Goal: Information Seeking & Learning: Learn about a topic

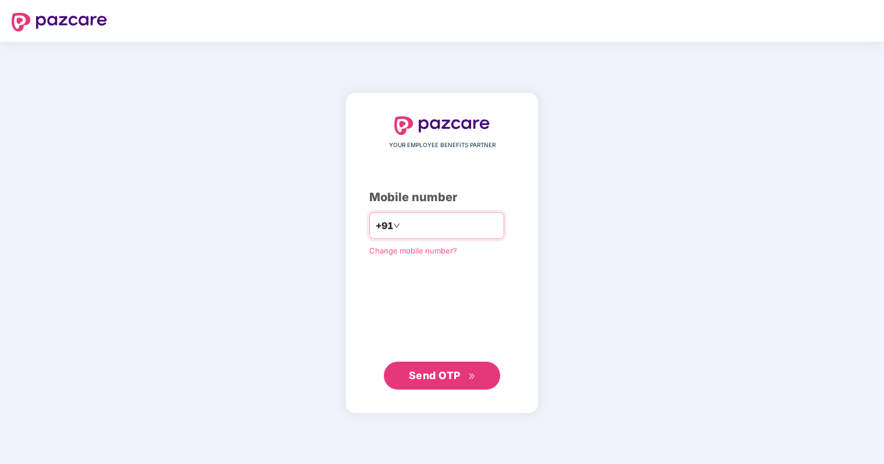
drag, startPoint x: 0, startPoint y: 0, endPoint x: 433, endPoint y: 230, distance: 489.9
click at [433, 230] on input "number" at bounding box center [449, 225] width 95 height 19
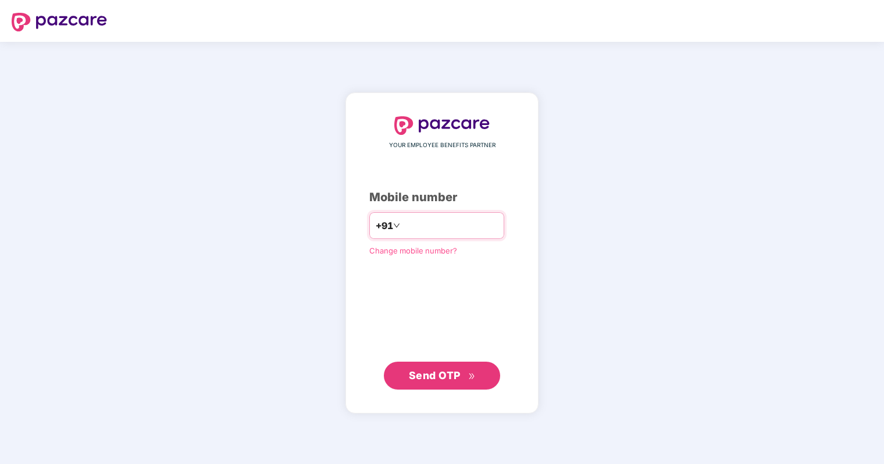
click at [433, 230] on input "number" at bounding box center [449, 225] width 95 height 19
click at [456, 200] on div "Mobile number" at bounding box center [441, 198] width 145 height 18
click at [434, 238] on div "+91" at bounding box center [436, 225] width 135 height 27
click at [435, 227] on input "number" at bounding box center [449, 225] width 95 height 19
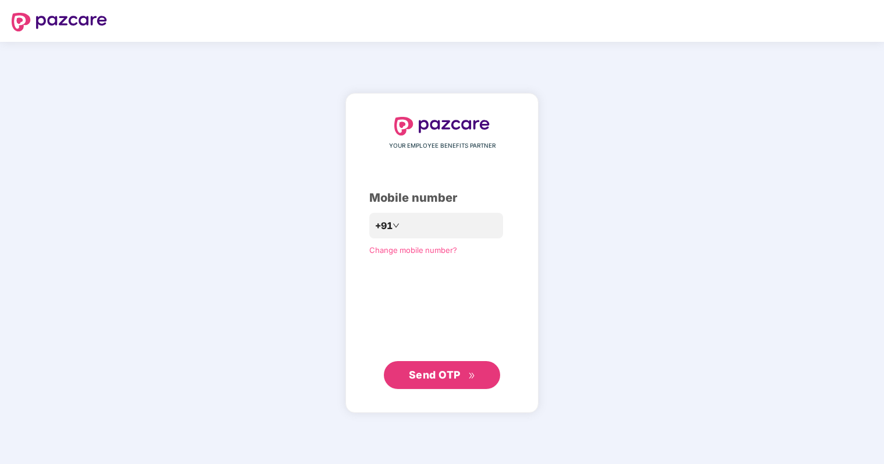
click at [437, 384] on button "Send OTP" at bounding box center [442, 375] width 116 height 28
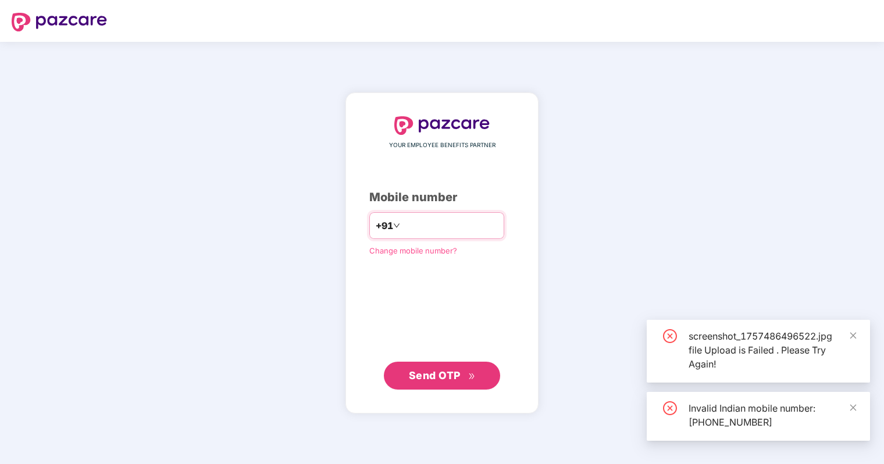
click at [402, 223] on input "**********" at bounding box center [449, 225] width 95 height 19
type input "**********"
click at [439, 377] on span "Send OTP" at bounding box center [435, 375] width 52 height 12
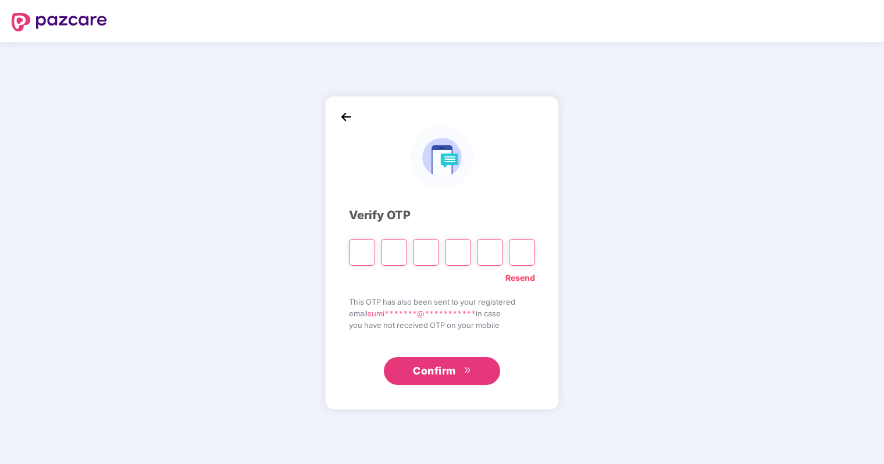
type input "*"
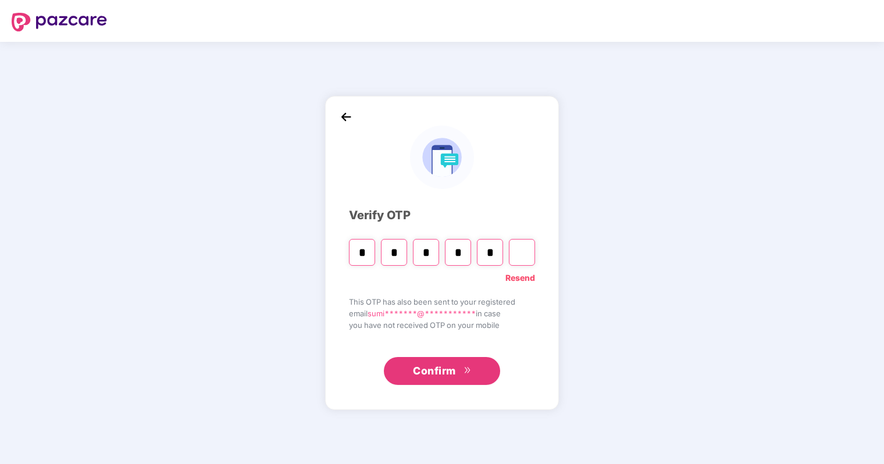
type input "*"
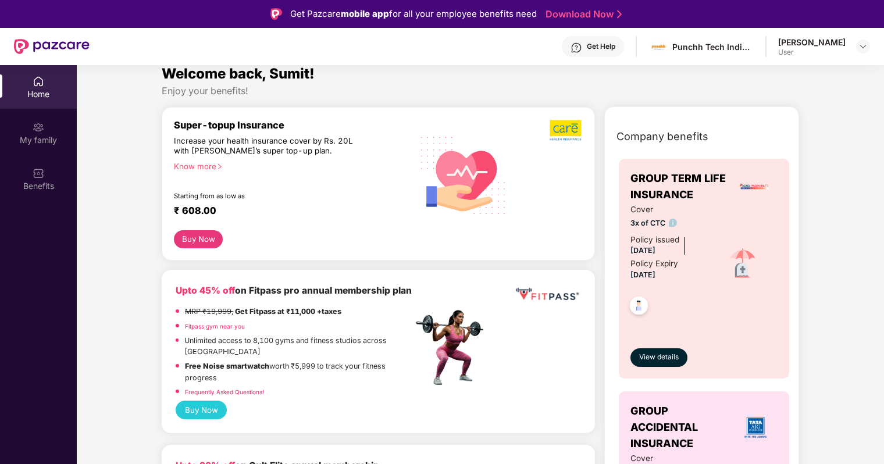
scroll to position [11, 0]
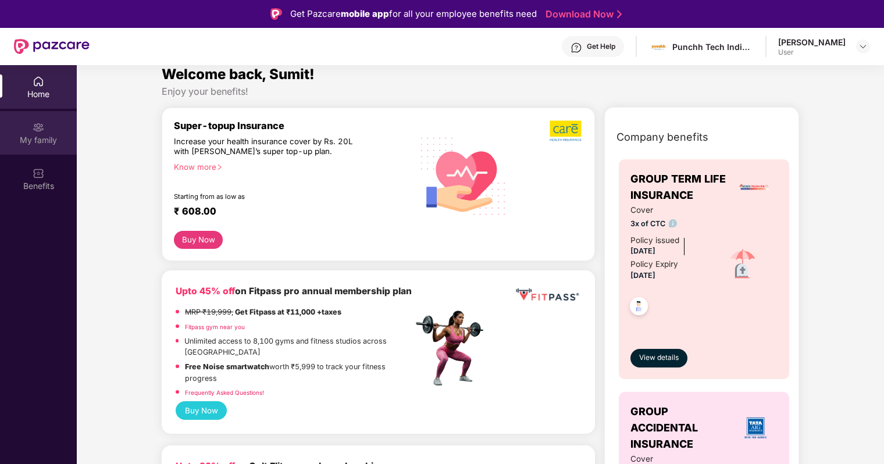
click at [47, 126] on div "My family" at bounding box center [38, 133] width 77 height 44
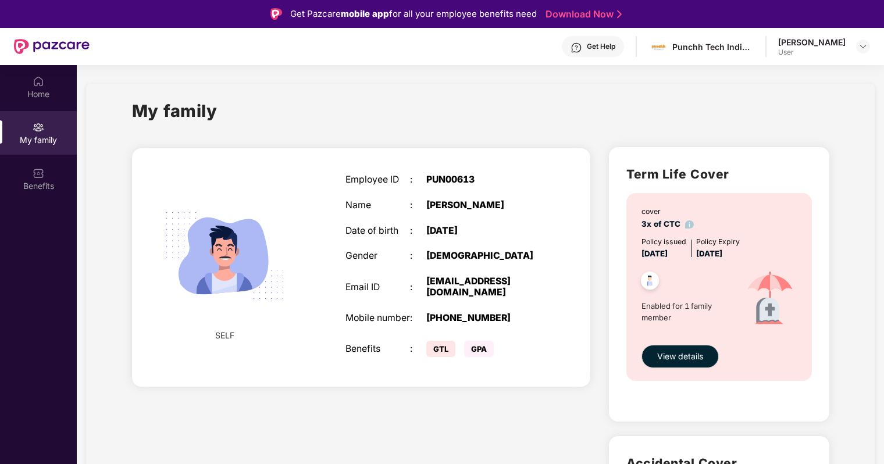
click at [454, 177] on div "PUN00613" at bounding box center [482, 179] width 113 height 11
drag, startPoint x: 454, startPoint y: 177, endPoint x: 461, endPoint y: 208, distance: 31.0
click at [461, 208] on div "[PERSON_NAME]" at bounding box center [482, 205] width 113 height 11
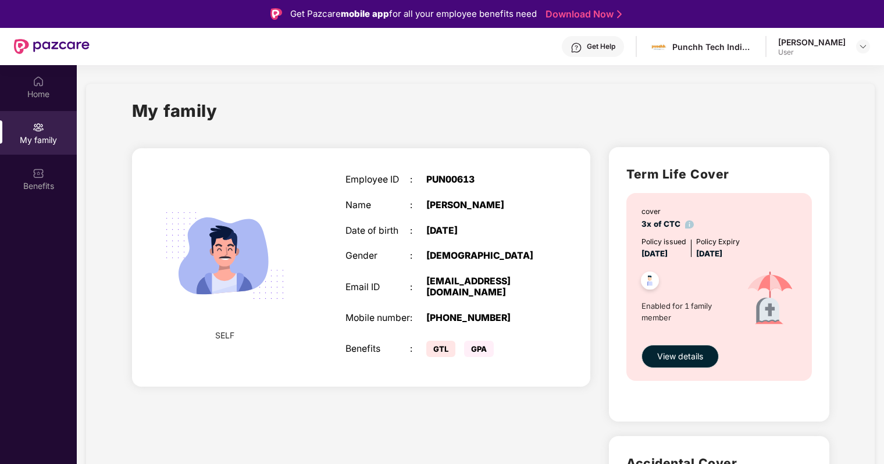
drag, startPoint x: 461, startPoint y: 208, endPoint x: 465, endPoint y: 234, distance: 26.6
click at [465, 234] on div "[DATE]" at bounding box center [482, 231] width 113 height 11
drag, startPoint x: 465, startPoint y: 234, endPoint x: 480, endPoint y: 328, distance: 95.4
click at [480, 324] on div "[PHONE_NUMBER]" at bounding box center [482, 318] width 113 height 11
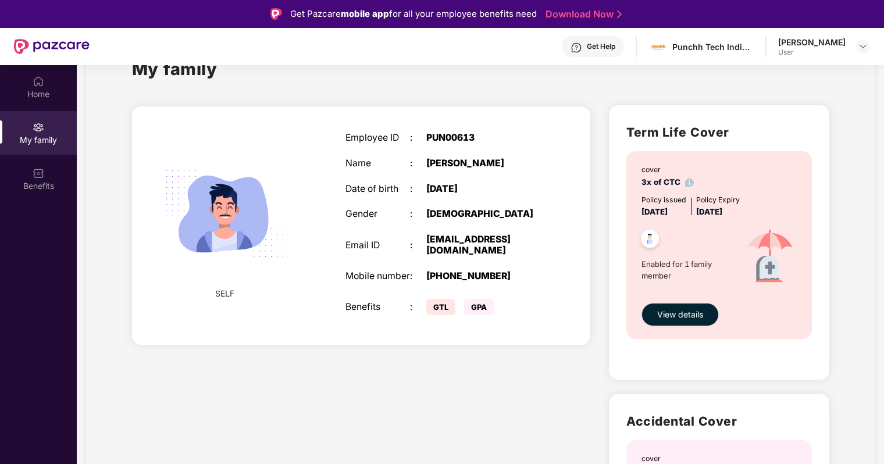
scroll to position [42, 0]
click at [451, 315] on span "GTL" at bounding box center [440, 307] width 29 height 16
click at [470, 315] on span "GPA" at bounding box center [479, 307] width 30 height 16
click at [523, 345] on div "SELF Employee ID : PUN00613 Name : [PERSON_NAME] Date of birth : [DEMOGRAPHIC_D…" at bounding box center [361, 225] width 459 height 238
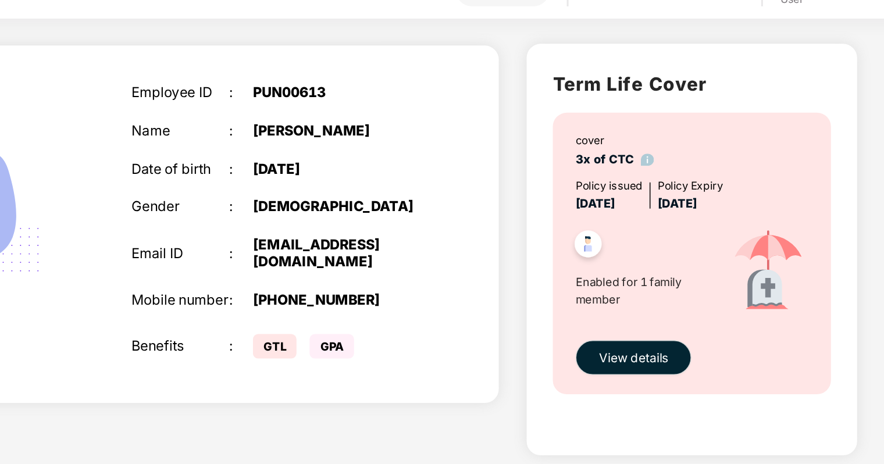
scroll to position [76, 0]
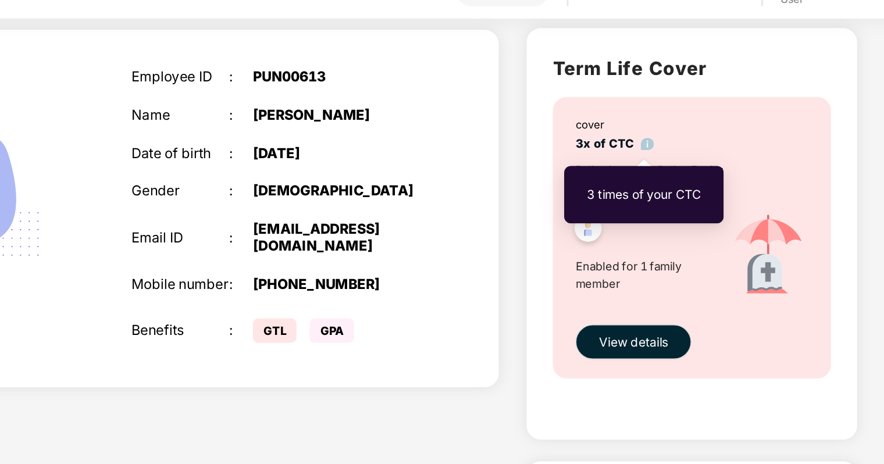
click at [685, 147] on img at bounding box center [689, 149] width 9 height 9
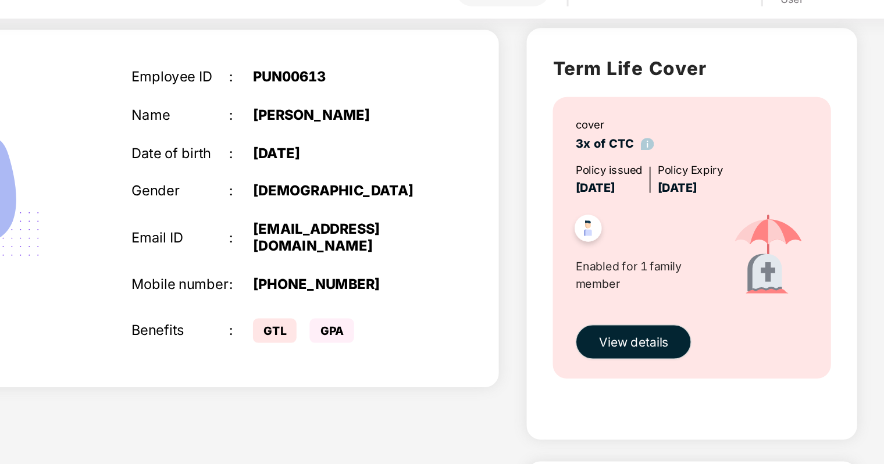
click at [720, 136] on div "cover 3x of CTC" at bounding box center [719, 142] width 157 height 24
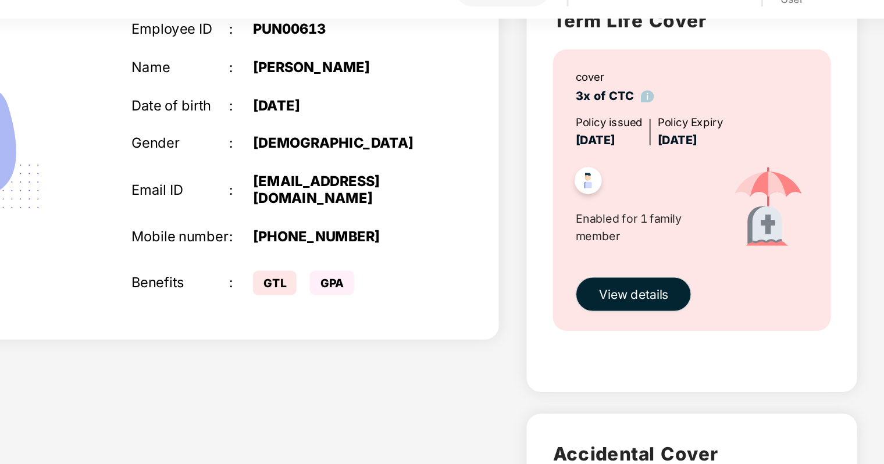
scroll to position [108, 0]
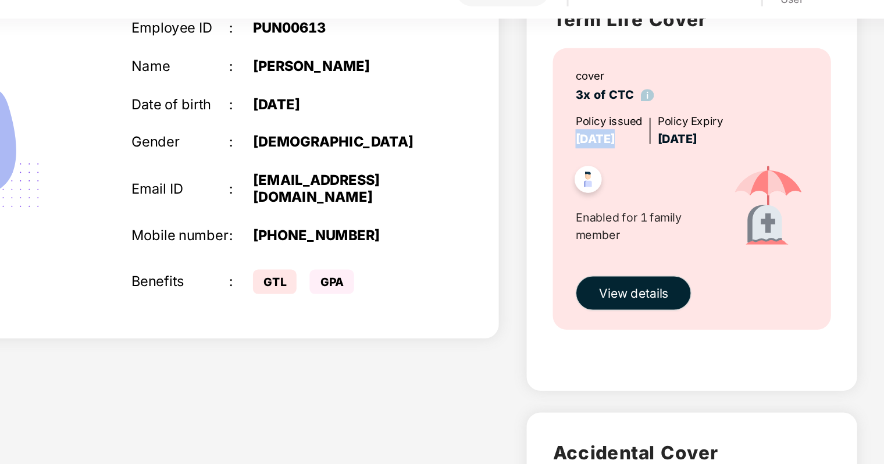
drag, startPoint x: 640, startPoint y: 142, endPoint x: 693, endPoint y: 142, distance: 53.5
click at [693, 142] on div "cover 3x of CTC Policy issued [DATE] Policy Expiry [DATE] Enabled for 1 family …" at bounding box center [718, 178] width 185 height 187
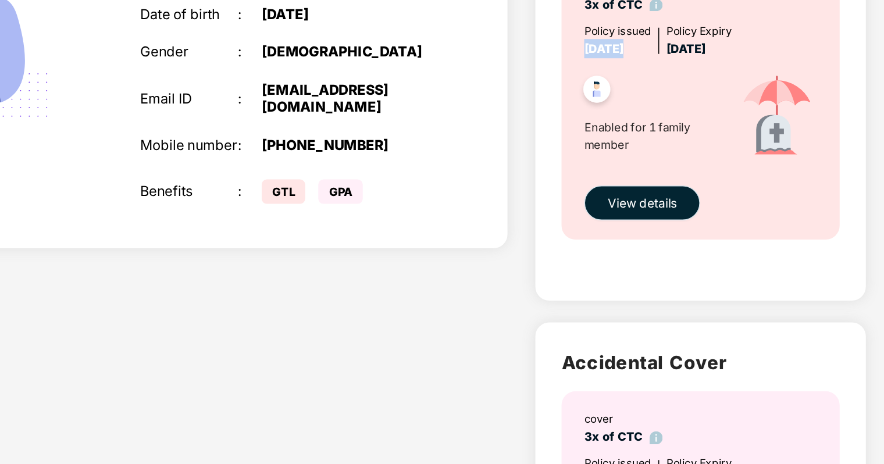
scroll to position [0, 0]
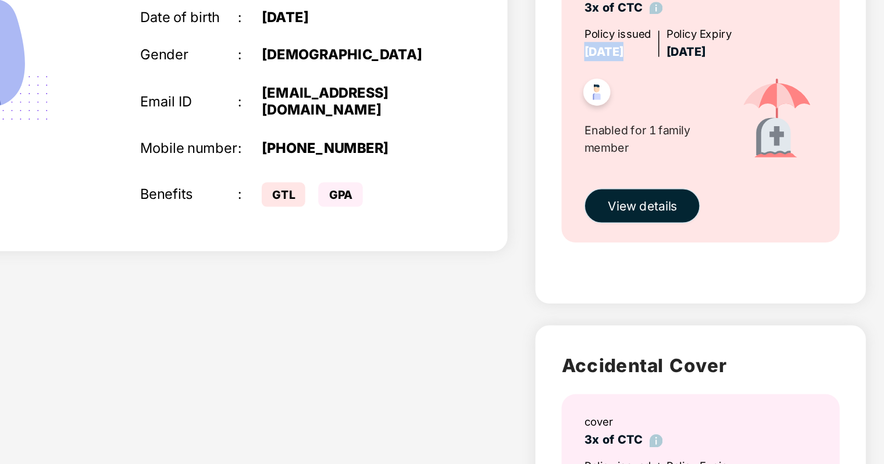
click at [669, 298] on button "View details" at bounding box center [679, 291] width 77 height 23
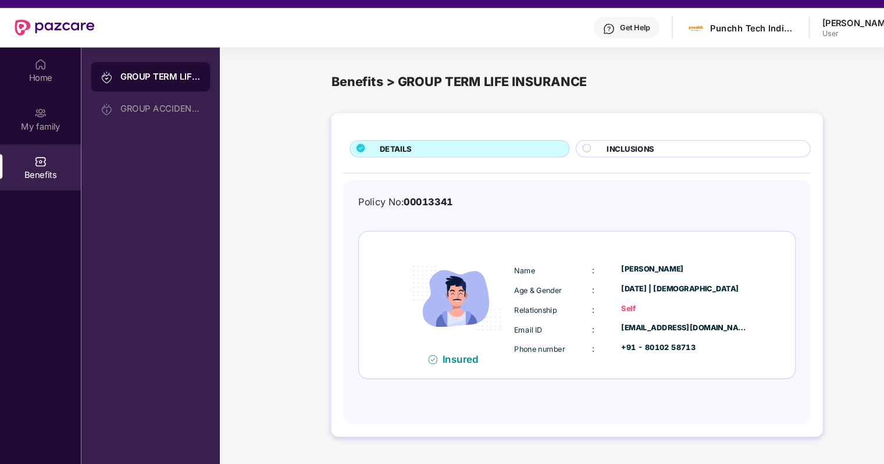
scroll to position [20, 0]
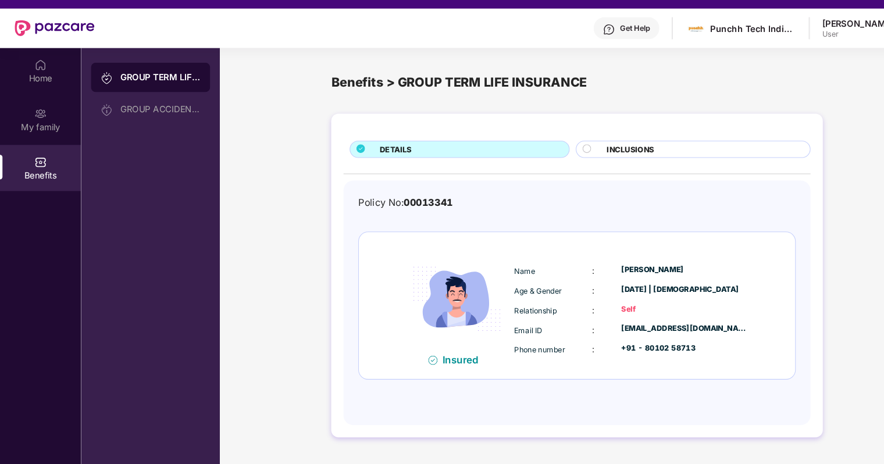
click at [586, 145] on span "INCLUSIONS" at bounding box center [597, 141] width 45 height 11
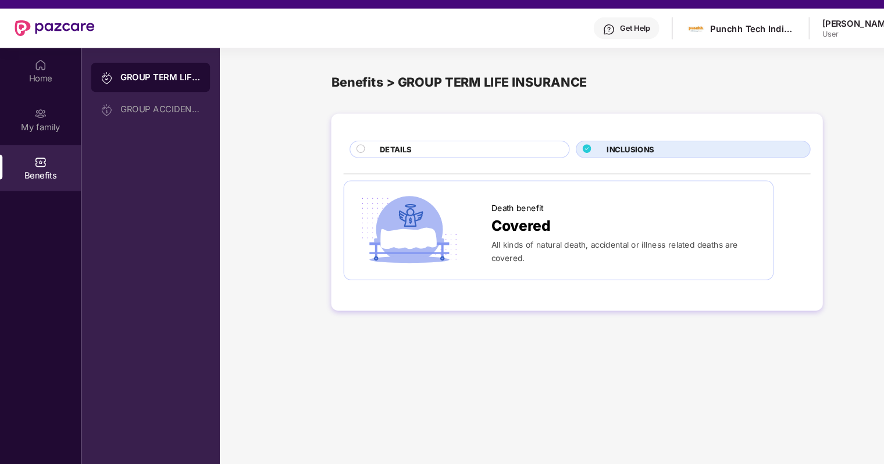
click at [448, 208] on div at bounding box center [400, 218] width 127 height 70
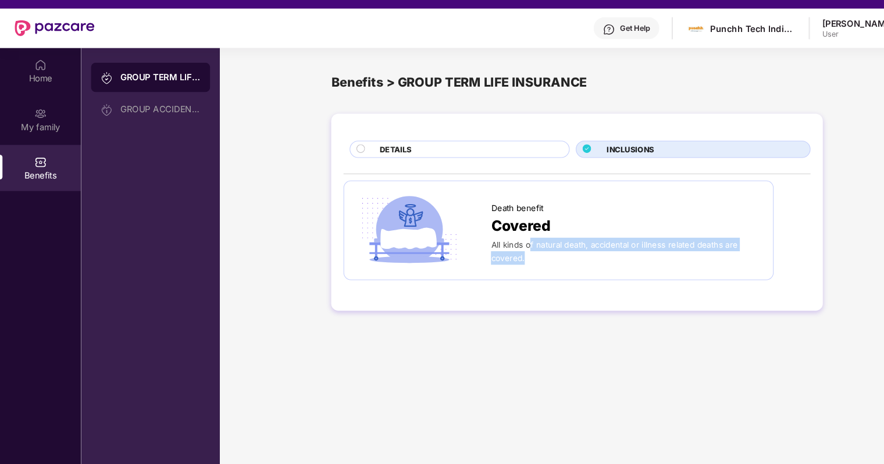
drag, startPoint x: 500, startPoint y: 230, endPoint x: 652, endPoint y: 248, distance: 152.9
click at [652, 248] on div "All kinds of natural death, accidental or illness related deaths are covered." at bounding box center [592, 238] width 255 height 26
click at [504, 283] on div "DETAILS INCLUSIONS Death benefit Covered All kinds of natural death, accidental…" at bounding box center [545, 201] width 465 height 187
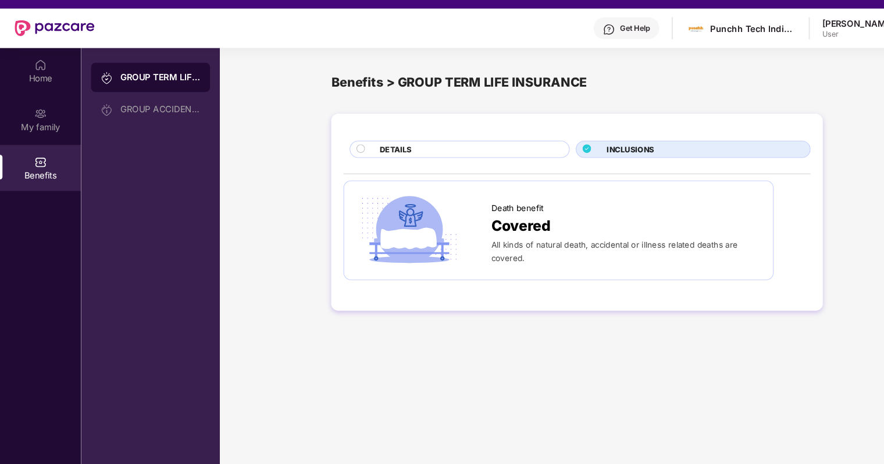
click at [440, 141] on div "DETAILS" at bounding box center [443, 142] width 179 height 13
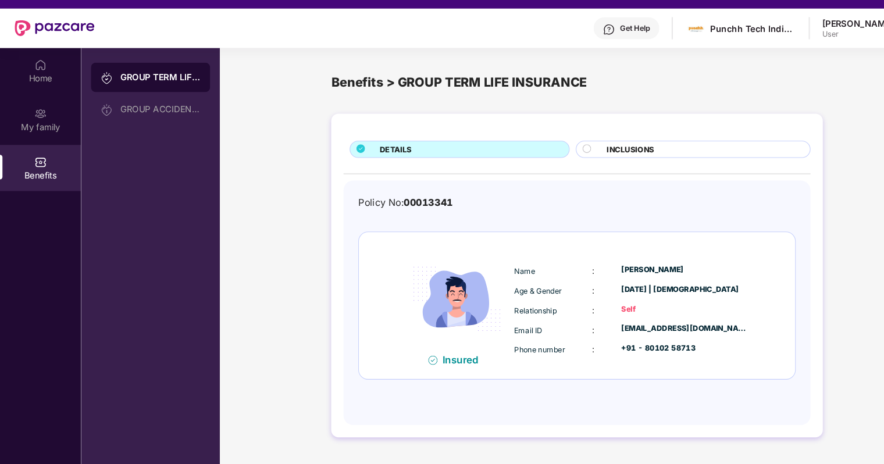
click at [330, 83] on div "Benefits > GROUP TERM LIFE INSURANCE" at bounding box center [545, 78] width 465 height 19
click at [244, 120] on div "DETAILS INCLUSIONS Policy No: 00013341 Insured Name : [PERSON_NAME] Age & Gende…" at bounding box center [546, 267] width 676 height 330
click at [161, 107] on div "GROUP ACCIDENTAL INSURANCE" at bounding box center [152, 103] width 76 height 9
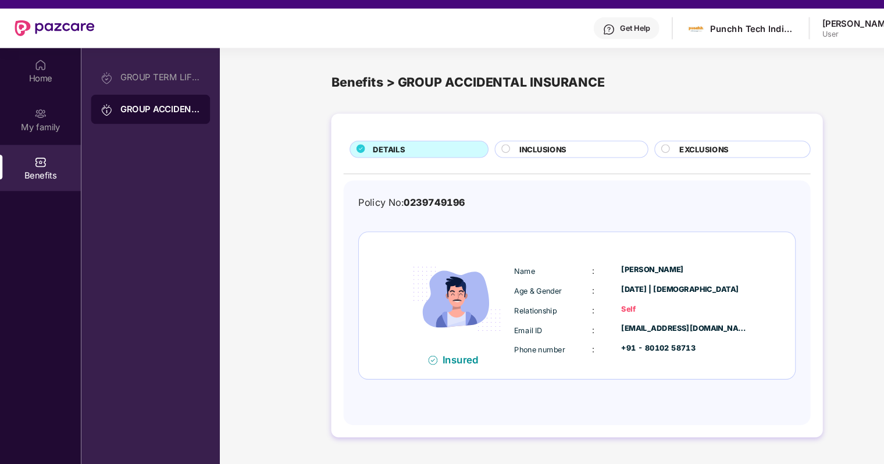
click at [569, 147] on div "INCLUSIONS" at bounding box center [547, 142] width 122 height 13
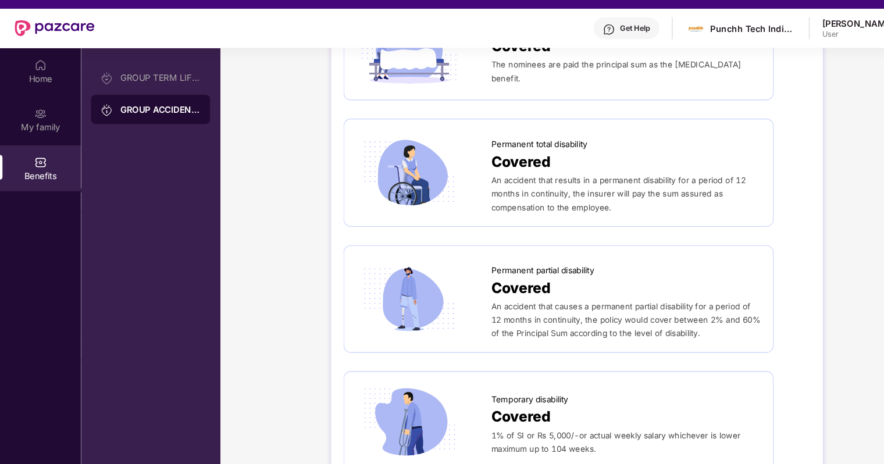
scroll to position [0, 0]
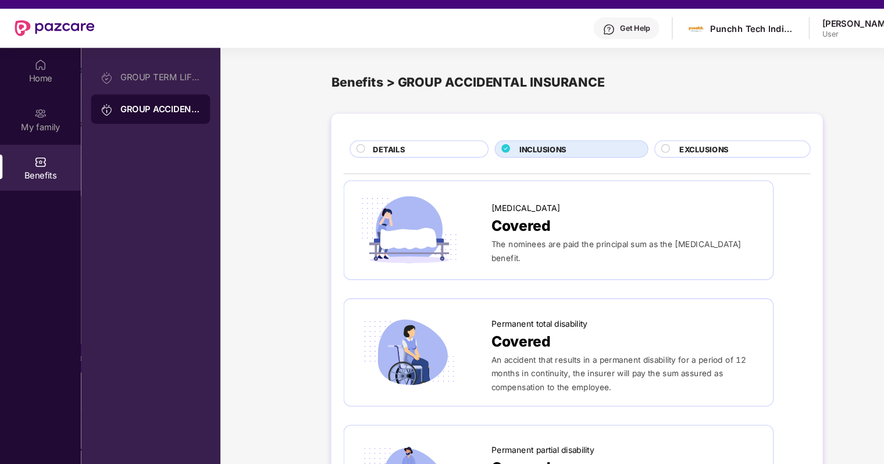
click at [648, 140] on span "EXCLUSIONS" at bounding box center [666, 141] width 47 height 11
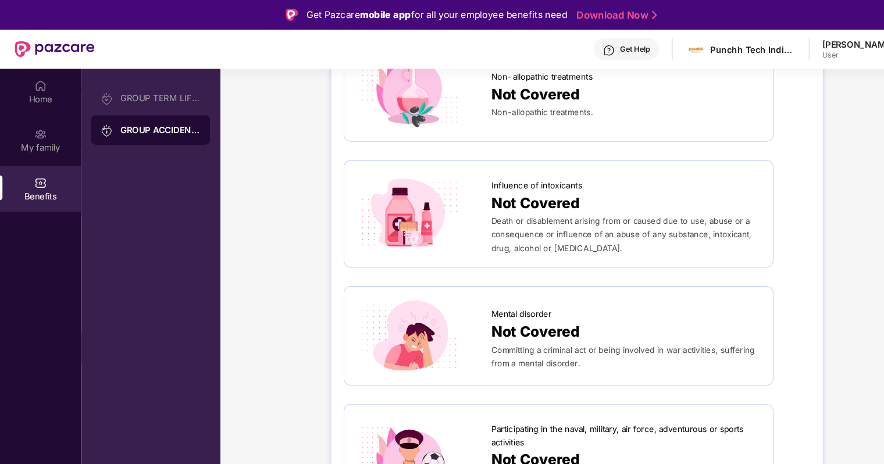
scroll to position [584, 0]
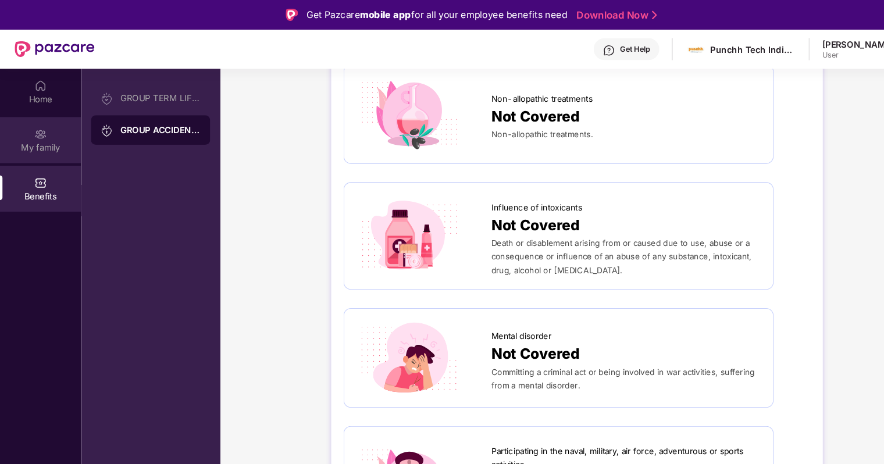
click at [41, 132] on img at bounding box center [39, 128] width 12 height 12
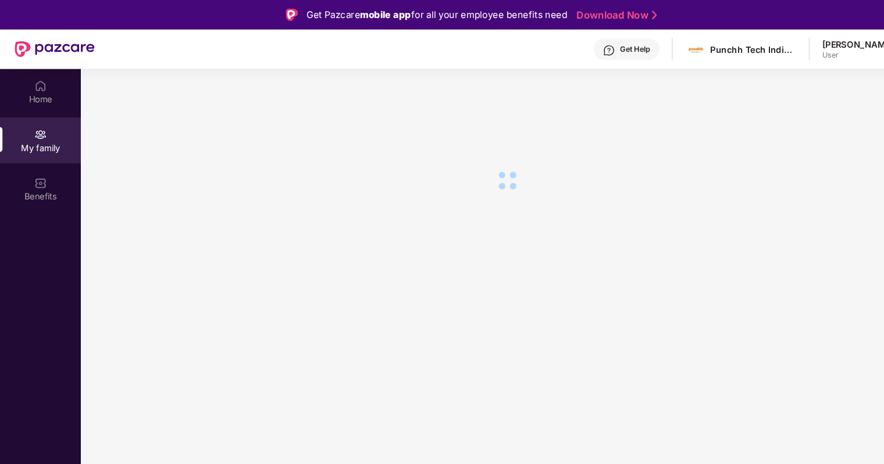
scroll to position [0, 0]
click at [42, 76] on img at bounding box center [39, 82] width 12 height 12
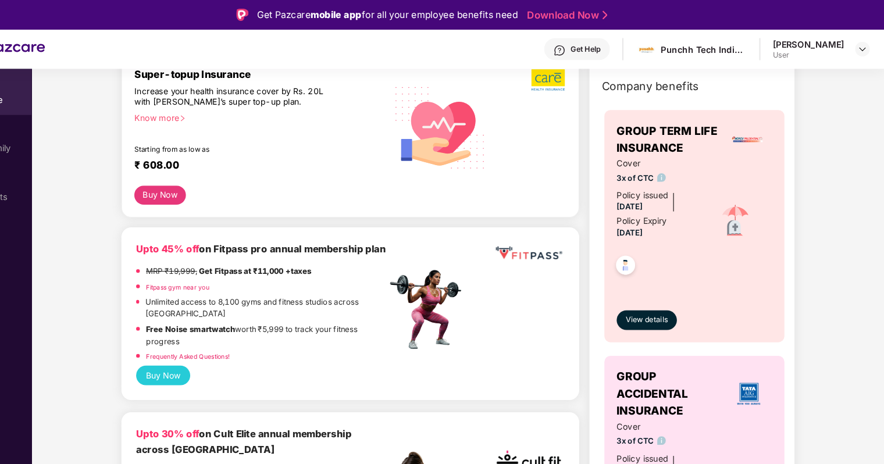
scroll to position [67, 0]
click at [861, 43] on img at bounding box center [862, 46] width 9 height 9
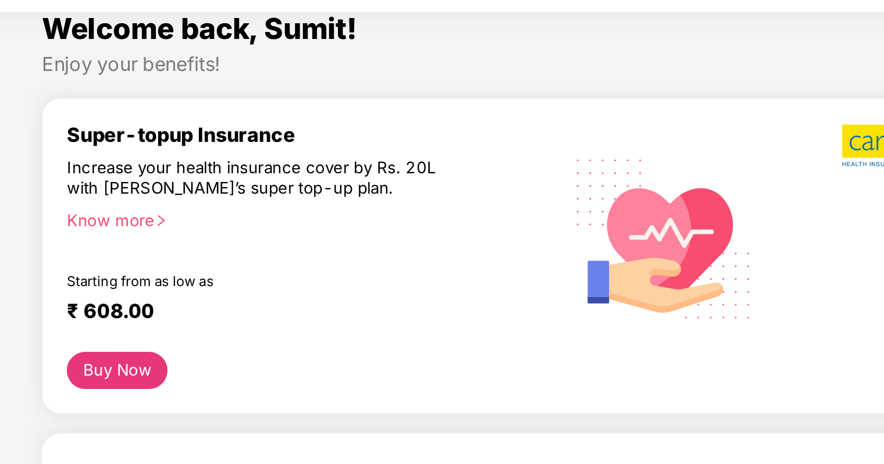
scroll to position [13, 0]
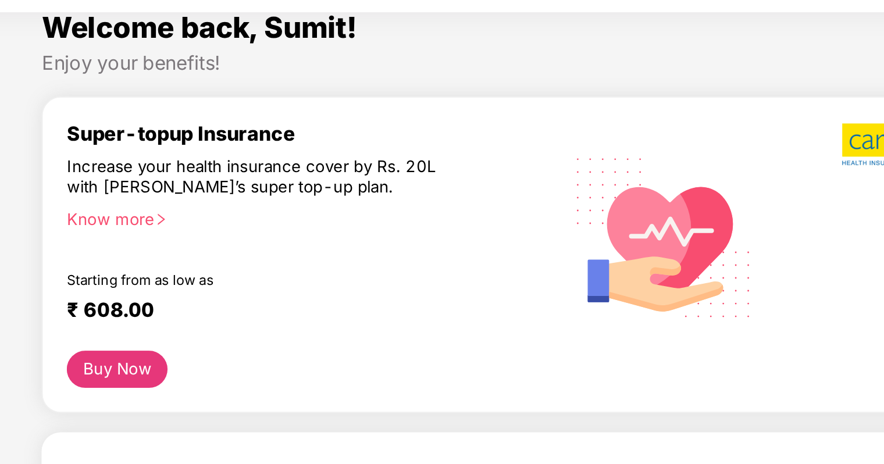
click at [190, 166] on div "Know more" at bounding box center [289, 165] width 231 height 8
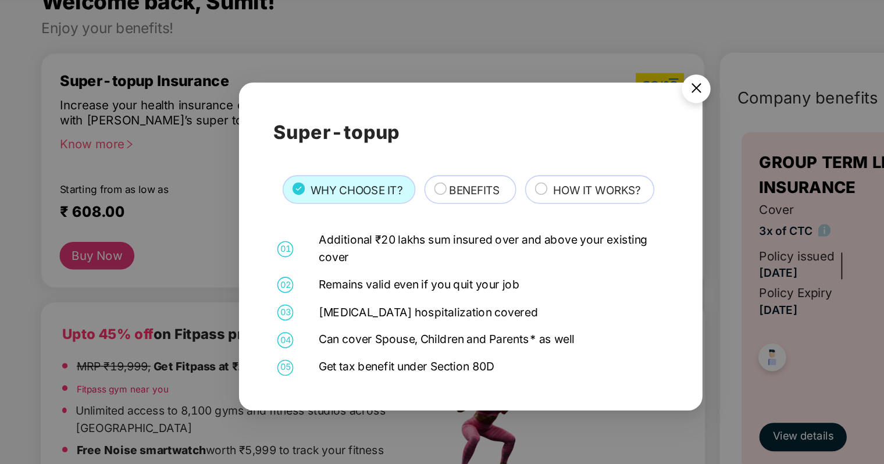
click at [479, 304] on div "01 Additional ₹20 lakhs sum insured over and above your existing cover 02 Remai…" at bounding box center [441, 270] width 257 height 94
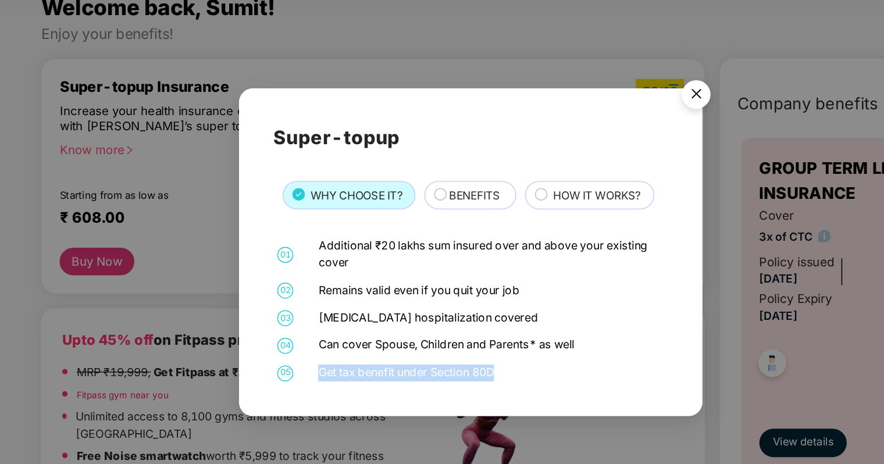
drag, startPoint x: 462, startPoint y: 308, endPoint x: 341, endPoint y: 309, distance: 121.6
click at [341, 309] on div "05 Get tax benefit under Section 80D" at bounding box center [441, 310] width 257 height 11
click at [355, 312] on div "Get tax benefit under Section 80D" at bounding box center [455, 310] width 225 height 11
click at [347, 312] on div "Get tax benefit under Section 80D" at bounding box center [455, 310] width 225 height 11
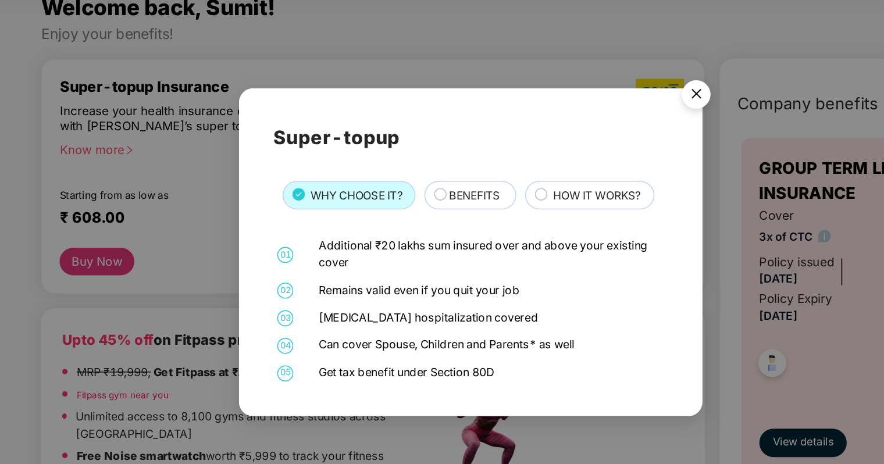
click at [430, 198] on span "BENEFITS" at bounding box center [444, 195] width 33 height 11
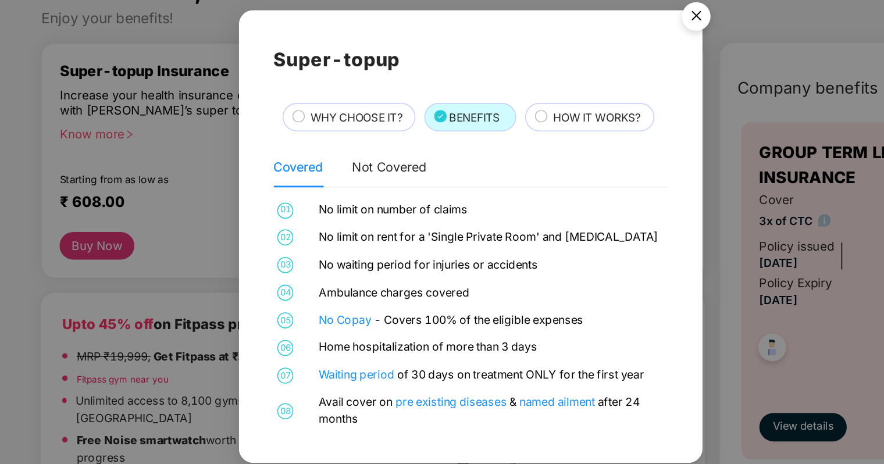
click at [512, 146] on div "HOW IT WORKS?" at bounding box center [519, 154] width 84 height 19
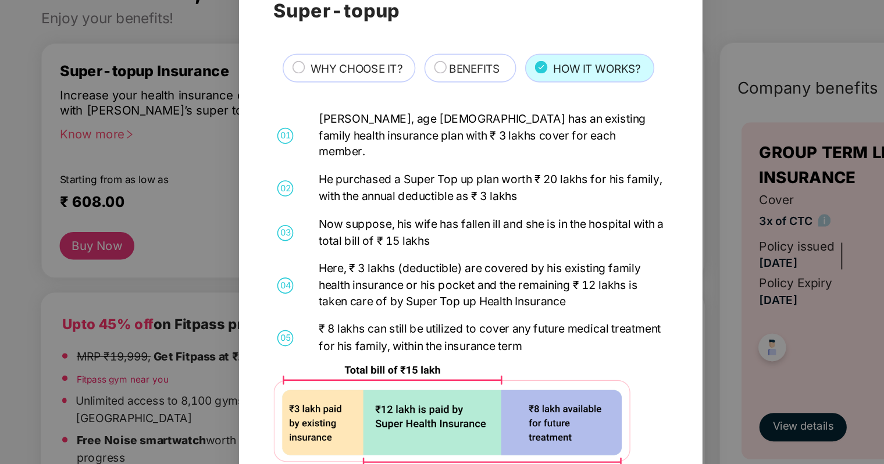
click at [511, 128] on span "HOW IT WORKS?" at bounding box center [524, 122] width 57 height 11
click at [507, 128] on span "HOW IT WORKS?" at bounding box center [524, 122] width 57 height 11
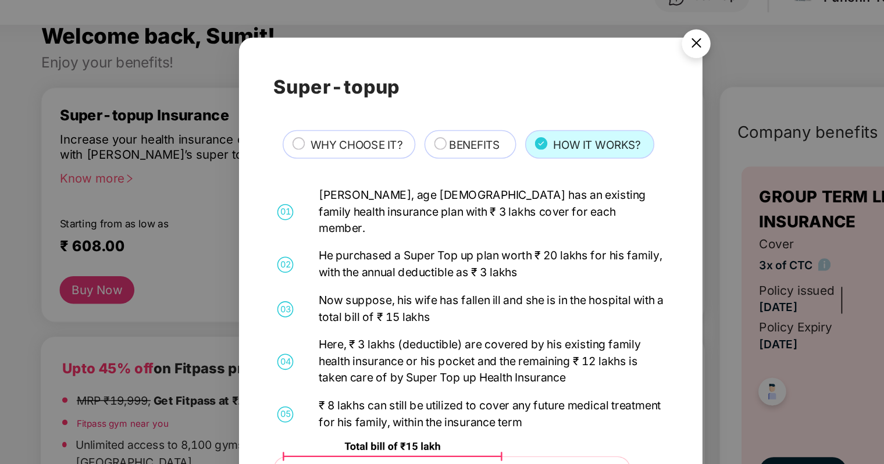
scroll to position [20, 0]
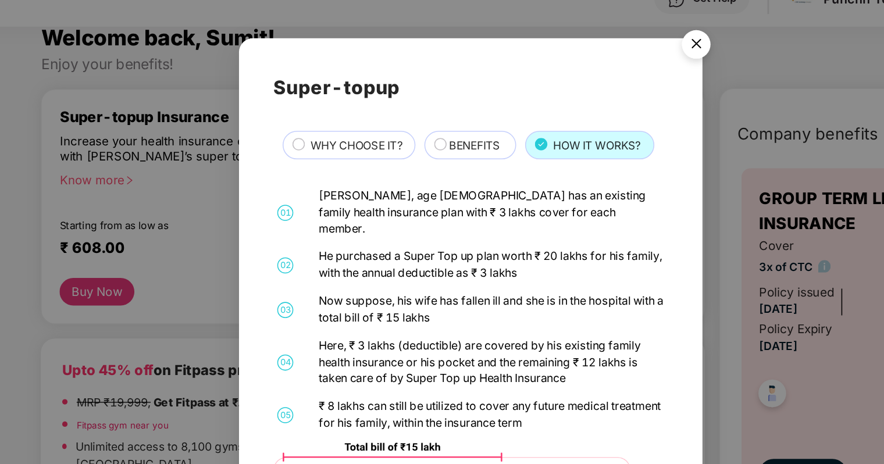
click at [448, 125] on span "BENEFITS" at bounding box center [444, 122] width 33 height 11
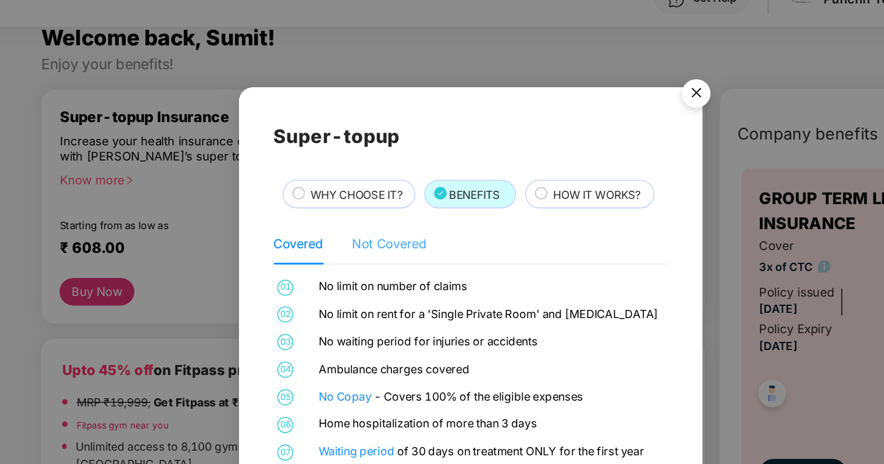
click at [394, 194] on div "Not Covered" at bounding box center [389, 186] width 49 height 27
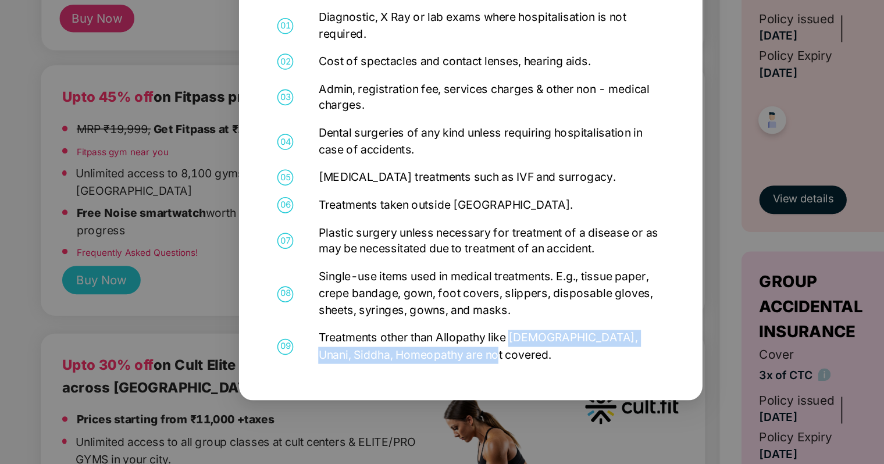
scroll to position [16, 0]
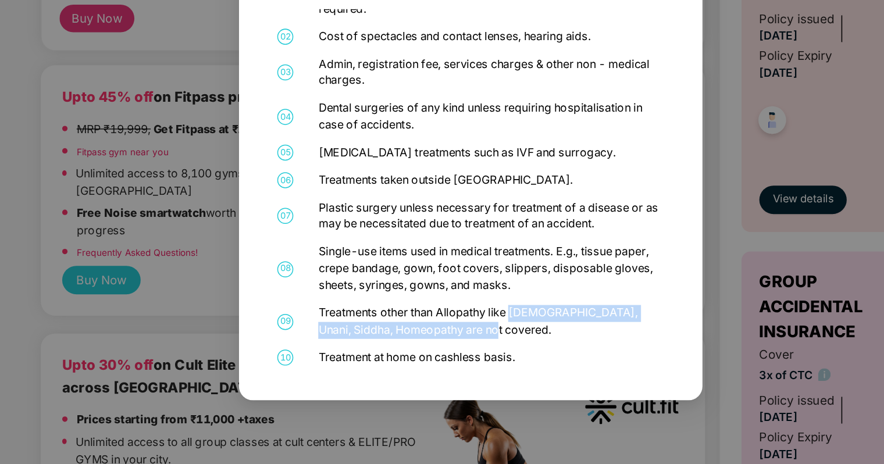
drag, startPoint x: 470, startPoint y: 382, endPoint x: 452, endPoint y: 377, distance: 17.9
click at [452, 377] on div "Treatments other than Allopathy like [DEMOGRAPHIC_DATA], Unani, Siddha, Homeopa…" at bounding box center [455, 371] width 225 height 22
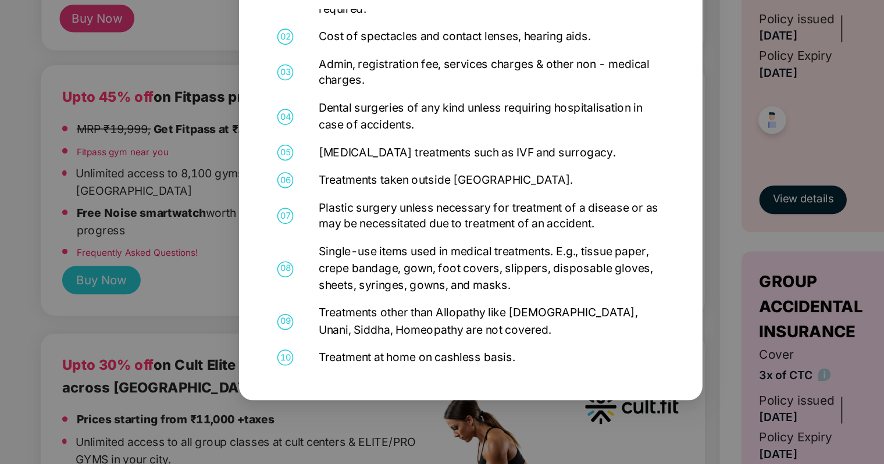
click at [499, 338] on div "Single-use items used in medical treatments. E.g., tissue paper, crepe bandage,…" at bounding box center [455, 336] width 225 height 33
drag, startPoint x: 472, startPoint y: 392, endPoint x: 332, endPoint y: 394, distance: 140.8
click at [332, 394] on div "10 Treatment at home on cashless basis." at bounding box center [441, 394] width 257 height 11
click at [517, 320] on div "Single-use items used in medical treatments. E.g., tissue paper, crepe bandage,…" at bounding box center [455, 336] width 225 height 33
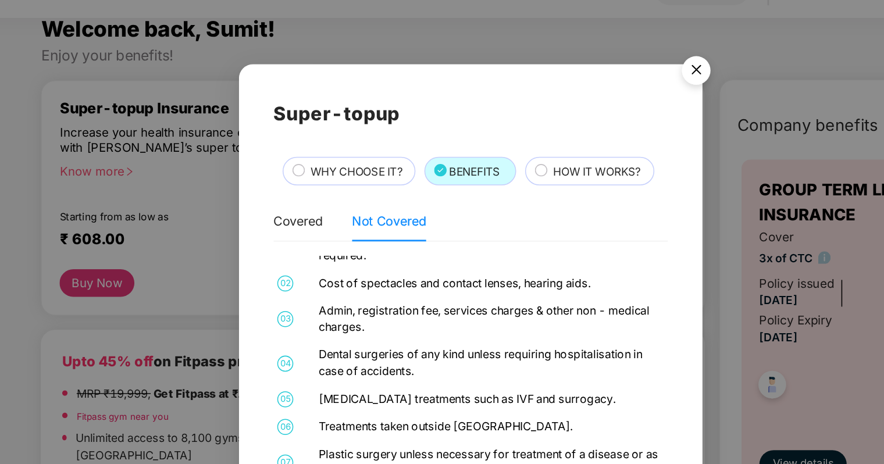
scroll to position [0, 0]
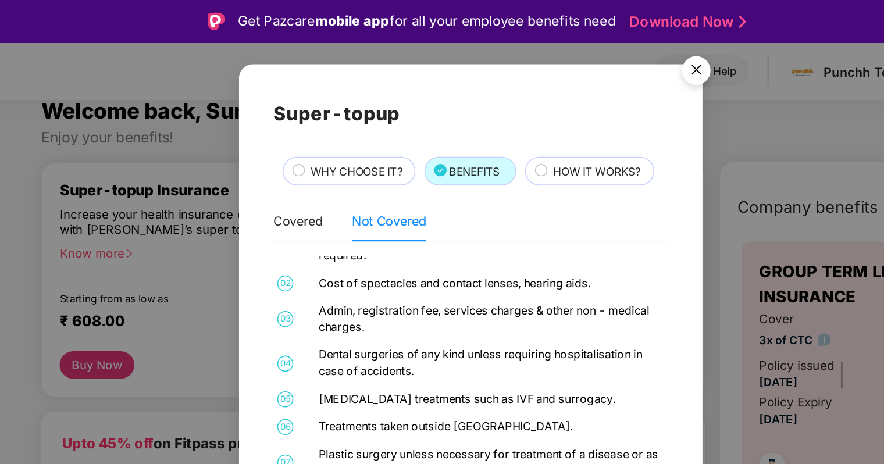
click at [373, 112] on span "WHY CHOOSE IT?" at bounding box center [367, 111] width 60 height 11
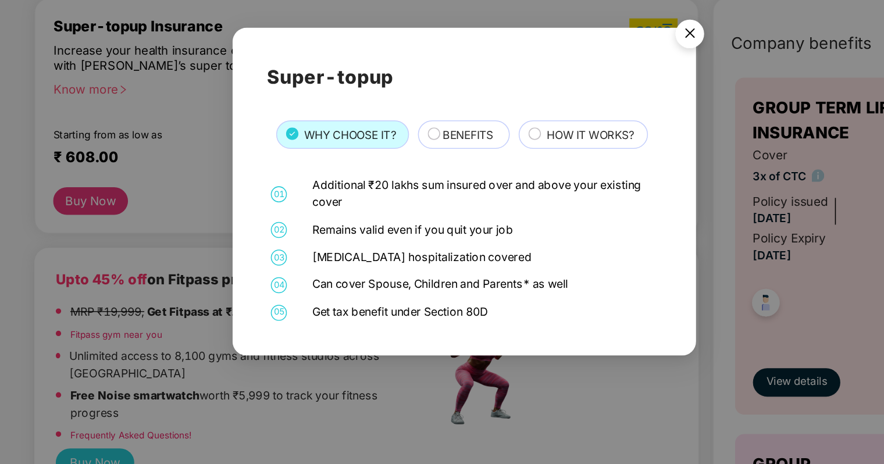
click at [429, 195] on span "BENEFITS" at bounding box center [444, 195] width 33 height 11
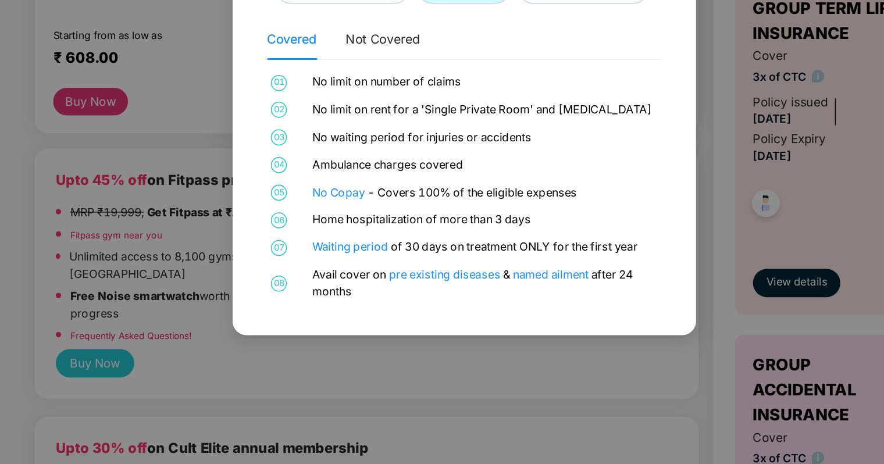
scroll to position [11, 0]
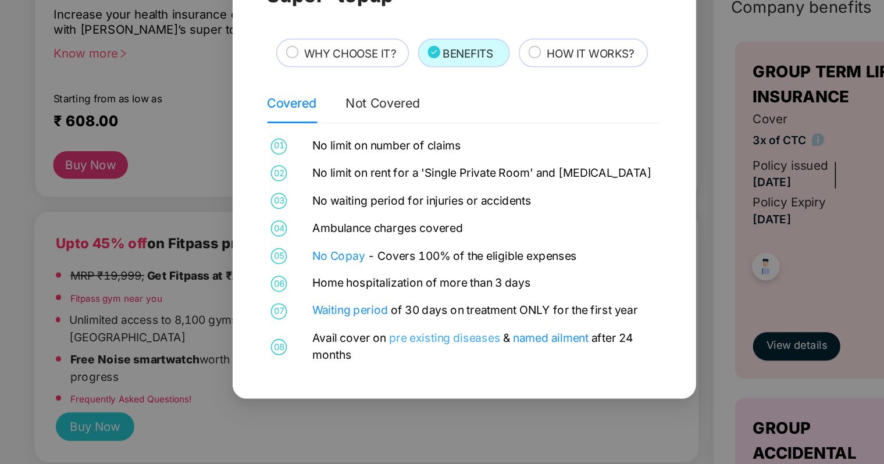
click at [422, 342] on link "pre existing diseases" at bounding box center [430, 340] width 74 height 9
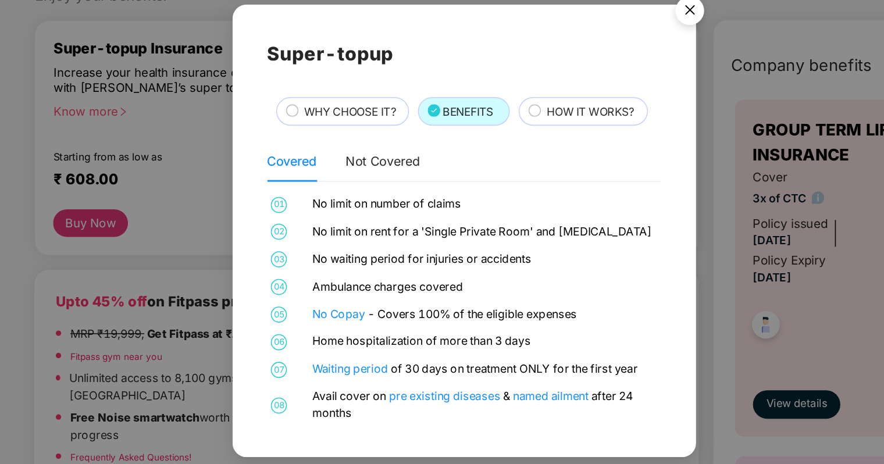
click at [395, 158] on span "WHY CHOOSE IT?" at bounding box center [367, 154] width 60 height 11
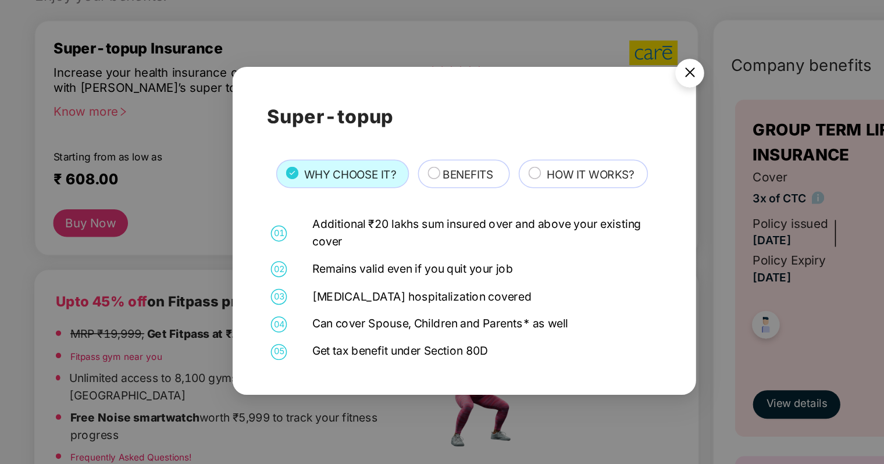
click at [423, 201] on div "BENEFITS" at bounding box center [444, 196] width 44 height 13
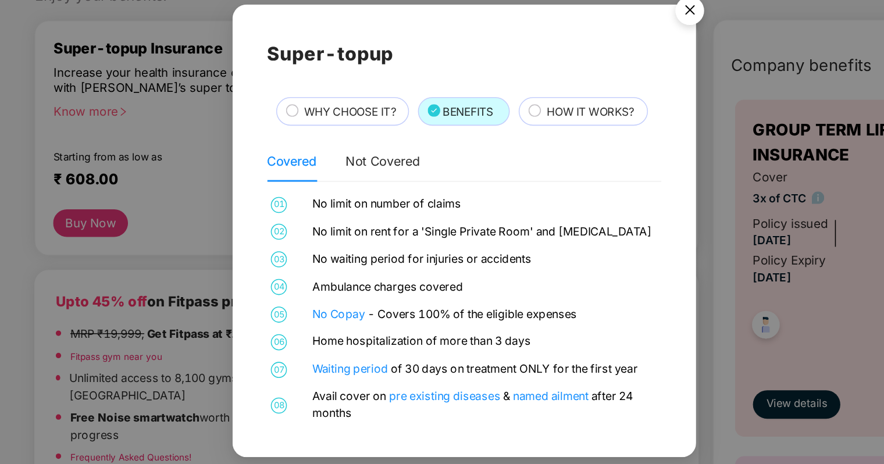
click at [322, 192] on div "Covered" at bounding box center [329, 186] width 33 height 13
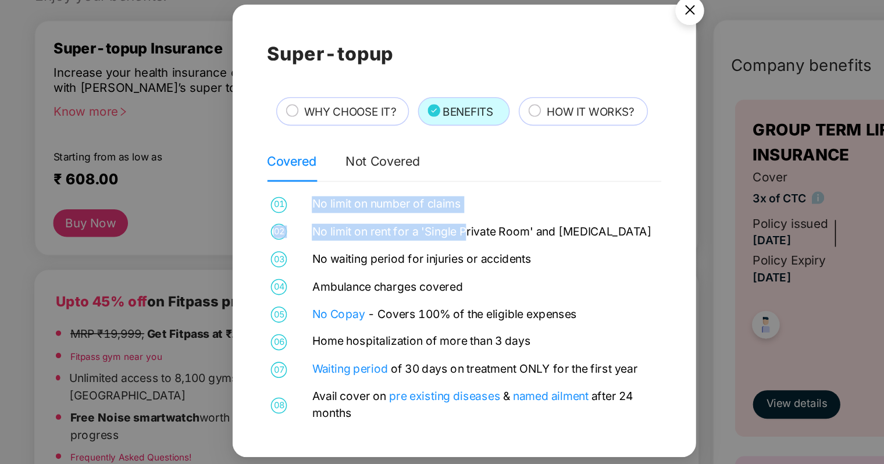
drag, startPoint x: 337, startPoint y: 214, endPoint x: 443, endPoint y: 223, distance: 106.3
click at [443, 223] on div "01 No limit on number of claims 02 No limit on rent for a 'Single Private Room'…" at bounding box center [441, 283] width 257 height 148
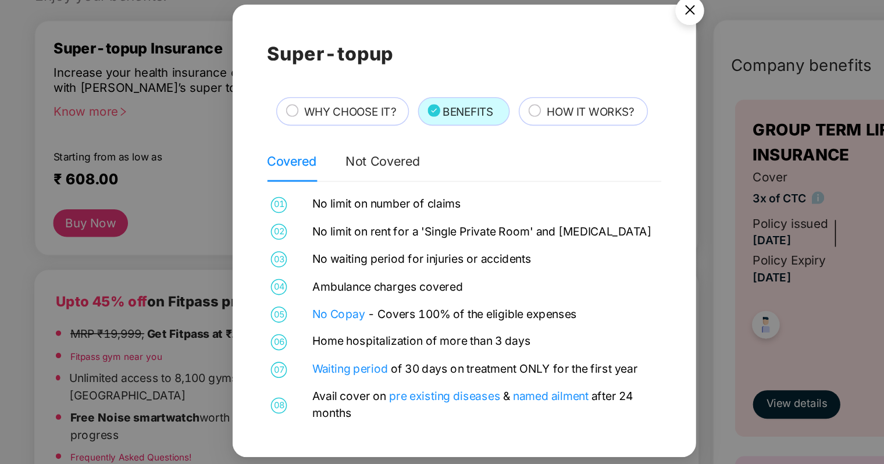
drag, startPoint x: 443, startPoint y: 223, endPoint x: 500, endPoint y: 248, distance: 62.2
click at [500, 248] on div "No waiting period for injuries or accidents" at bounding box center [455, 250] width 225 height 11
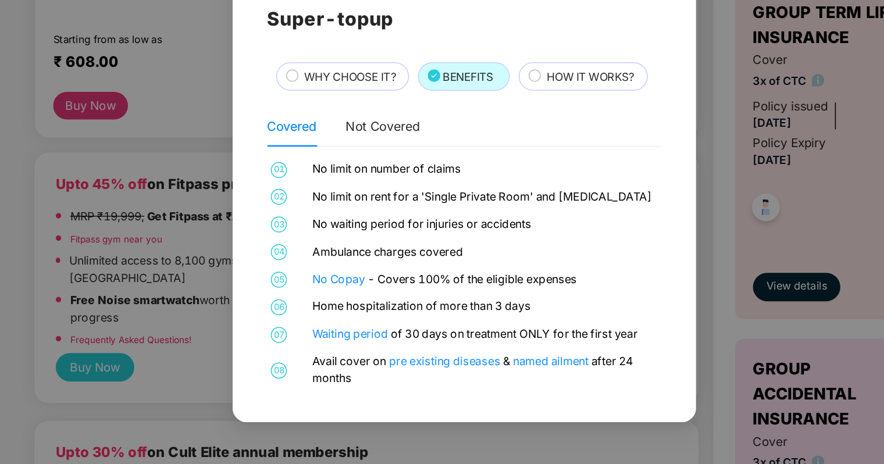
scroll to position [65, 0]
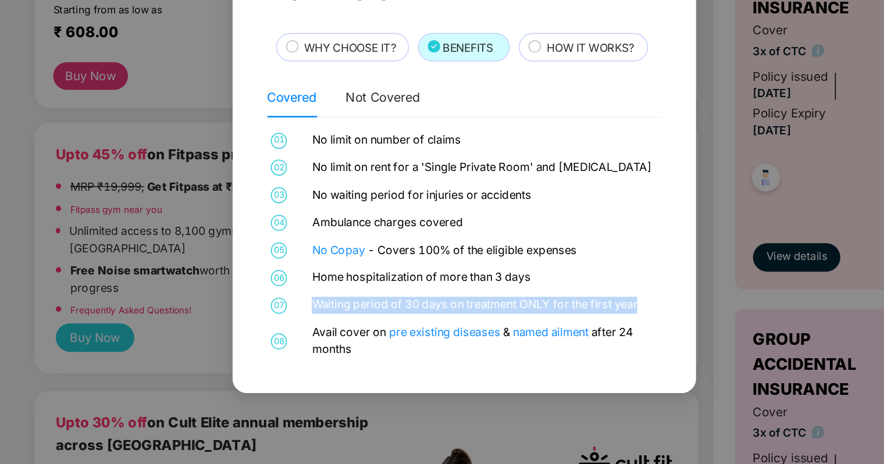
drag, startPoint x: 556, startPoint y: 326, endPoint x: 341, endPoint y: 316, distance: 214.9
click at [341, 316] on div "01 No limit on number of claims 02 No limit on rent for a 'Single Private Room'…" at bounding box center [441, 283] width 257 height 148
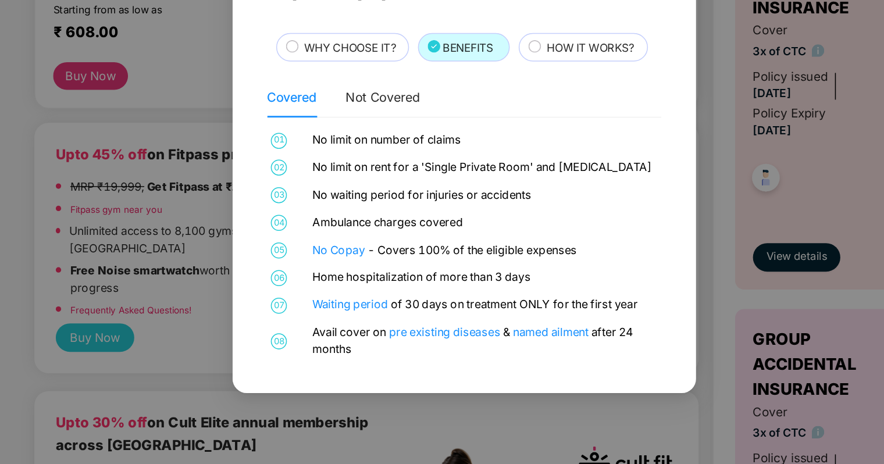
click at [502, 313] on div "01 No limit on number of claims 02 No limit on rent for a 'Single Private Room'…" at bounding box center [441, 283] width 257 height 148
drag, startPoint x: 490, startPoint y: 301, endPoint x: 338, endPoint y: 304, distance: 151.8
click at [338, 304] on div "06 Home hospitalization of more than 3 days" at bounding box center [441, 304] width 257 height 11
click at [525, 309] on div "Home hospitalization of more than 3 days" at bounding box center [455, 304] width 225 height 11
drag, startPoint x: 353, startPoint y: 255, endPoint x: 468, endPoint y: 253, distance: 115.2
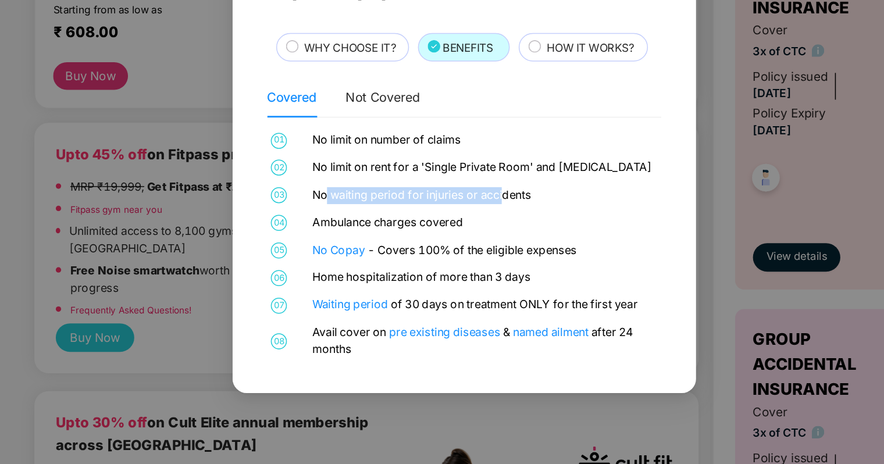
click at [468, 253] on div "No waiting period for injuries or accidents" at bounding box center [455, 250] width 225 height 11
drag, startPoint x: 468, startPoint y: 253, endPoint x: 391, endPoint y: 244, distance: 77.9
click at [391, 244] on div "01 No limit on number of claims 02 No limit on rent for a 'Single Private Room'…" at bounding box center [441, 283] width 257 height 148
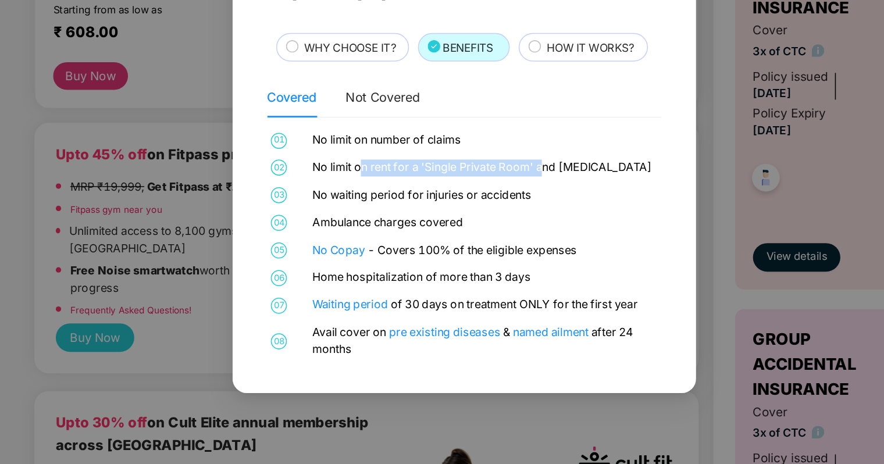
drag, startPoint x: 401, startPoint y: 235, endPoint x: 493, endPoint y: 231, distance: 91.4
click at [493, 231] on div "No limit on rent for a 'Single Private Room' and [MEDICAL_DATA]" at bounding box center [455, 232] width 225 height 11
drag, startPoint x: 493, startPoint y: 231, endPoint x: 418, endPoint y: 255, distance: 78.5
click at [418, 255] on div "No waiting period for injuries or accidents" at bounding box center [455, 250] width 225 height 11
drag, startPoint x: 418, startPoint y: 255, endPoint x: 521, endPoint y: 240, distance: 104.6
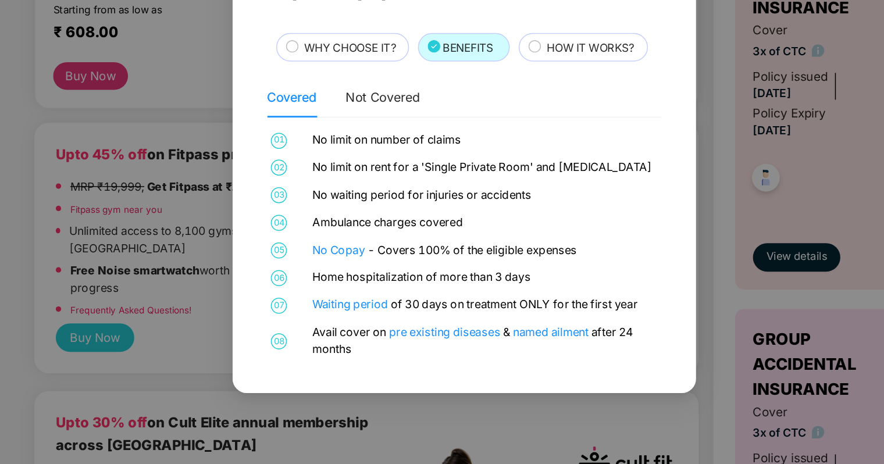
click at [521, 240] on div "01 No limit on number of claims 02 No limit on rent for a 'Single Private Room'…" at bounding box center [441, 283] width 257 height 148
click at [385, 179] on div "Not Covered" at bounding box center [389, 186] width 49 height 27
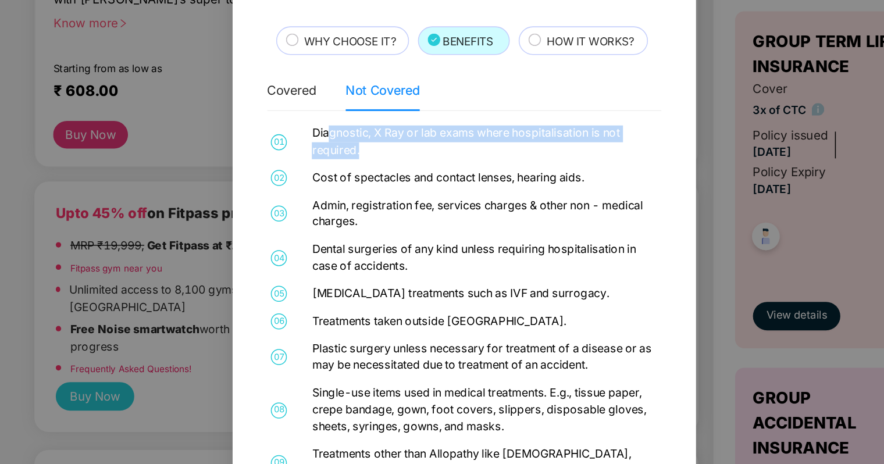
drag, startPoint x: 353, startPoint y: 170, endPoint x: 511, endPoint y: 184, distance: 158.8
click at [511, 184] on div "Diagnostic, X Ray or lab exams where hospitalisation is not required." at bounding box center [455, 178] width 225 height 22
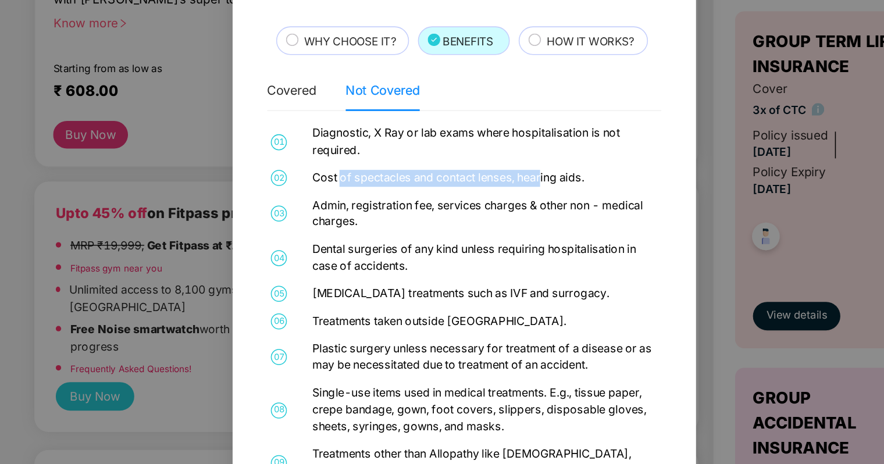
drag, startPoint x: 361, startPoint y: 200, endPoint x: 493, endPoint y: 206, distance: 132.2
click at [493, 206] on div "01 Diagnostic, X Ray or lab exams where hospitalisation is not required. 02 Cos…" at bounding box center [441, 283] width 257 height 233
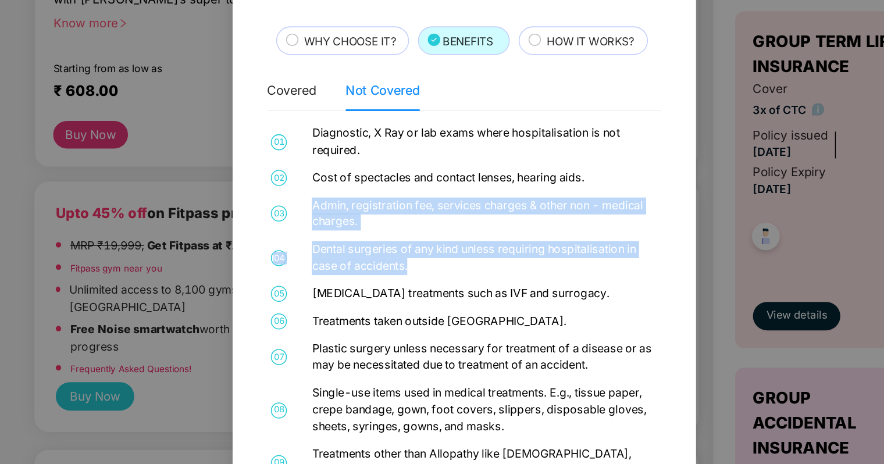
drag, startPoint x: 395, startPoint y: 238, endPoint x: 553, endPoint y: 256, distance: 159.2
click at [553, 256] on div "01 Diagnostic, X Ray or lab exams where hospitalisation is not required. 02 Cos…" at bounding box center [441, 283] width 257 height 233
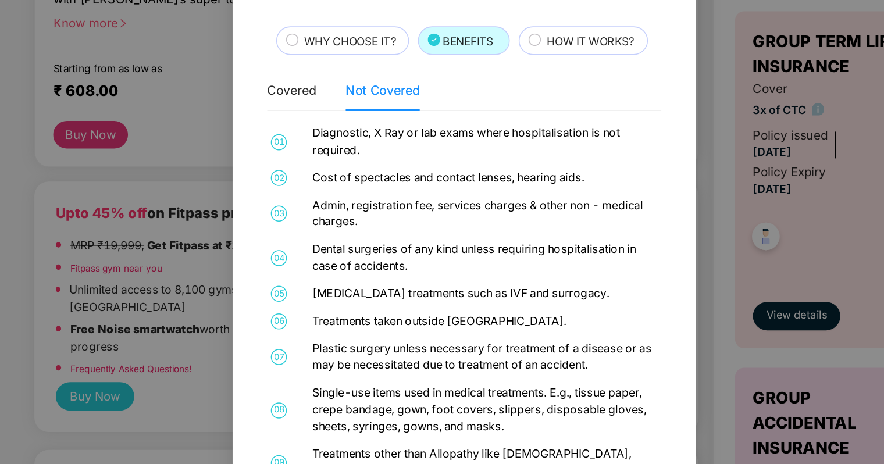
drag, startPoint x: 553, startPoint y: 256, endPoint x: 384, endPoint y: 274, distance: 170.2
click at [384, 274] on div "[MEDICAL_DATA] treatments such as IVF and surrogacy." at bounding box center [455, 277] width 225 height 11
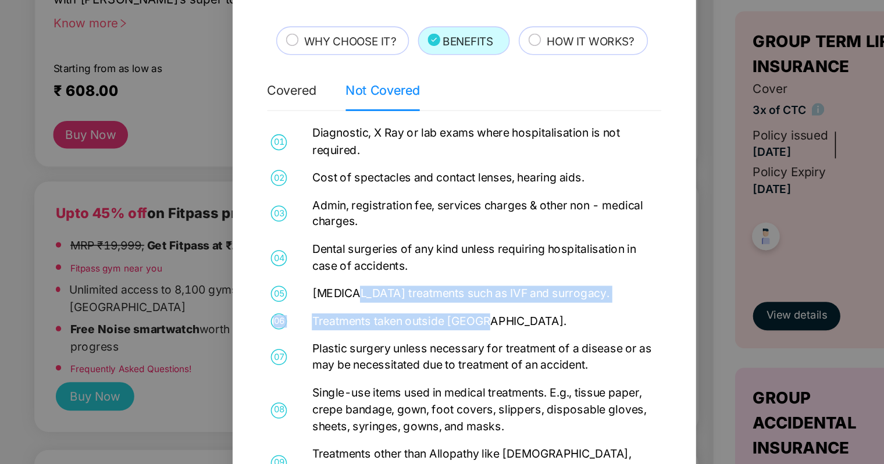
drag, startPoint x: 363, startPoint y: 277, endPoint x: 456, endPoint y: 288, distance: 93.7
click at [456, 288] on div "01 Diagnostic, X Ray or lab exams where hospitalisation is not required. 02 Cos…" at bounding box center [441, 283] width 257 height 233
drag, startPoint x: 456, startPoint y: 288, endPoint x: 390, endPoint y: 300, distance: 66.7
click at [395, 297] on div "Treatments taken outside [GEOGRAPHIC_DATA]." at bounding box center [455, 295] width 225 height 11
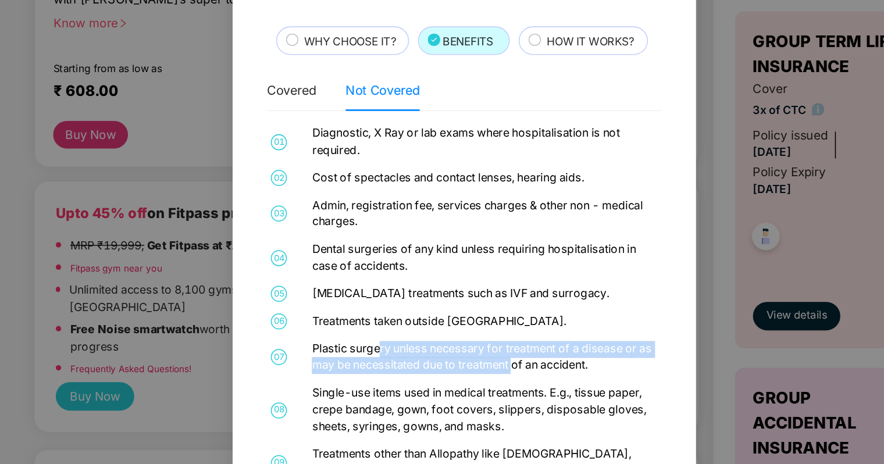
click at [475, 329] on div "Plastic surgery unless necessary for treatment of a disease or as may be necess…" at bounding box center [455, 319] width 225 height 22
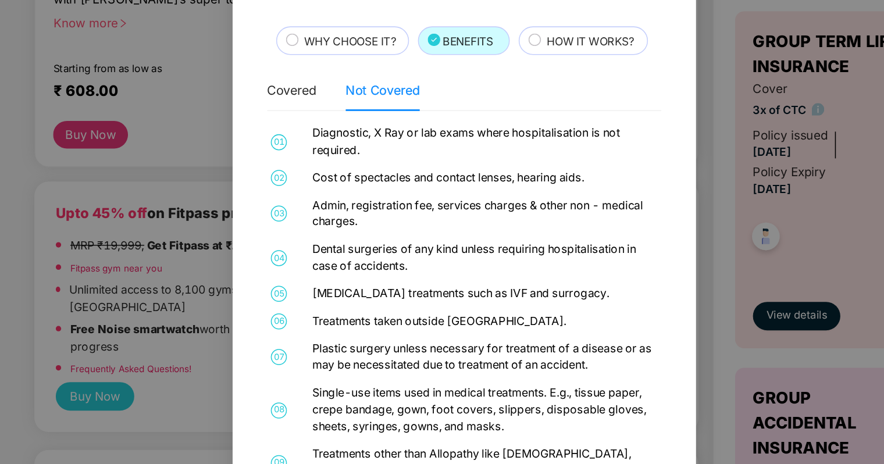
click at [477, 329] on div "Plastic surgery unless necessary for treatment of a disease or as may be necess…" at bounding box center [455, 319] width 225 height 22
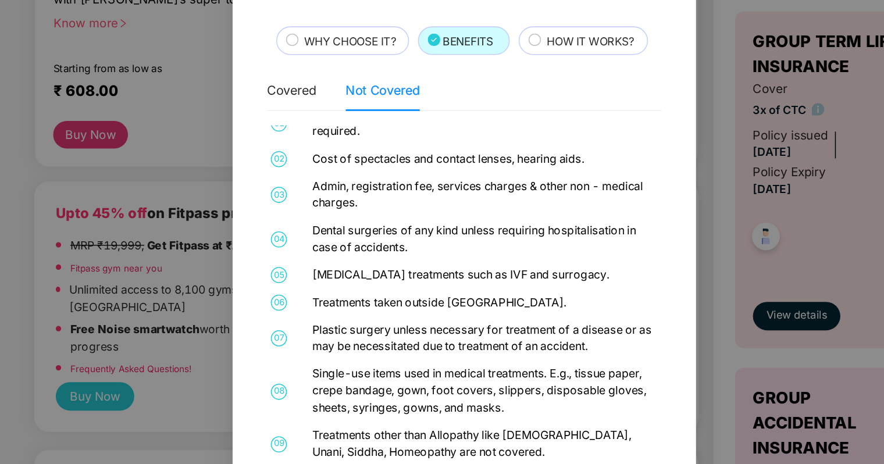
scroll to position [16, 0]
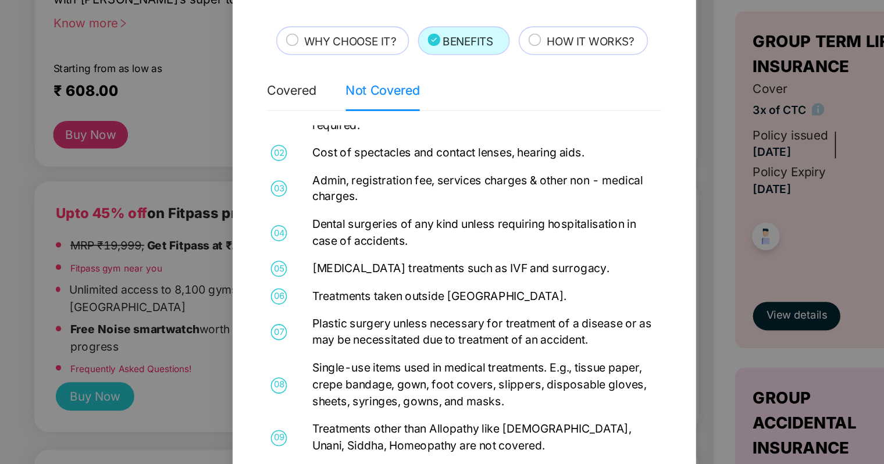
click at [607, 148] on div "Super-topup WHY CHOOSE IT? BENEFITS HOW IT WORKS? Covered Not Covered 01 No lim…" at bounding box center [442, 232] width 884 height 464
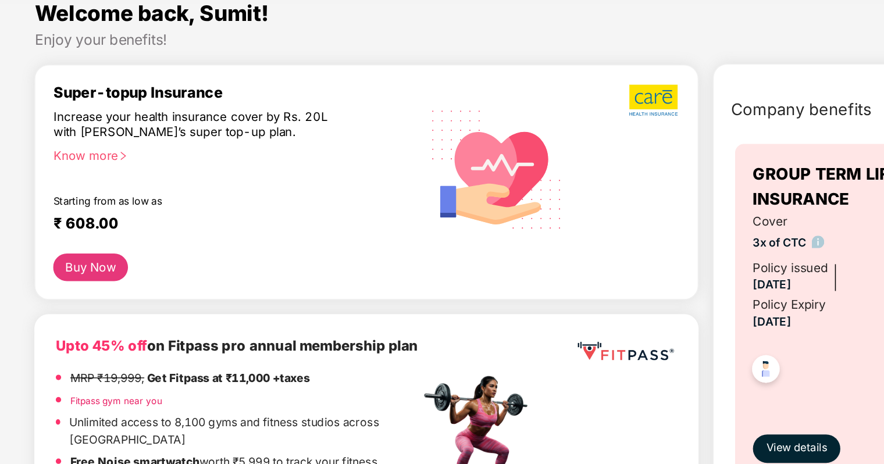
scroll to position [0, 0]
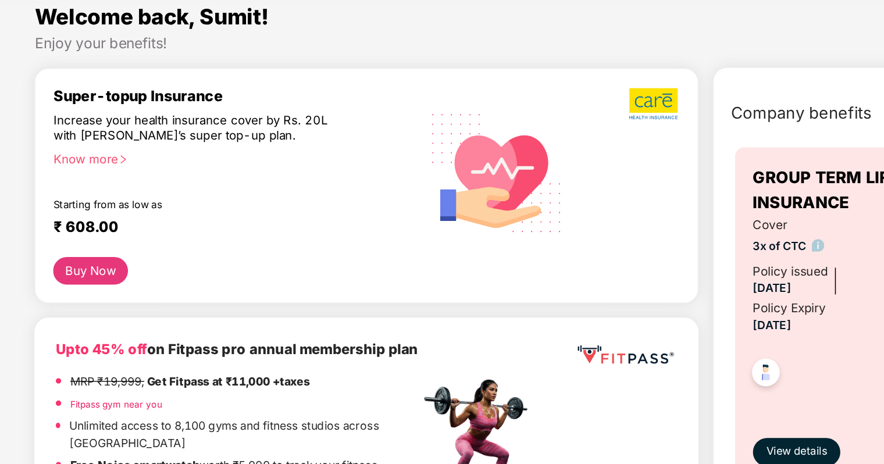
click at [199, 184] on button "Buy Now" at bounding box center [198, 186] width 49 height 18
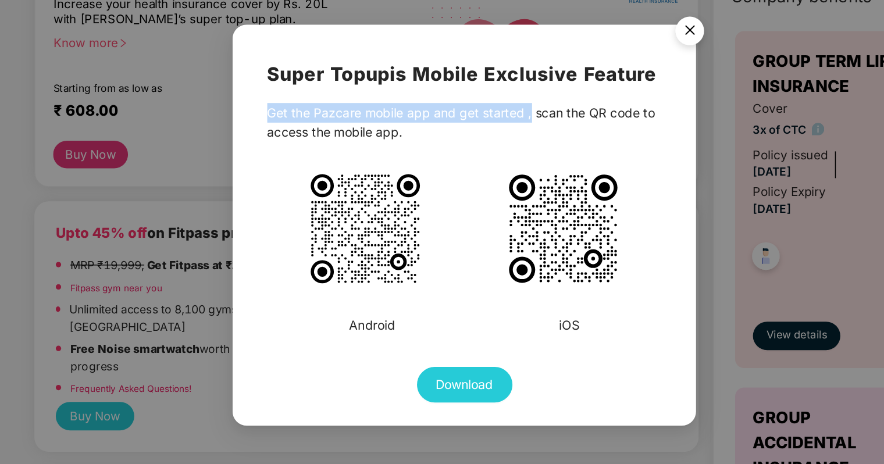
drag, startPoint x: 306, startPoint y: 172, endPoint x: 483, endPoint y: 179, distance: 176.3
click at [483, 179] on div "Super Topup is Mobile Exclusive Feature Get the Pazcare mobile app and get star…" at bounding box center [442, 232] width 302 height 262
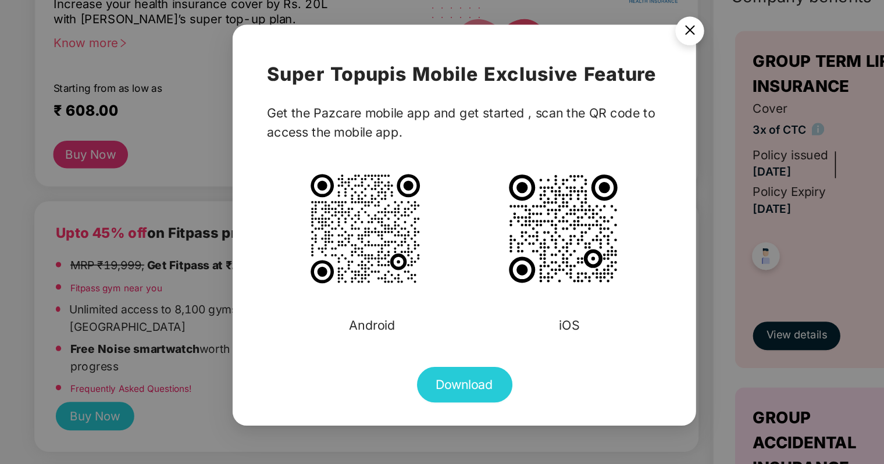
drag, startPoint x: 483, startPoint y: 179, endPoint x: 497, endPoint y: 190, distance: 18.6
click at [497, 178] on div "Get the Pazcare mobile app and get started , scan the QR code to access the mob…" at bounding box center [441, 165] width 257 height 26
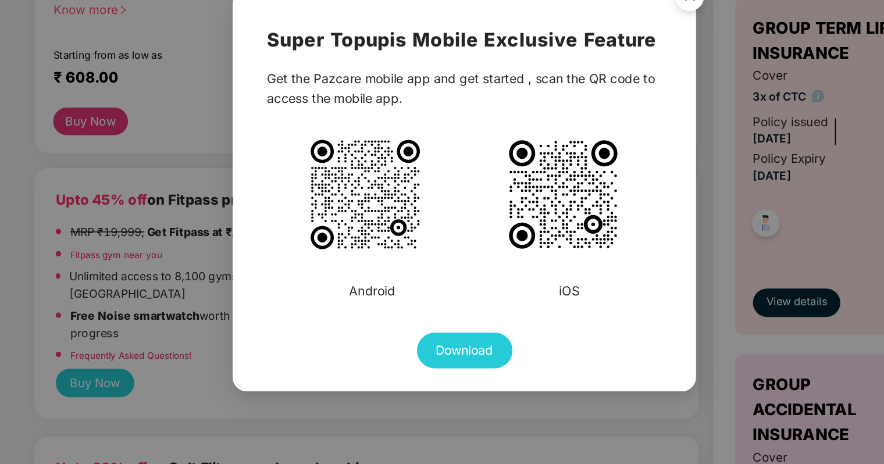
scroll to position [65, 0]
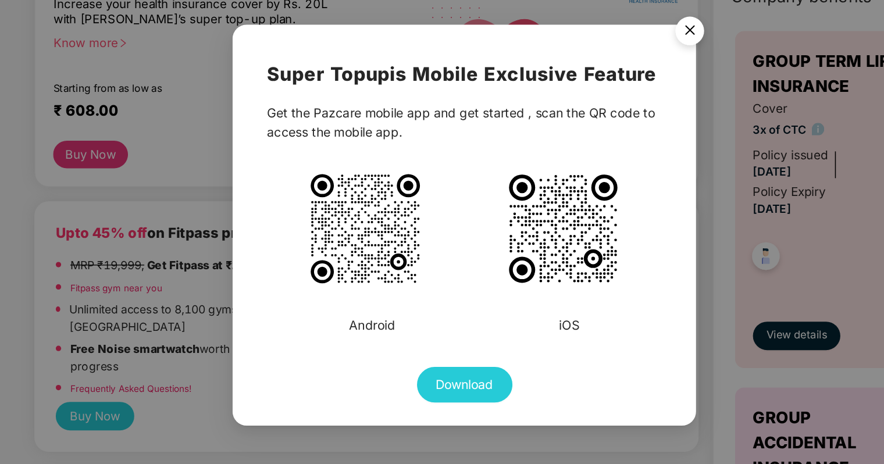
click at [586, 111] on img "Close" at bounding box center [589, 107] width 33 height 33
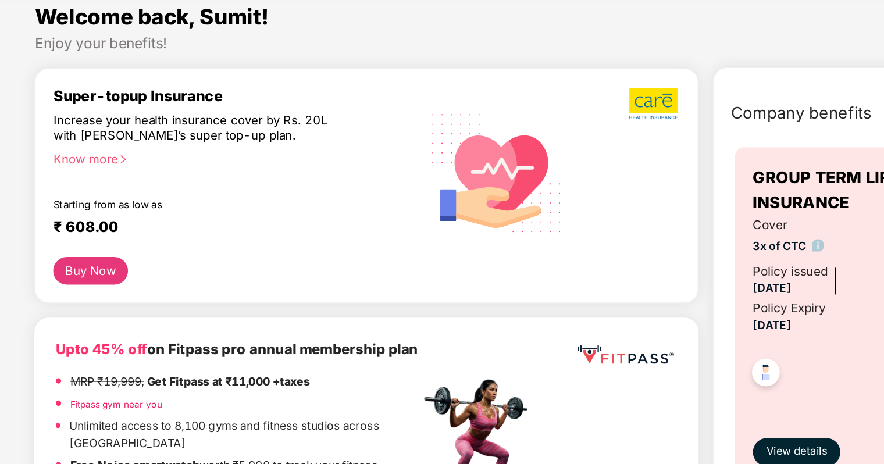
click at [253, 83] on div "Increase your health insurance cover by Rs. 20L with [PERSON_NAME]’s super top-…" at bounding box center [268, 93] width 188 height 20
click at [397, 105] on div "Super-topup Insurance Increase your health insurance cover by Rs. 20L with [PER…" at bounding box center [293, 121] width 238 height 111
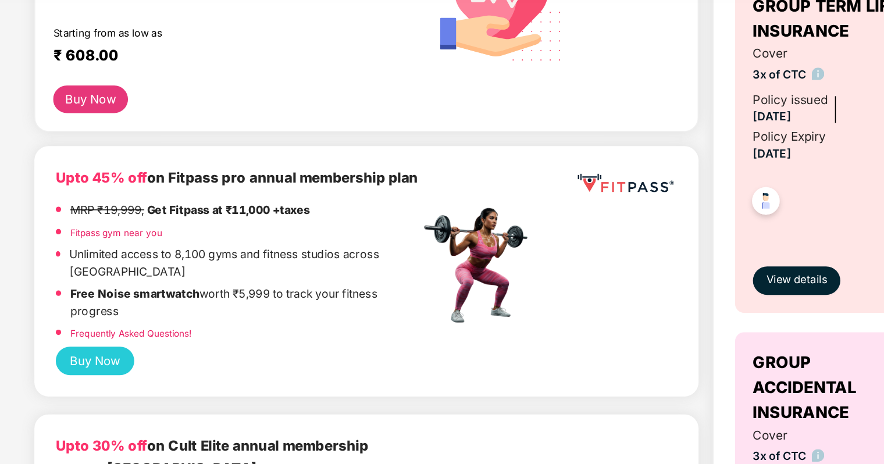
scroll to position [114, 0]
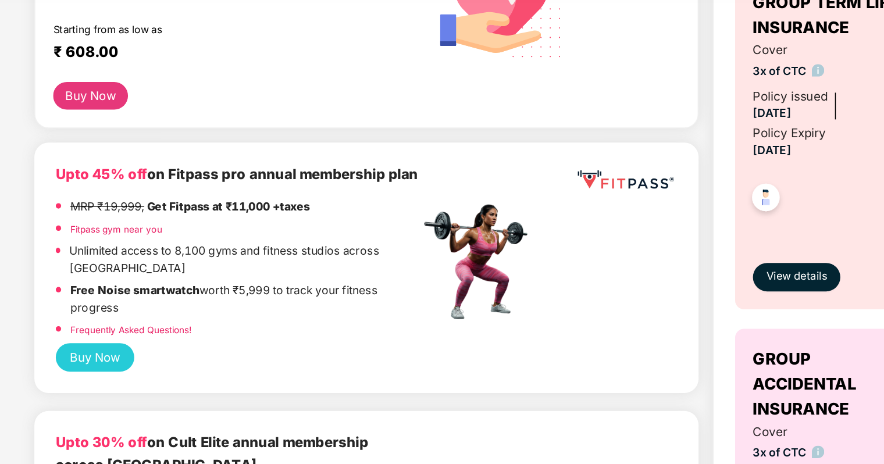
click at [380, 93] on div "Super-topup Insurance Increase your health insurance cover by Rs. 20L with [PER…" at bounding box center [378, 21] width 433 height 163
drag, startPoint x: 348, startPoint y: 162, endPoint x: 271, endPoint y: 151, distance: 78.2
click at [309, 151] on div "Upto 45% off on Fitpass pro annual membership plan MRP ₹19,999, Get Fitpass at …" at bounding box center [294, 174] width 236 height 117
drag, startPoint x: 184, startPoint y: 170, endPoint x: 242, endPoint y: 170, distance: 58.2
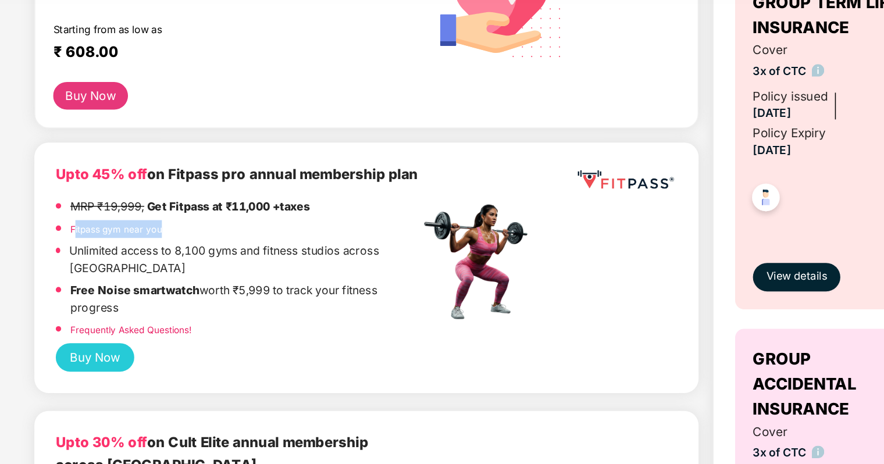
click at [242, 167] on div "Fitpass gym near you" at bounding box center [294, 160] width 236 height 15
drag, startPoint x: 242, startPoint y: 170, endPoint x: 207, endPoint y: 204, distance: 48.5
click at [208, 205] on p "Free Noise smartwatch worth ₹5,999 to track your fitness progress" at bounding box center [298, 204] width 227 height 23
drag, startPoint x: 188, startPoint y: 185, endPoint x: 395, endPoint y: 214, distance: 209.7
click at [395, 214] on div "MRP ₹19,999, Get Fitpass at ₹11,000 +taxes Fitpass gym near you Unlimited acces…" at bounding box center [294, 185] width 236 height 95
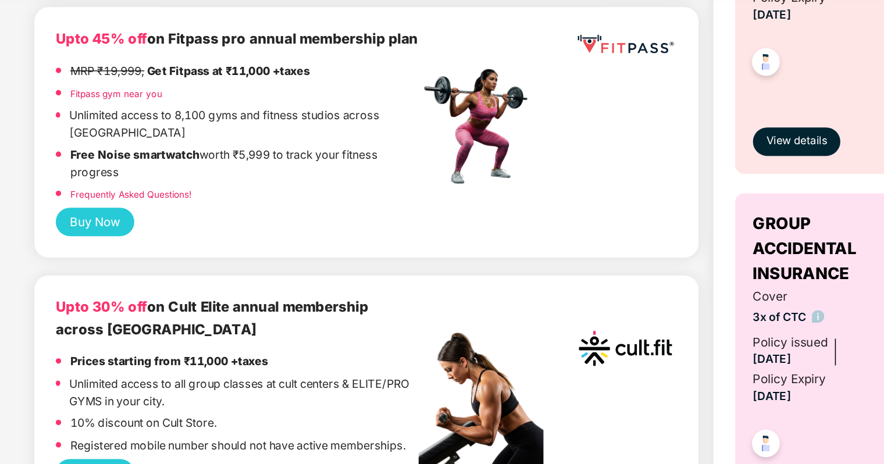
scroll to position [190, 0]
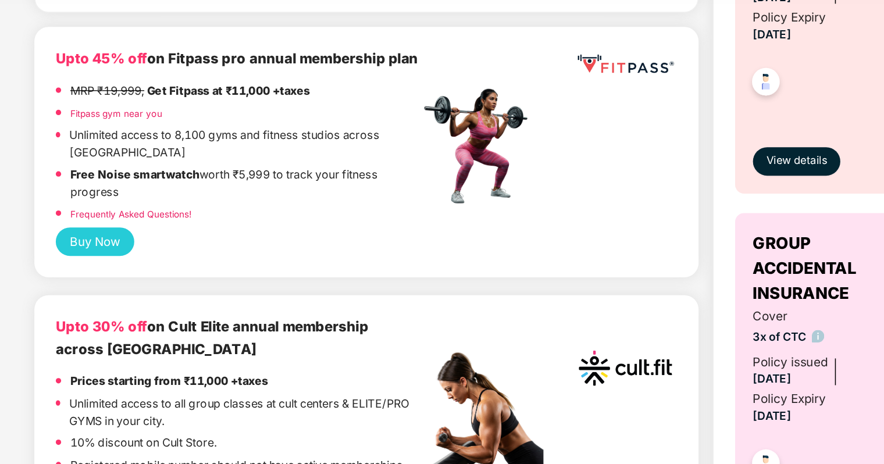
drag, startPoint x: 254, startPoint y: 45, endPoint x: 365, endPoint y: 55, distance: 112.1
click at [365, 55] on div "Upto 45% off on Fitpass pro annual membership plan" at bounding box center [294, 48] width 236 height 14
drag, startPoint x: 365, startPoint y: 55, endPoint x: 420, endPoint y: 95, distance: 67.8
click at [420, 95] on img at bounding box center [452, 104] width 81 height 81
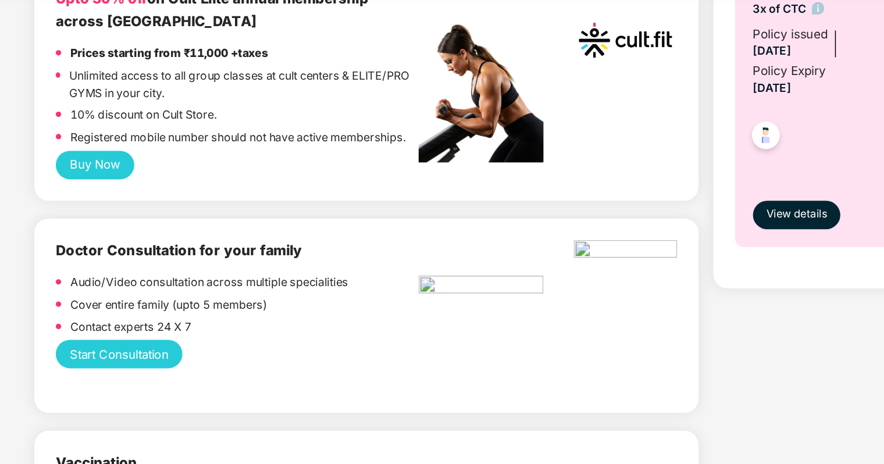
scroll to position [417, 0]
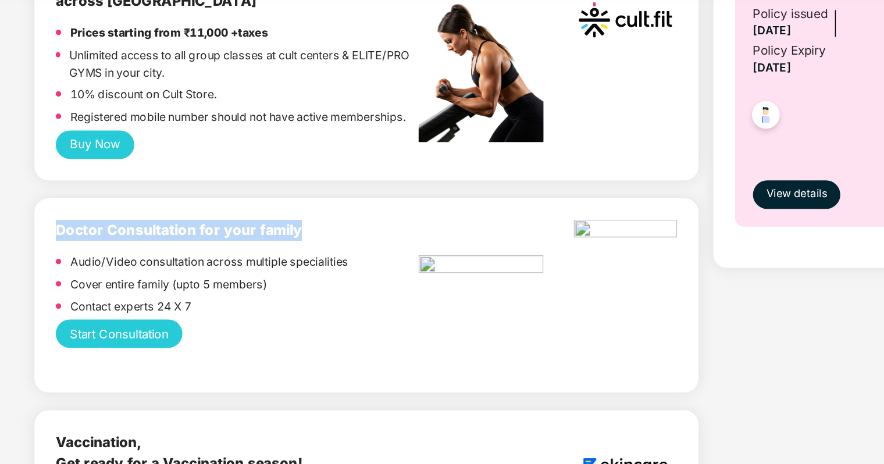
drag, startPoint x: 173, startPoint y: 158, endPoint x: 336, endPoint y: 167, distance: 162.6
click at [336, 167] on div "Doctor Consultation for your family Audio/Video consultation across multiple sp…" at bounding box center [378, 201] width 433 height 127
click at [224, 228] on button "Start Consultation" at bounding box center [217, 227] width 83 height 19
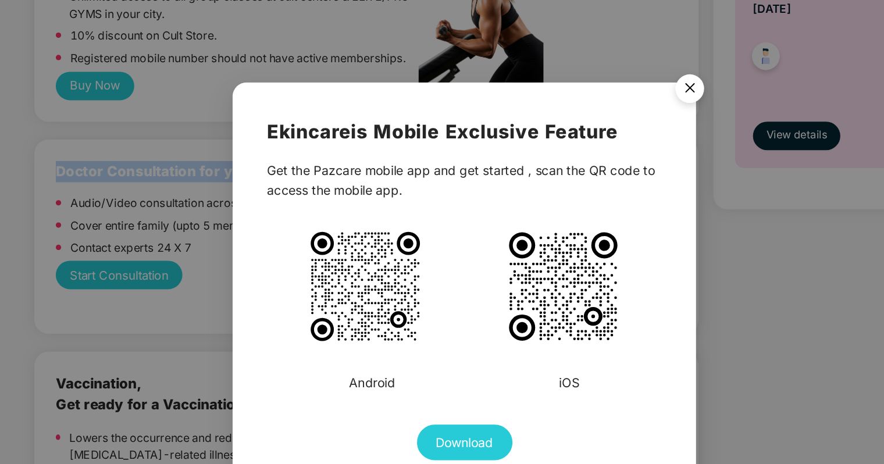
scroll to position [65, 0]
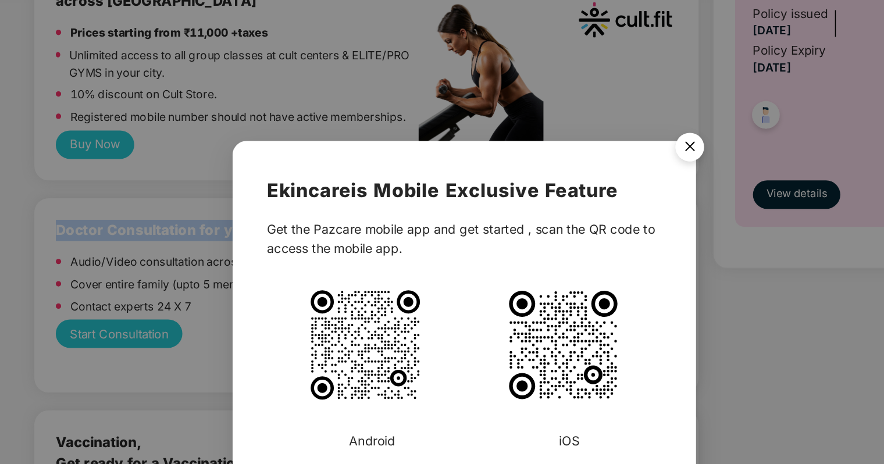
click at [597, 103] on img "Close" at bounding box center [589, 107] width 33 height 33
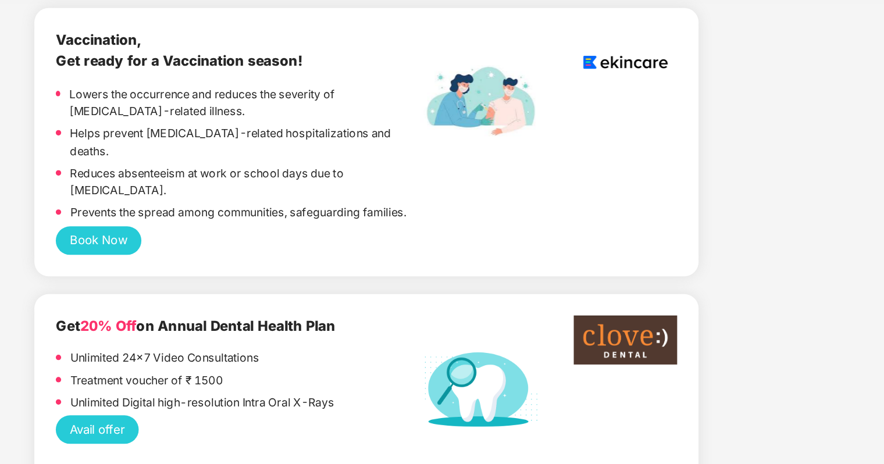
scroll to position [683, 0]
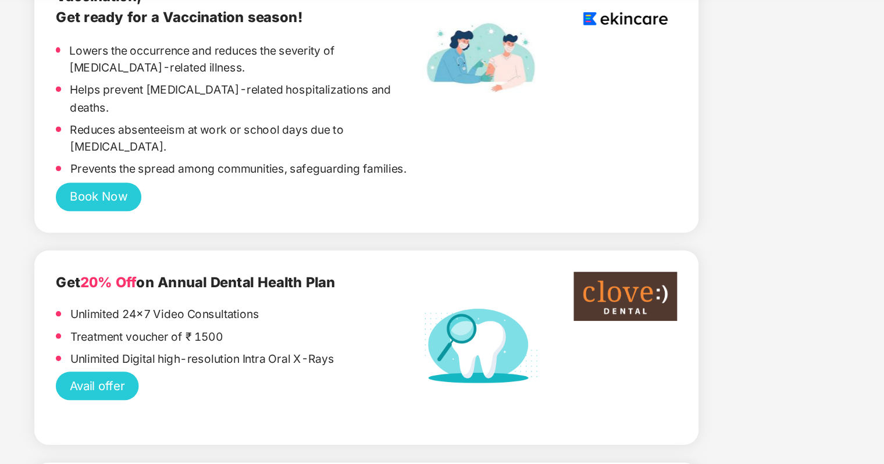
scroll to position [721, 0]
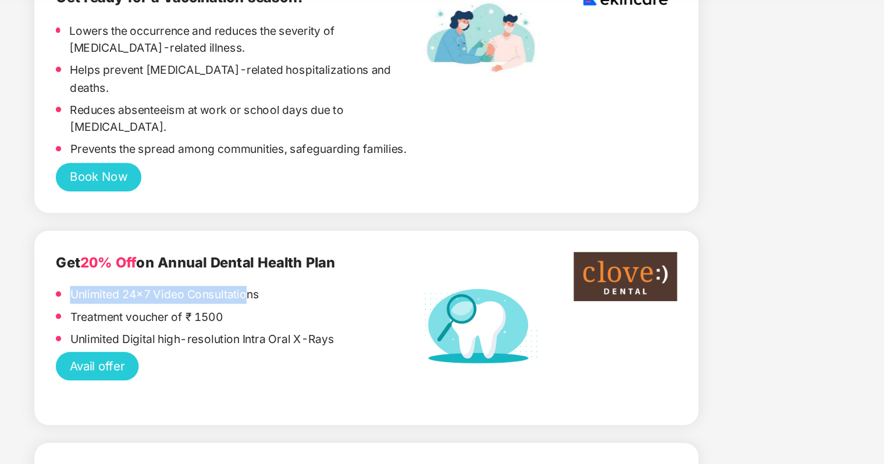
drag, startPoint x: 180, startPoint y: 183, endPoint x: 301, endPoint y: 183, distance: 121.0
click at [301, 196] on div "Unlimited 24x7 Video Consultations" at bounding box center [294, 203] width 236 height 15
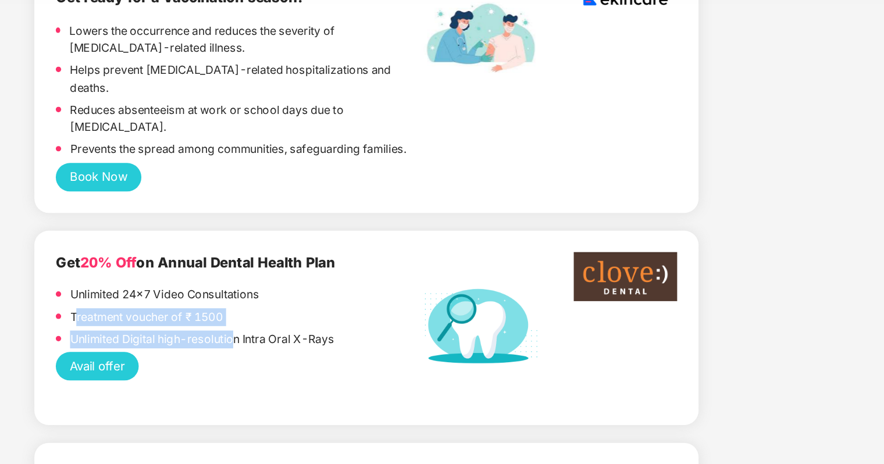
drag, startPoint x: 294, startPoint y: 205, endPoint x: 188, endPoint y: 202, distance: 106.5
click at [188, 202] on div "Unlimited 24x7 Video Consultations Treatment voucher of ₹ 1500 Unlimited Digita…" at bounding box center [294, 217] width 236 height 43
click at [216, 225] on p "Unlimited Digital high-resolution Intra Oral X-Rays" at bounding box center [271, 231] width 172 height 12
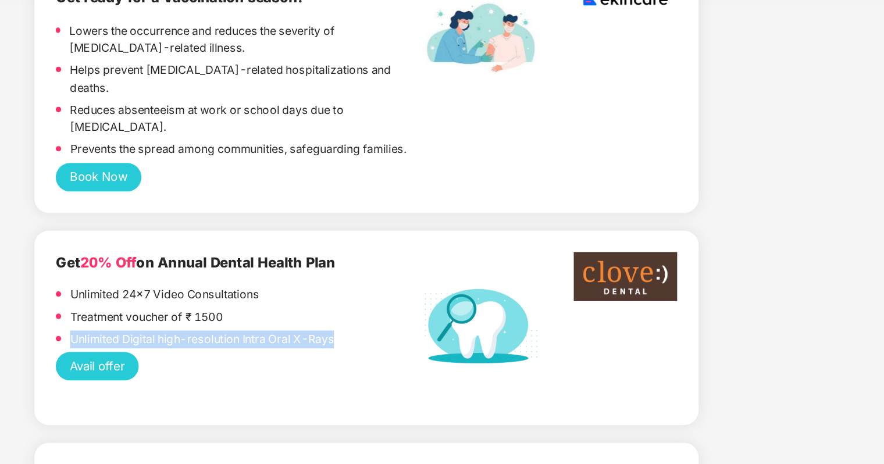
drag, startPoint x: 187, startPoint y: 209, endPoint x: 368, endPoint y: 212, distance: 180.3
click at [368, 225] on div "Unlimited Digital high-resolution Intra Oral X-Rays" at bounding box center [294, 232] width 236 height 15
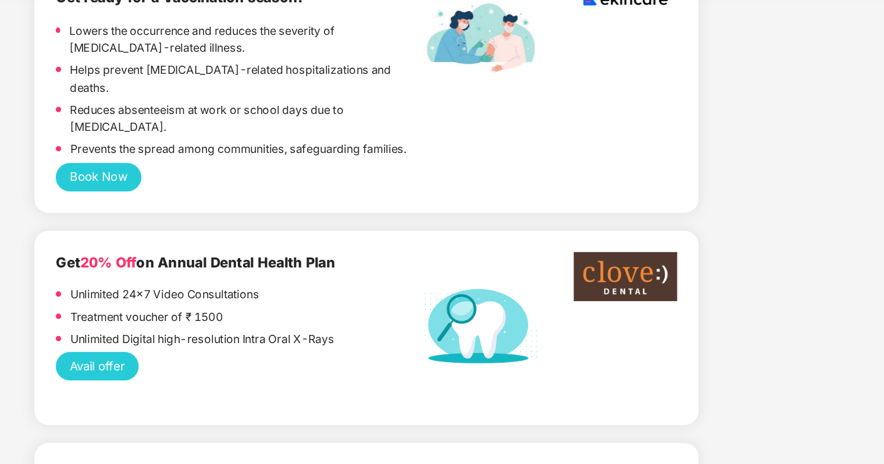
click at [284, 211] on p "Treatment voucher of ₹ 1500" at bounding box center [234, 217] width 99 height 12
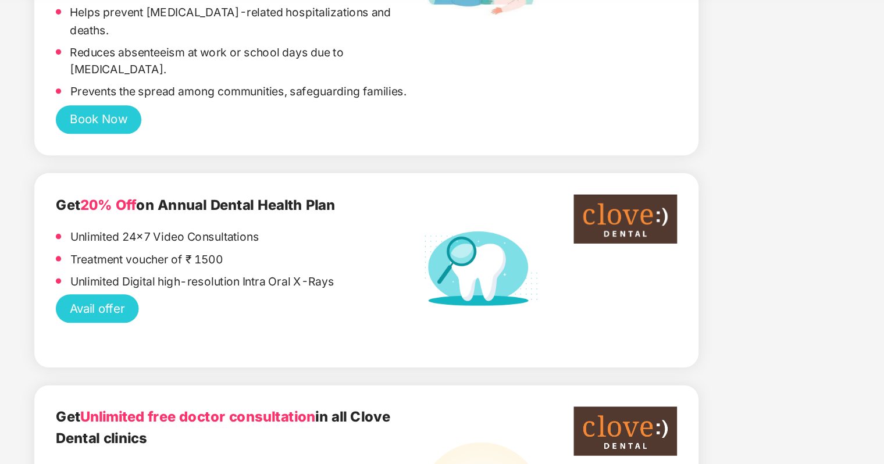
click at [277, 201] on div "Get 20% Off on Annual Dental Health Plan Unlimited 24x7 Video Consultations Tre…" at bounding box center [378, 185] width 405 height 99
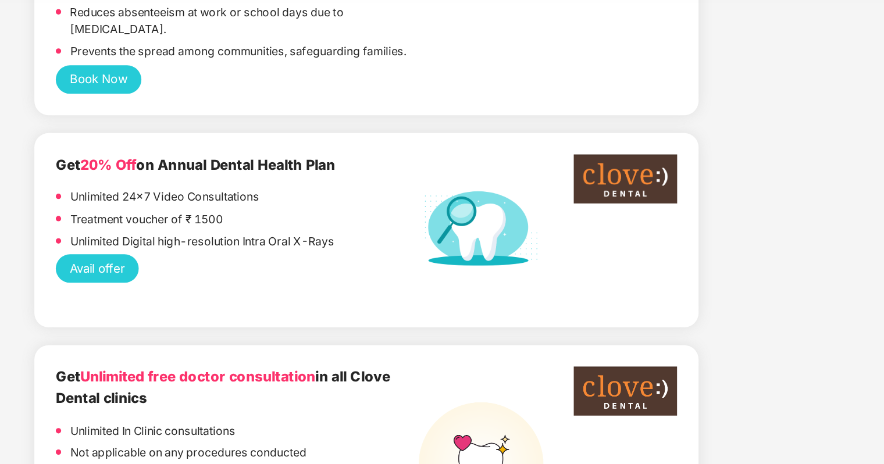
scroll to position [835, 0]
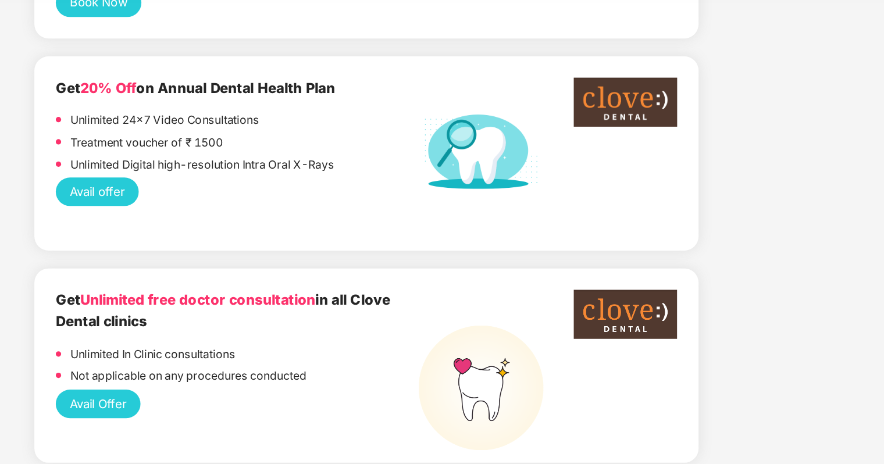
click at [270, 201] on div "Get Unlimited free doctor consultation in all Clove Dental clinics" at bounding box center [294, 212] width 236 height 28
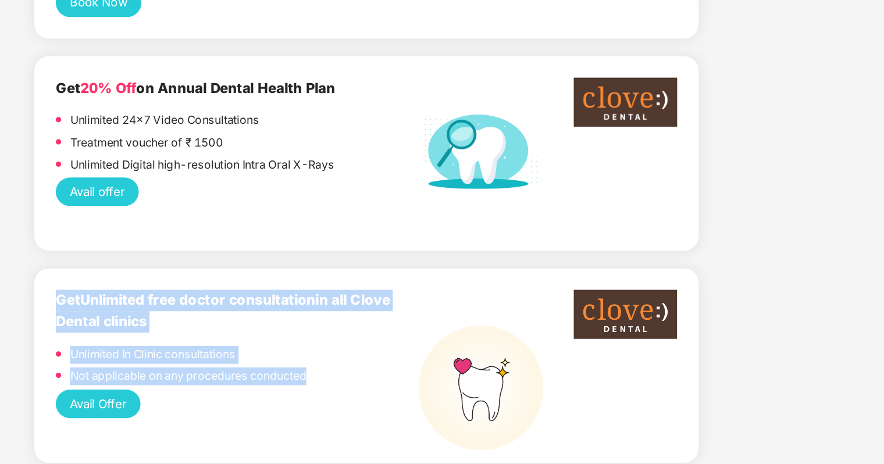
drag, startPoint x: 173, startPoint y: 180, endPoint x: 348, endPoint y: 231, distance: 181.7
click at [348, 231] on div "Get Unlimited free doctor consultation in all Clove Dental clinics Unlimited In…" at bounding box center [378, 247] width 433 height 127
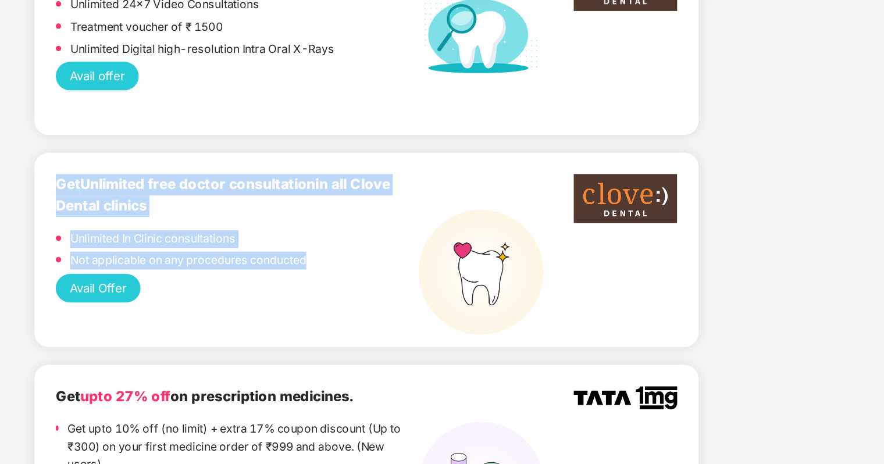
scroll to position [949, 0]
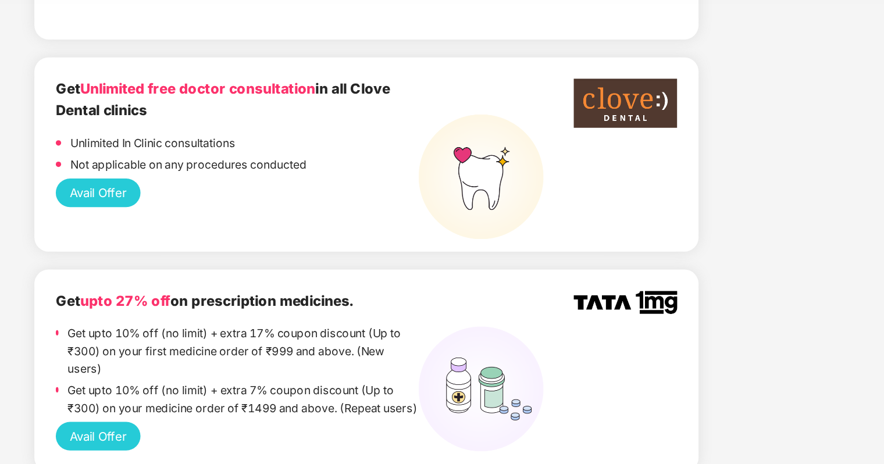
scroll to position [986, 0]
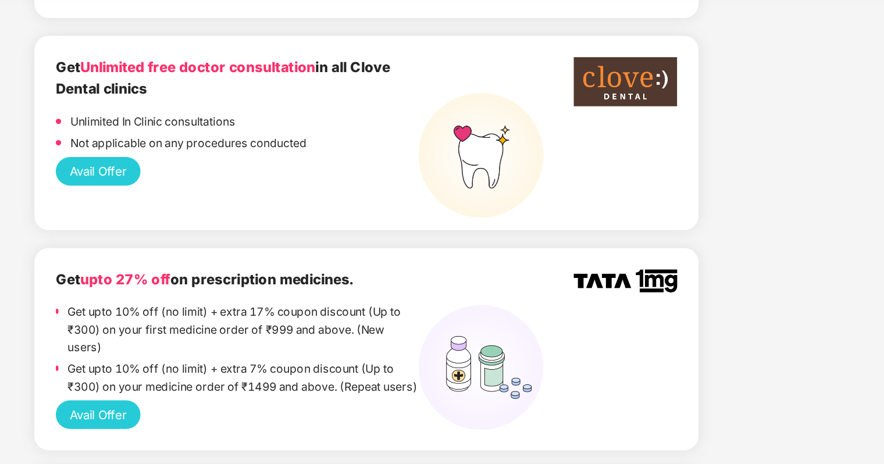
drag, startPoint x: 253, startPoint y: 174, endPoint x: 379, endPoint y: 169, distance: 126.3
click at [379, 185] on div "Get upto 27% off on prescription medicines." at bounding box center [294, 192] width 236 height 14
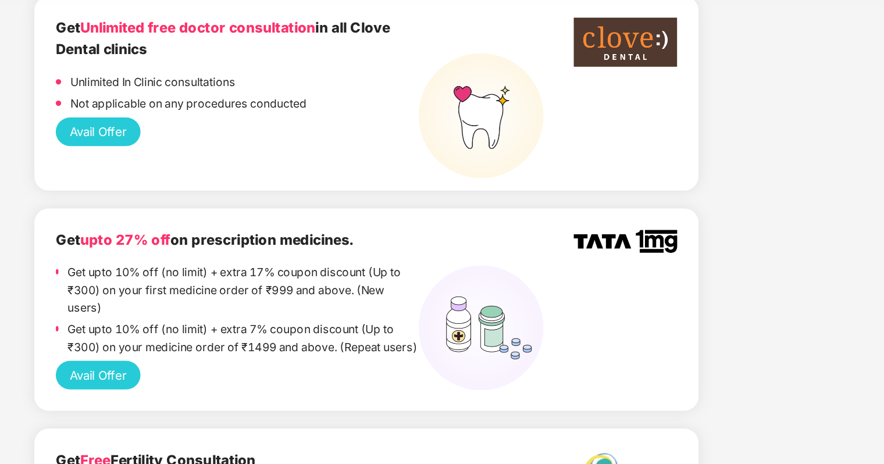
scroll to position [1024, 0]
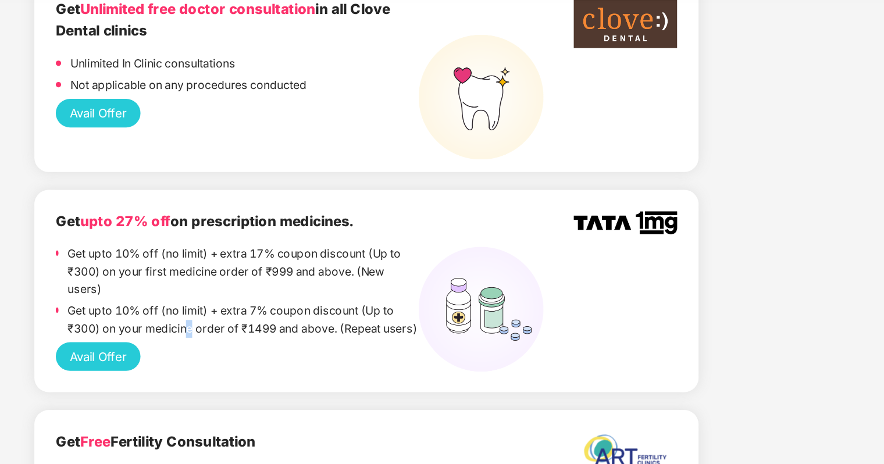
drag, startPoint x: 265, startPoint y: 198, endPoint x: 259, endPoint y: 202, distance: 6.6
drag, startPoint x: 259, startPoint y: 202, endPoint x: 317, endPoint y: 229, distance: 63.2
click at [317, 233] on div "Avail Offer" at bounding box center [378, 242] width 405 height 19
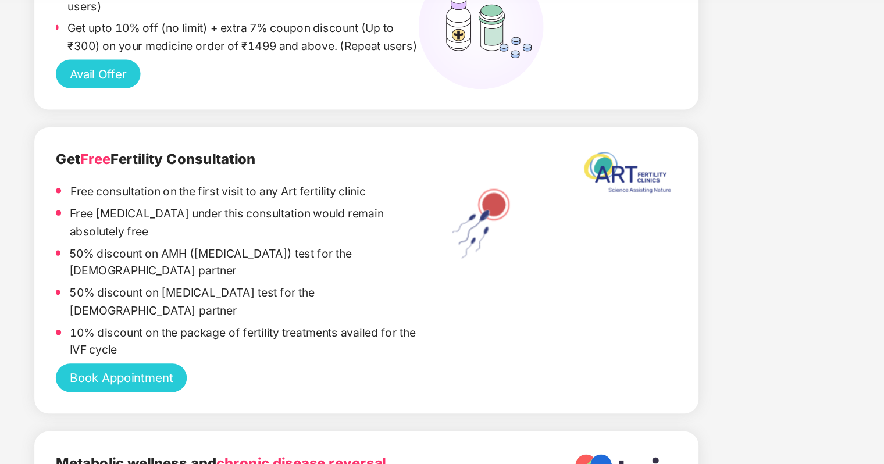
scroll to position [1214, 0]
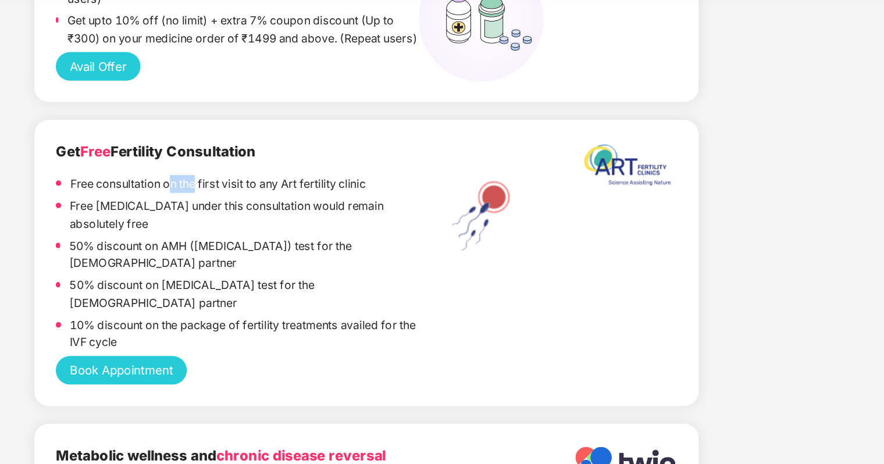
drag, startPoint x: 268, startPoint y: 121, endPoint x: 251, endPoint y: 127, distance: 17.8
click at [251, 127] on div "Free consultation on the first visit to any Art fertility clinic" at bounding box center [281, 130] width 193 height 15
drag, startPoint x: 251, startPoint y: 127, endPoint x: 196, endPoint y: 148, distance: 58.8
click at [196, 148] on p "Free [MEDICAL_DATA] under this consultation would remain absolutely free" at bounding box center [298, 149] width 227 height 23
drag, startPoint x: 202, startPoint y: 131, endPoint x: 367, endPoint y: 145, distance: 165.7
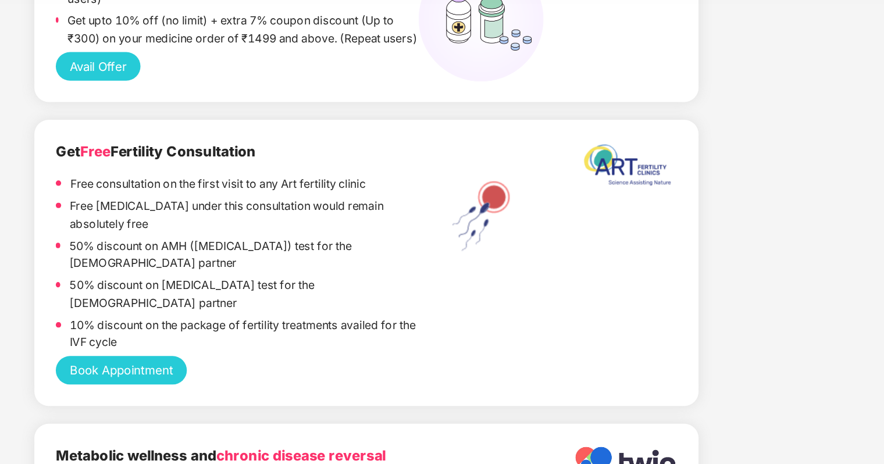
click at [367, 145] on p "Free [MEDICAL_DATA] under this consultation would remain absolutely free" at bounding box center [298, 149] width 227 height 23
click at [287, 147] on p "Free [MEDICAL_DATA] under this consultation would remain absolutely free" at bounding box center [298, 149] width 227 height 23
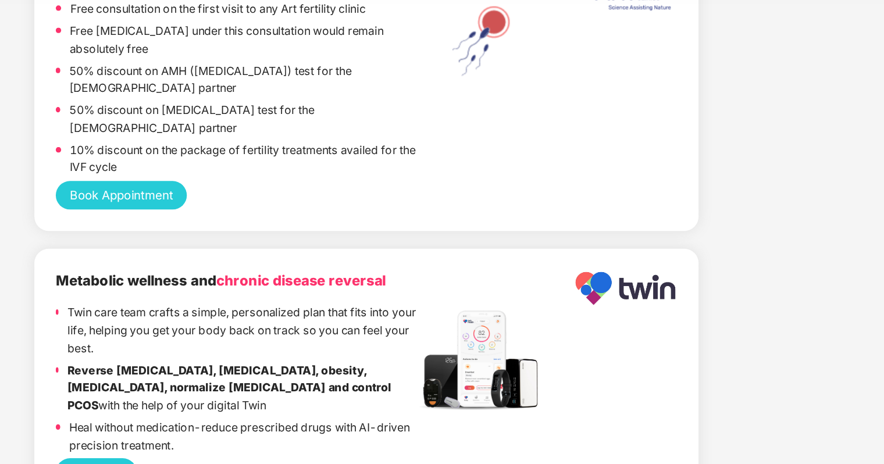
scroll to position [1366, 0]
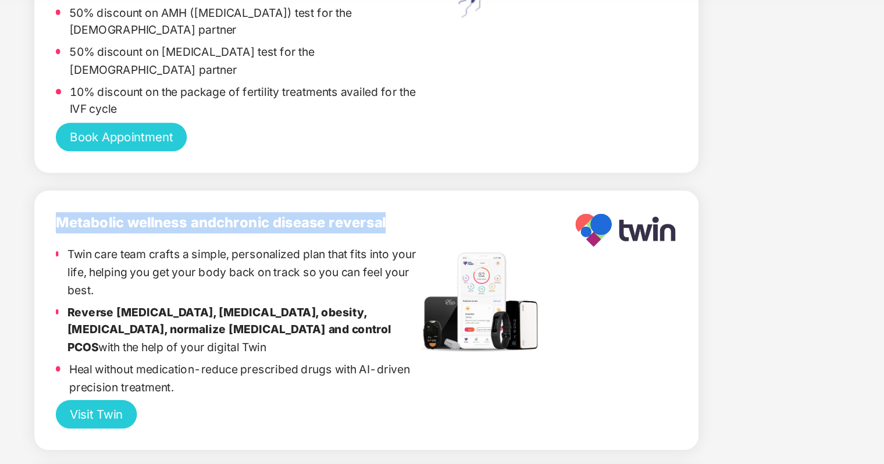
drag, startPoint x: 168, startPoint y: 129, endPoint x: 398, endPoint y: 137, distance: 230.5
click at [398, 137] on div "Metabolic wellness and chronic disease reversal Twin care team crafts a simple,…" at bounding box center [378, 218] width 433 height 169
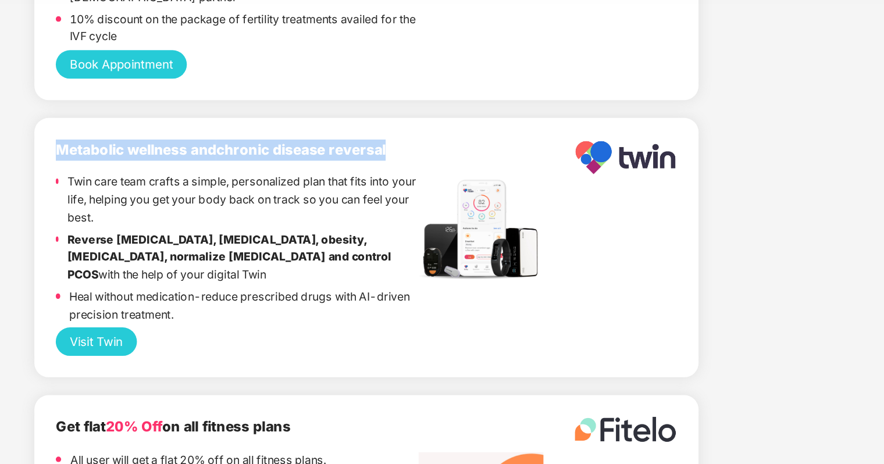
scroll to position [1442, 0]
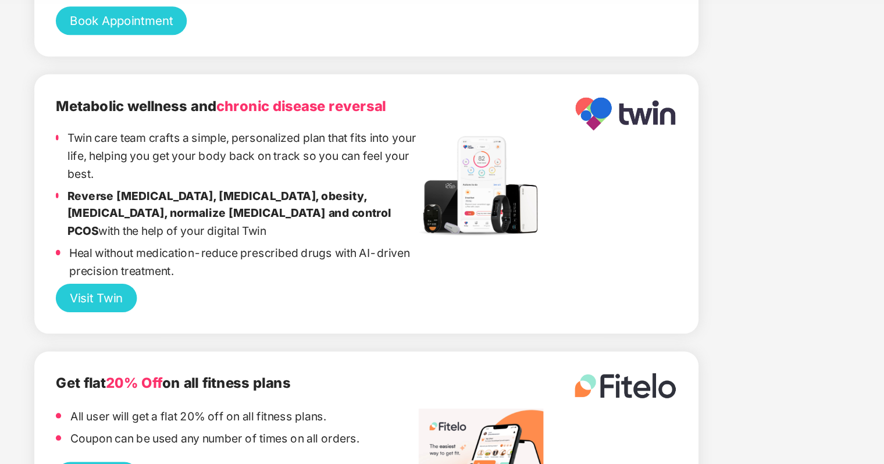
click at [234, 105] on p "Twin care team crafts a simple, personalized plan that fits into your life, hel…" at bounding box center [297, 111] width 229 height 34
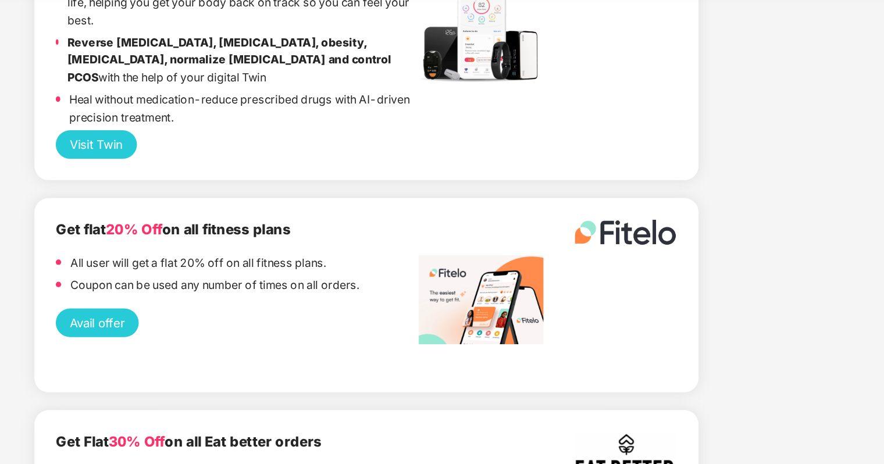
scroll to position [1555, 0]
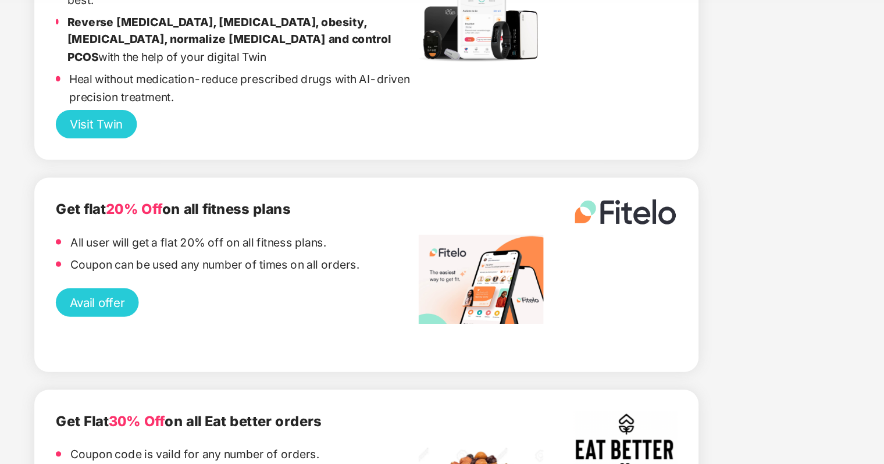
drag, startPoint x: 173, startPoint y: 121, endPoint x: 392, endPoint y: 134, distance: 219.1
click at [392, 134] on div "Get flat 20% Off on all fitness plans All user will get a flat 20% off on all f…" at bounding box center [378, 188] width 433 height 127
click at [319, 176] on p "Coupon can be used any number of times on all orders." at bounding box center [279, 182] width 188 height 12
click at [319, 176] on div "Coupon can be used any number of times on all orders." at bounding box center [279, 183] width 188 height 15
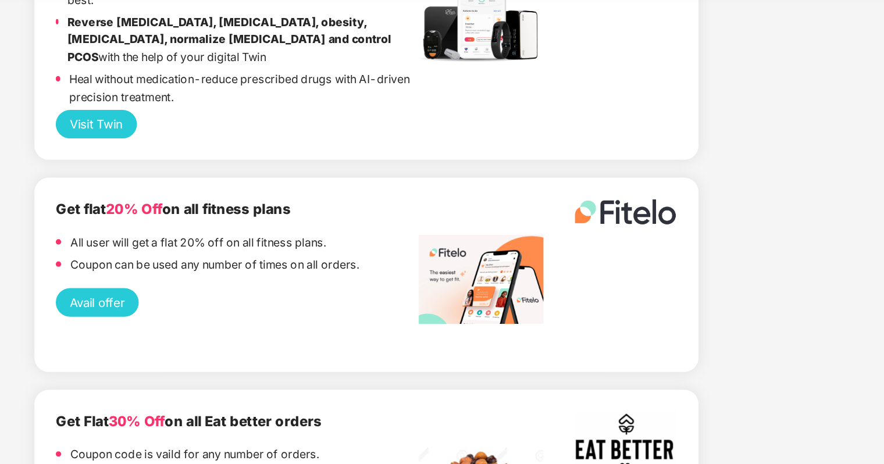
click at [308, 139] on div "Get flat 20% Off on all fitness plans All user will get a flat 20% off on all f…" at bounding box center [294, 164] width 236 height 51
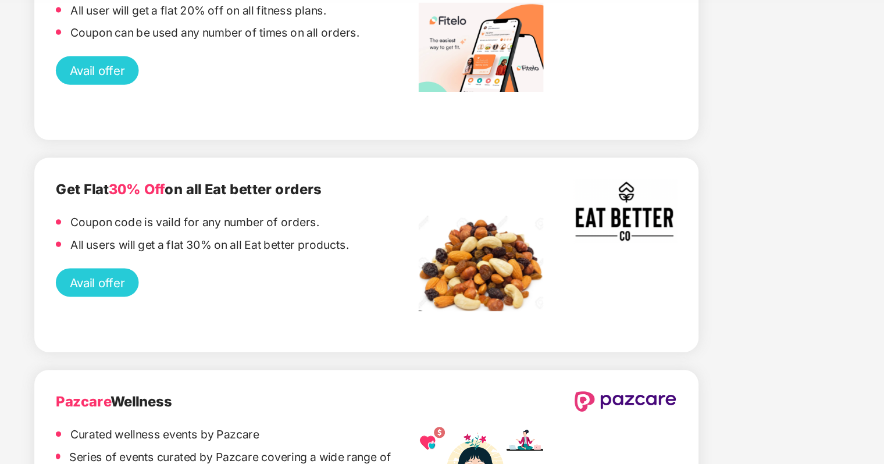
scroll to position [1708, 0]
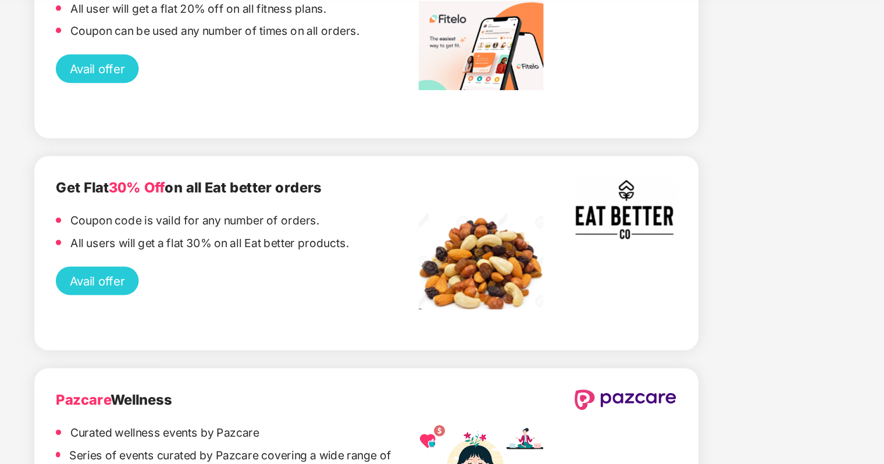
click at [308, 148] on p "Coupon code is vaild for any number of orders." at bounding box center [266, 154] width 162 height 12
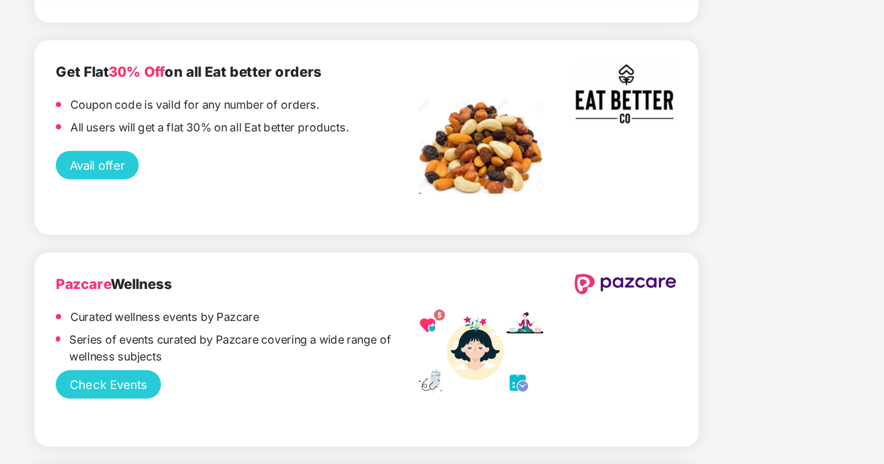
scroll to position [1821, 0]
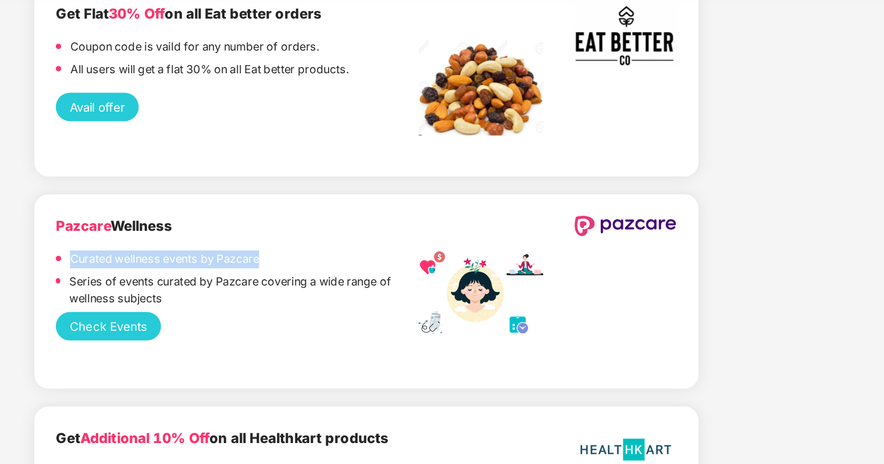
drag, startPoint x: 185, startPoint y: 152, endPoint x: 321, endPoint y: 154, distance: 136.1
click at [321, 173] on div "Curated wellness events by Pazcare" at bounding box center [294, 180] width 236 height 15
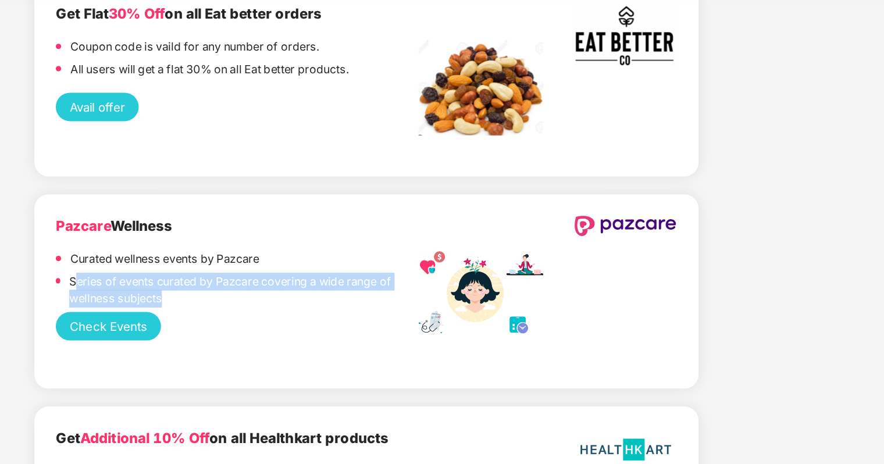
drag, startPoint x: 188, startPoint y: 171, endPoint x: 381, endPoint y: 192, distance: 193.6
click at [381, 192] on div "Series of events curated by Pazcare covering a wide range of wellness subjects" at bounding box center [297, 200] width 227 height 26
drag, startPoint x: 381, startPoint y: 192, endPoint x: 287, endPoint y: 186, distance: 94.4
click at [287, 187] on p "Series of events curated by Pazcare covering a wide range of wellness subjects" at bounding box center [297, 198] width 227 height 23
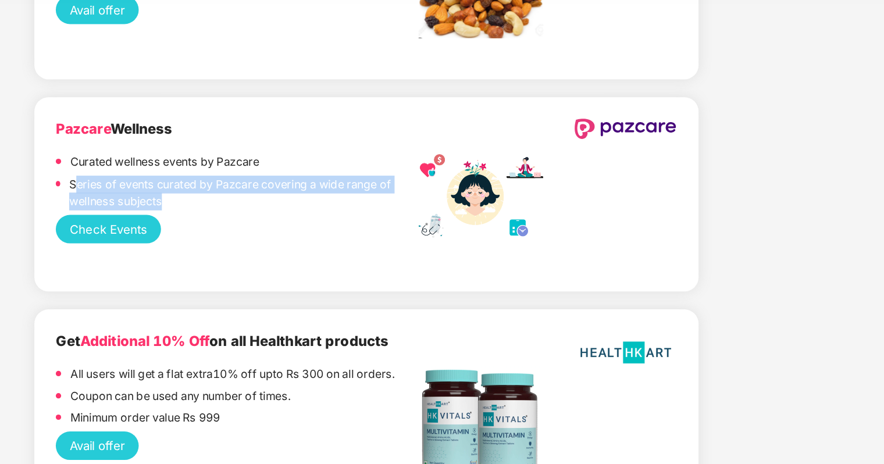
scroll to position [1897, 0]
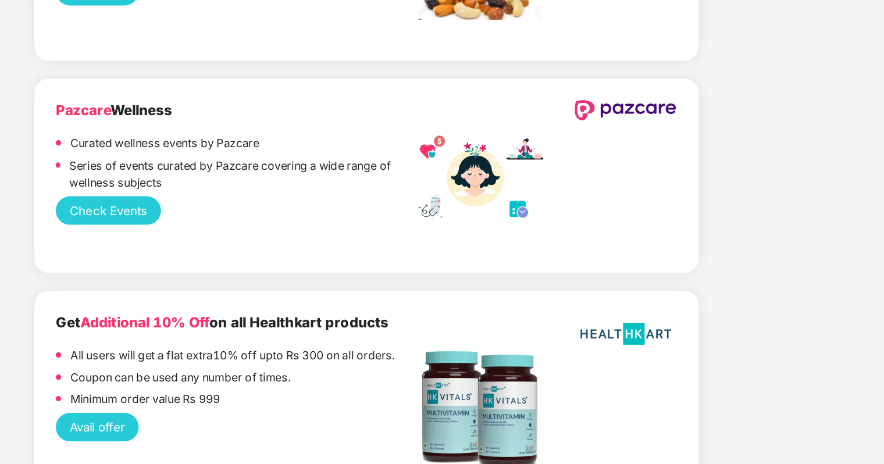
click at [288, 199] on div "Get Additional 10% Off on all Healthkart products All users will get a flat ext…" at bounding box center [378, 262] width 433 height 127
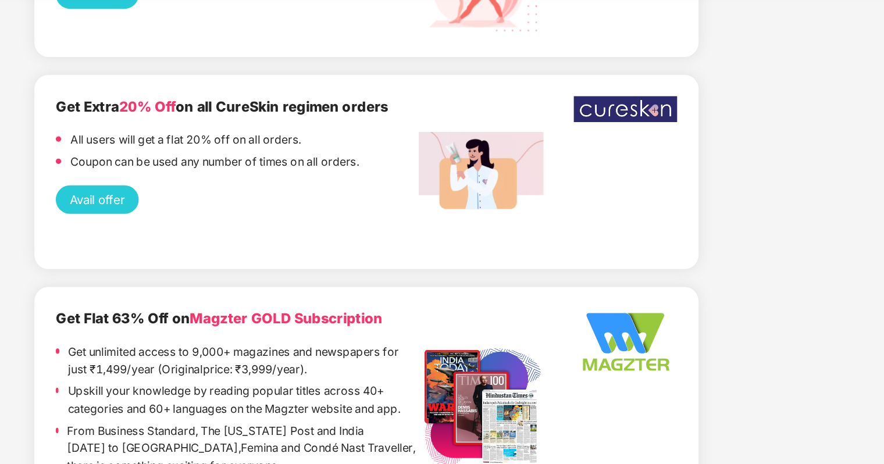
scroll to position [2352, 0]
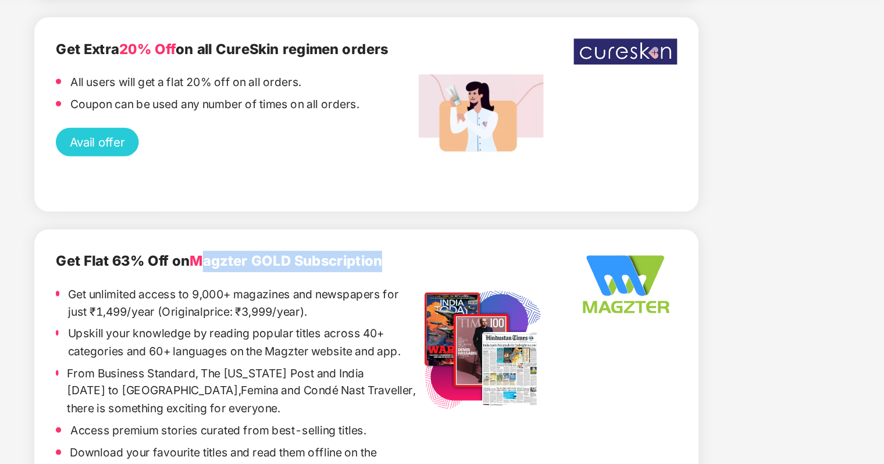
drag, startPoint x: 272, startPoint y: 158, endPoint x: 391, endPoint y: 158, distance: 119.2
click at [389, 174] on span "Magzter GOLD Subscription" at bounding box center [326, 179] width 126 height 11
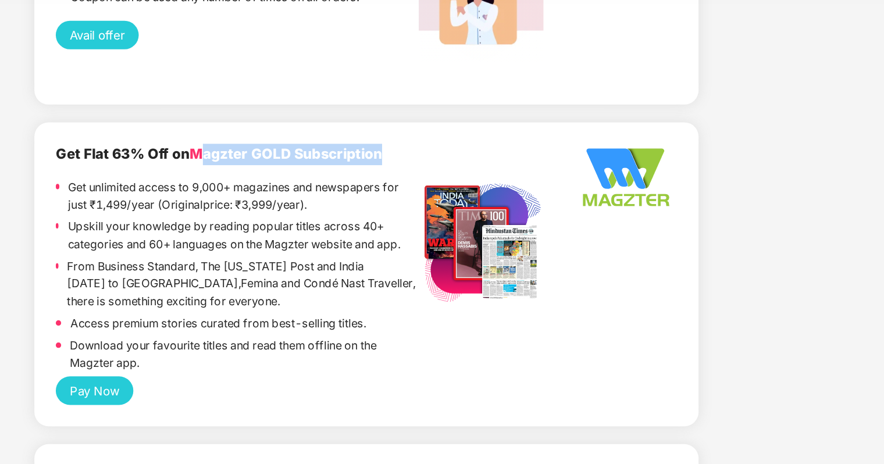
scroll to position [2428, 0]
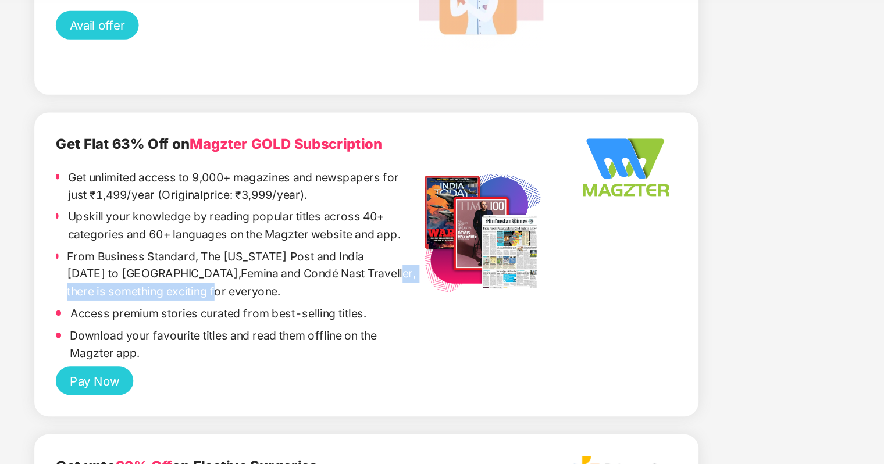
drag, startPoint x: 396, startPoint y: 166, endPoint x: 393, endPoint y: 180, distance: 13.7
click at [393, 180] on p "From Business Standard, The [US_STATE] Post and India [DATE] to [GEOGRAPHIC_DAT…" at bounding box center [297, 188] width 229 height 34
drag, startPoint x: 393, startPoint y: 180, endPoint x: 314, endPoint y: 162, distance: 81.1
click at [314, 171] on p "From Business Standard, The [US_STATE] Post and India [DATE] to [GEOGRAPHIC_DAT…" at bounding box center [297, 188] width 229 height 34
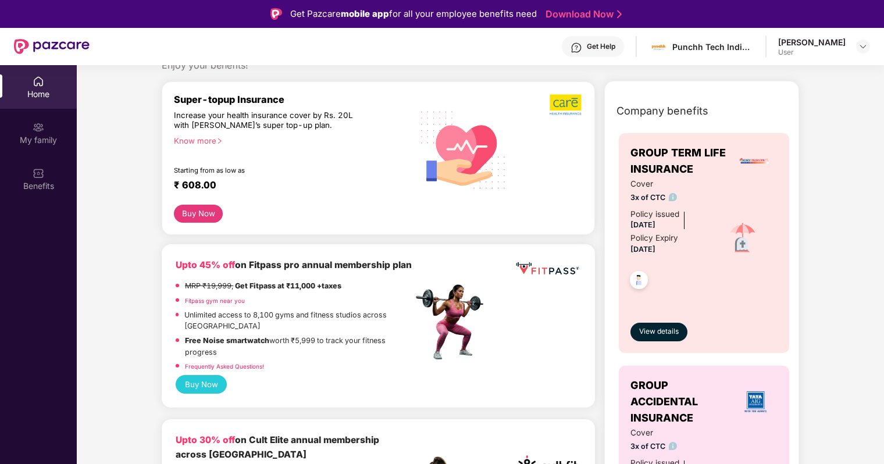
scroll to position [36, 0]
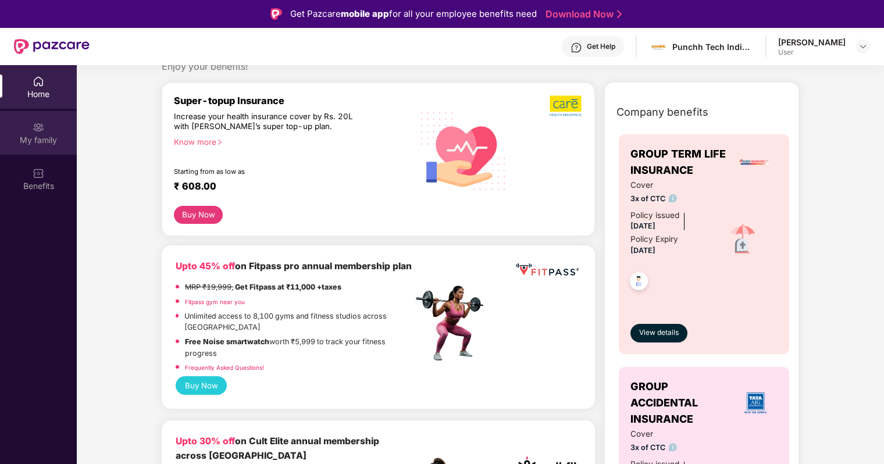
click at [41, 119] on div "My family" at bounding box center [38, 133] width 77 height 44
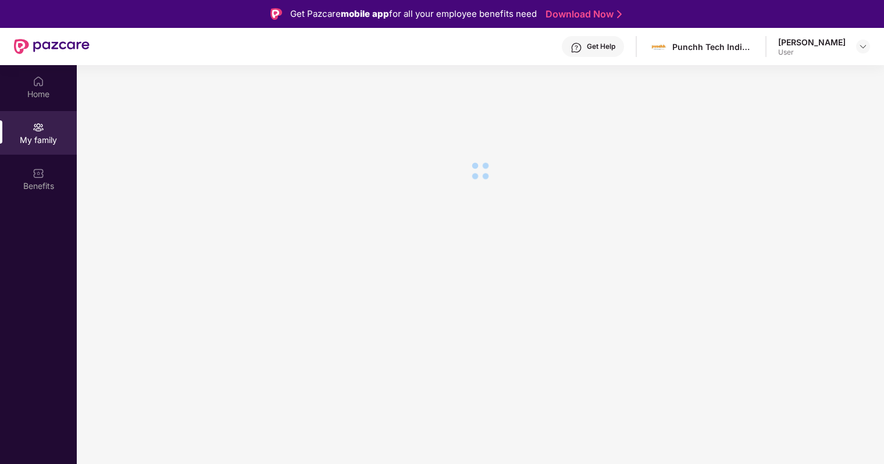
scroll to position [0, 0]
click at [44, 70] on div "Home" at bounding box center [38, 87] width 77 height 44
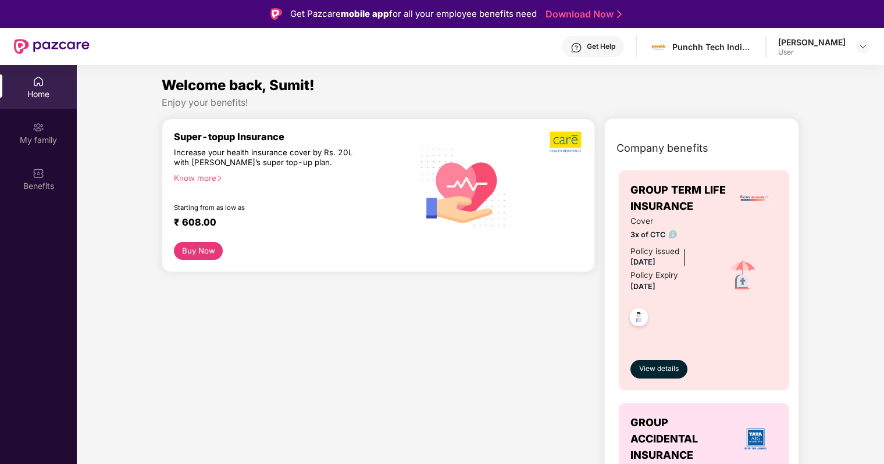
click at [51, 76] on div "Home" at bounding box center [38, 87] width 77 height 44
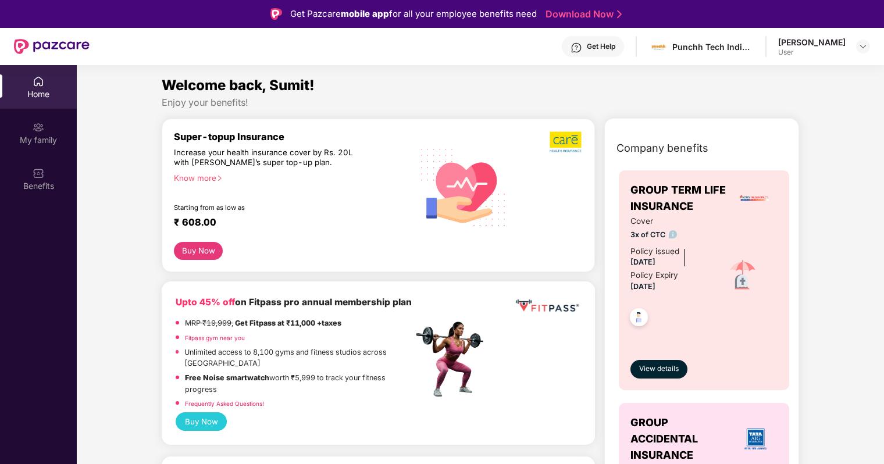
click at [297, 224] on div "₹ 608.00" at bounding box center [287, 223] width 227 height 14
click at [219, 180] on icon "right" at bounding box center [219, 178] width 6 height 6
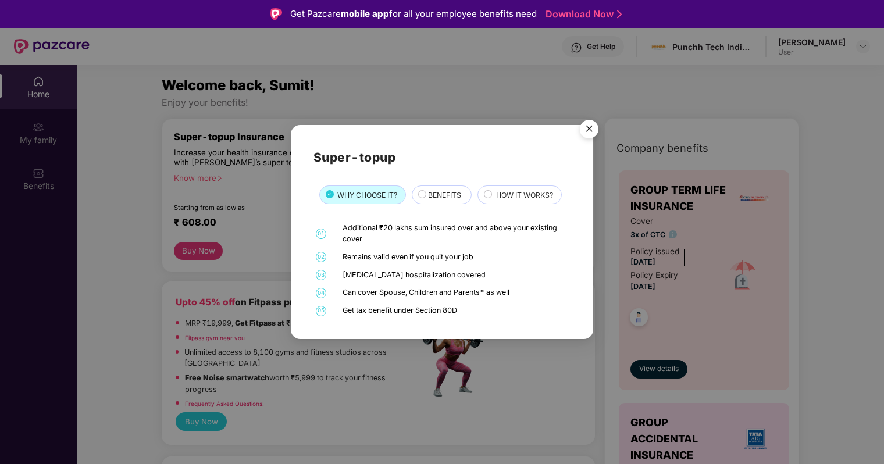
scroll to position [37, 0]
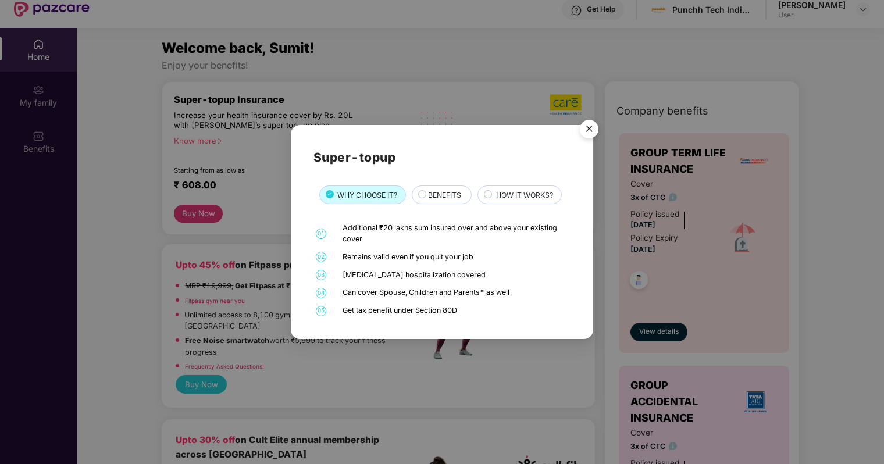
click at [428, 202] on div "BENEFITS" at bounding box center [444, 196] width 44 height 13
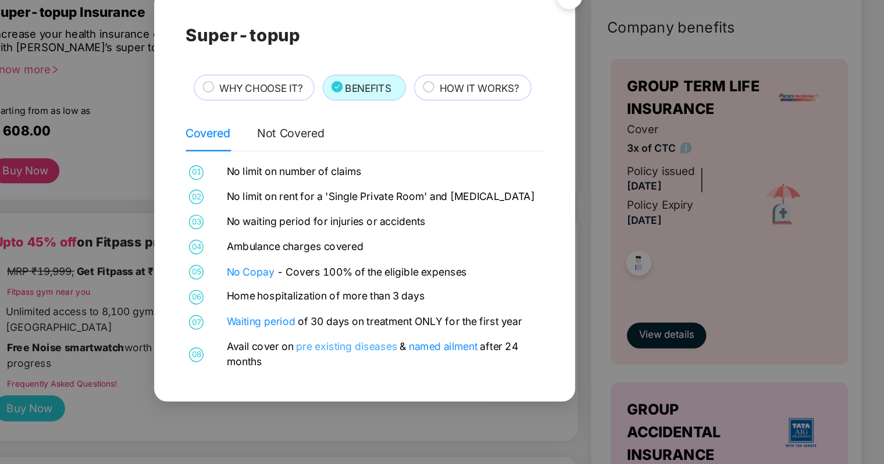
click at [443, 343] on link "pre existing diseases" at bounding box center [430, 340] width 74 height 9
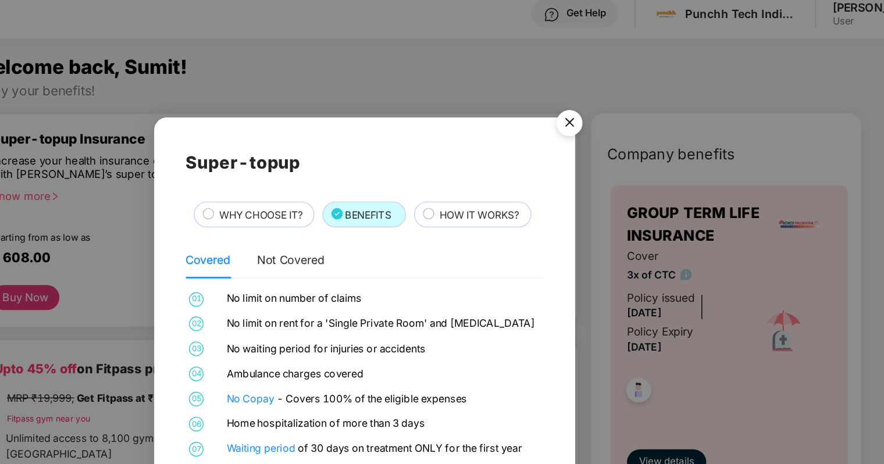
scroll to position [0, 0]
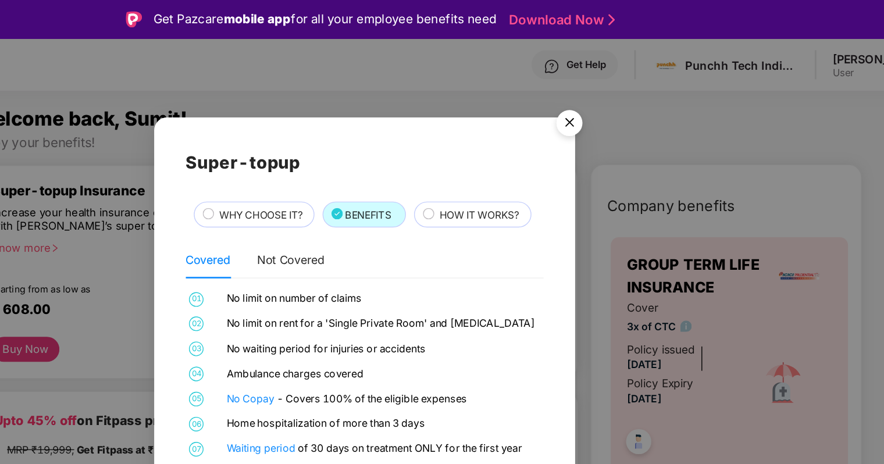
click at [581, 90] on img "Close" at bounding box center [589, 90] width 33 height 33
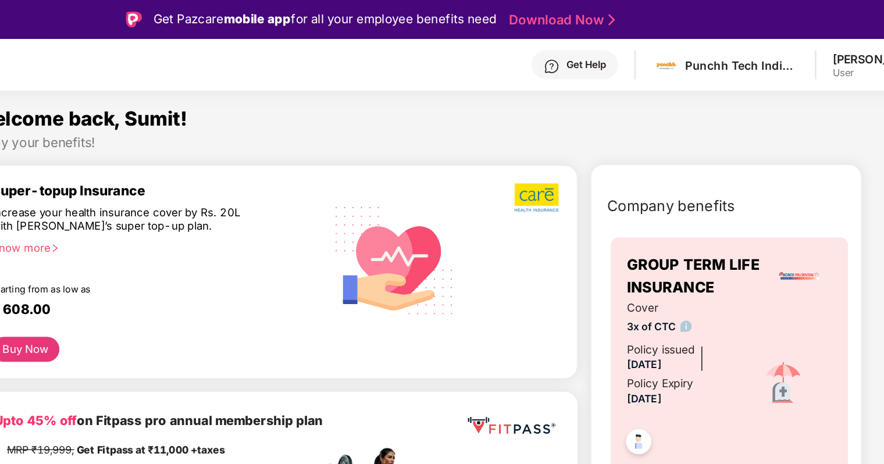
click at [603, 44] on div "Get Help" at bounding box center [593, 46] width 62 height 21
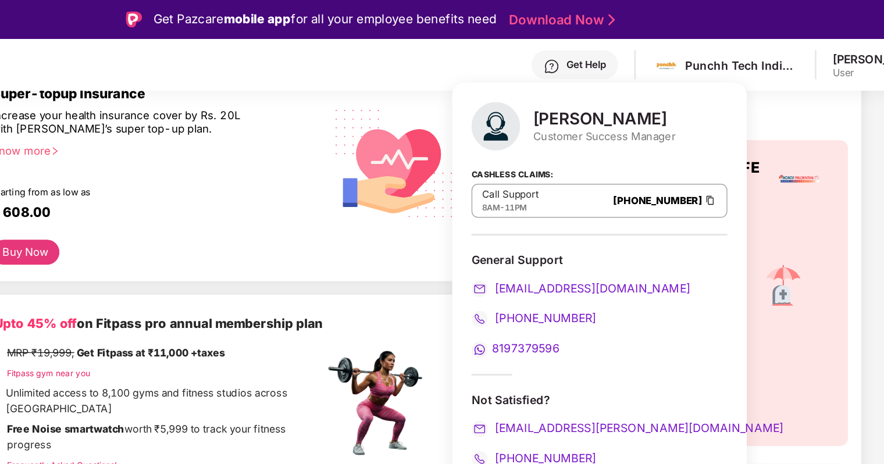
scroll to position [84, 0]
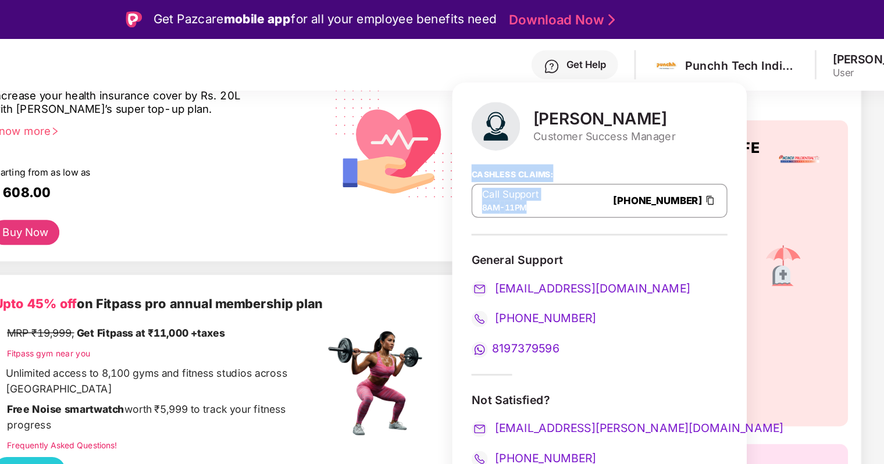
drag, startPoint x: 510, startPoint y: 120, endPoint x: 606, endPoint y: 132, distance: 96.7
click at [606, 132] on div "[PERSON_NAME] Customer Success Manager Cashless Claims: Call Support 8AM - 11PM…" at bounding box center [611, 208] width 212 height 299
drag, startPoint x: 606, startPoint y: 132, endPoint x: 593, endPoint y: 108, distance: 27.8
click at [592, 108] on div "[PERSON_NAME] Customer Success Manager" at bounding box center [611, 90] width 184 height 35
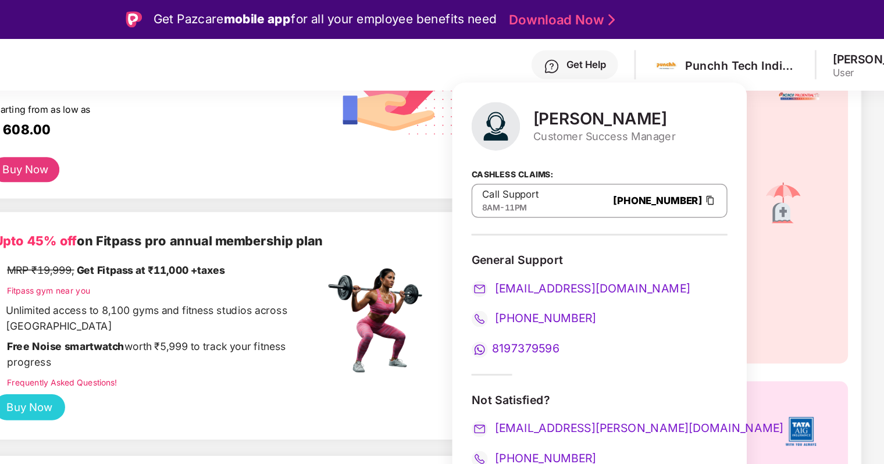
scroll to position [125, 0]
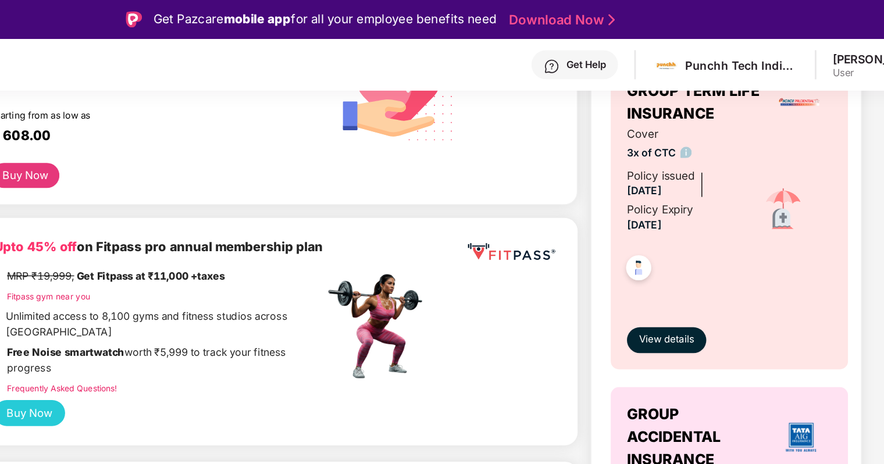
drag, startPoint x: 718, startPoint y: 141, endPoint x: 711, endPoint y: 159, distance: 19.1
click at [711, 159] on div at bounding box center [743, 150] width 70 height 24
click at [600, 44] on div "Get Help" at bounding box center [593, 46] width 62 height 21
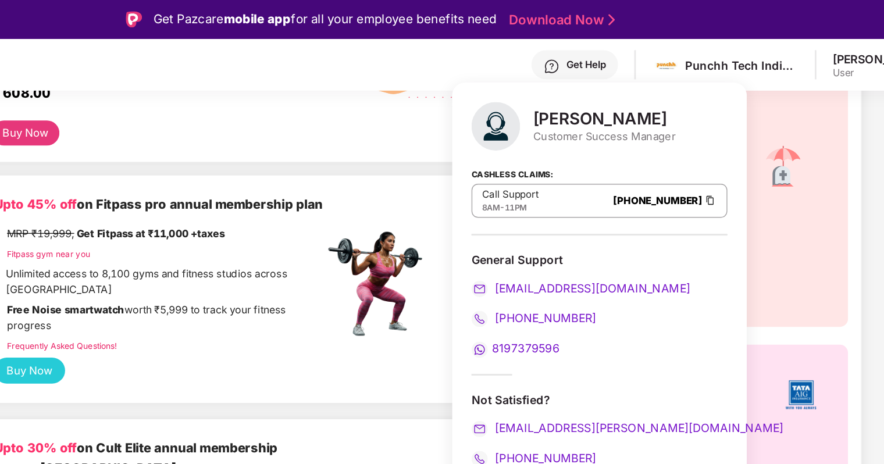
scroll to position [0, 0]
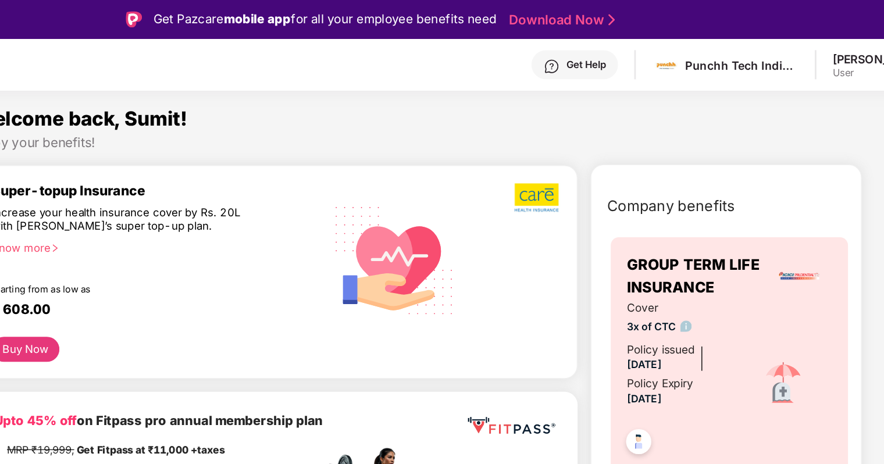
click at [393, 73] on section "Welcome back, Sumit! Enjoy your benefits! Super-topup Insurance Increase your h…" at bounding box center [480, 297] width 807 height 464
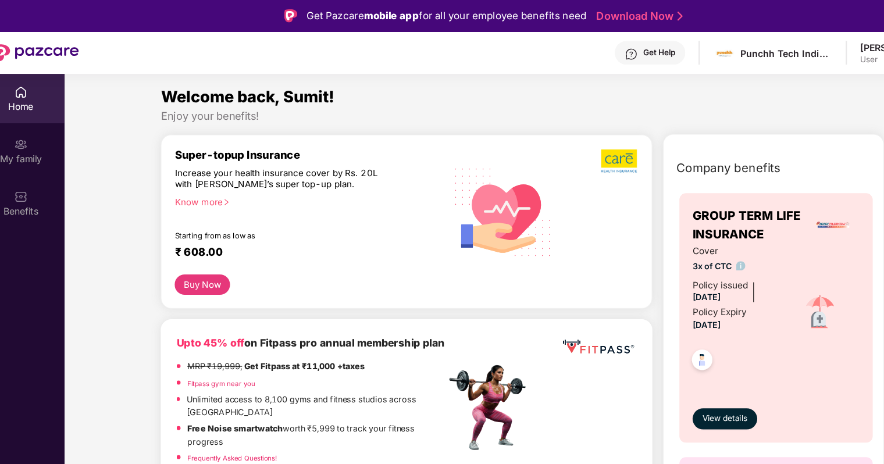
click at [436, 92] on div "Welcome back, Sumit!" at bounding box center [480, 85] width 637 height 22
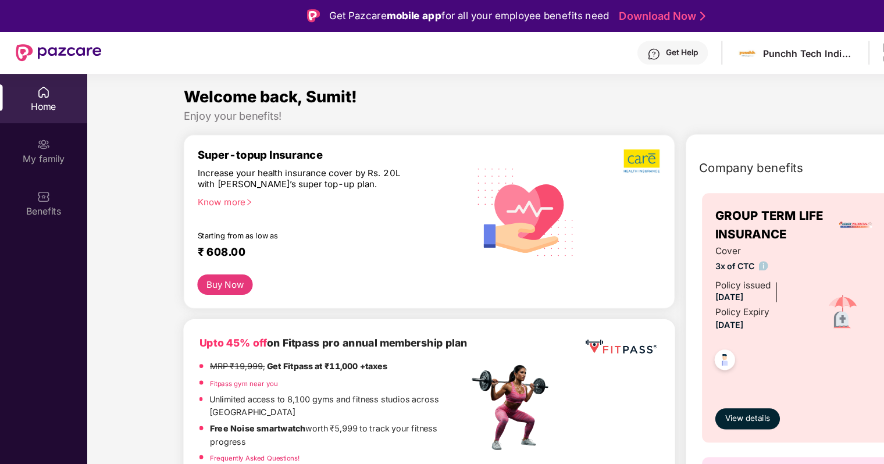
click at [415, 92] on div "Welcome back, Sumit!" at bounding box center [480, 85] width 637 height 22
click at [409, 89] on div "Welcome back, Sumit!" at bounding box center [480, 85] width 637 height 22
click at [422, 90] on div "Welcome back, Sumit!" at bounding box center [480, 85] width 637 height 22
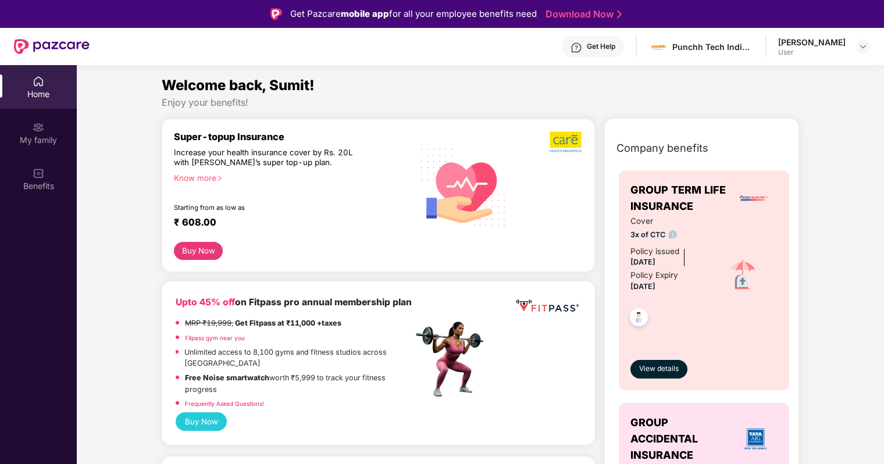
click at [444, 86] on div "Welcome back, Sumit!" at bounding box center [480, 85] width 637 height 22
click at [455, 91] on div "Welcome back, Sumit!" at bounding box center [480, 85] width 637 height 22
click at [430, 84] on div "Welcome back, Sumit!" at bounding box center [480, 85] width 637 height 22
click at [380, 104] on div "Enjoy your benefits!" at bounding box center [480, 103] width 637 height 12
drag, startPoint x: 323, startPoint y: 87, endPoint x: 165, endPoint y: 80, distance: 157.8
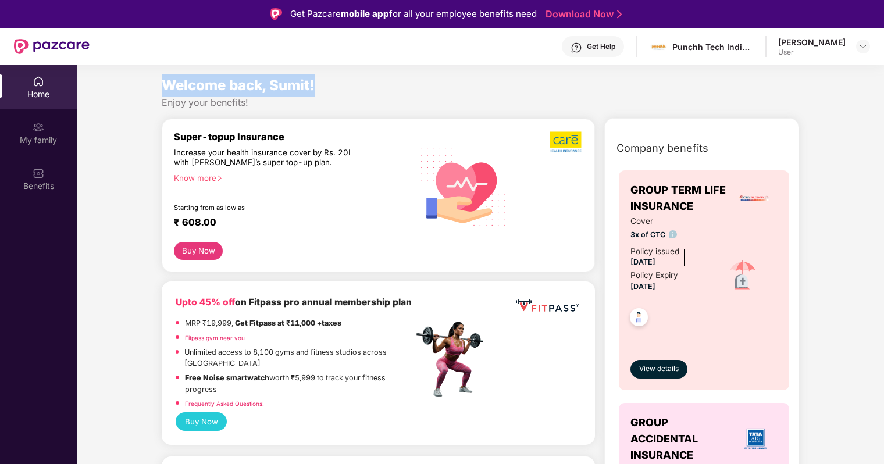
click at [165, 80] on div "Welcome back, Sumit!" at bounding box center [480, 85] width 637 height 22
click at [334, 97] on div "Enjoy your benefits!" at bounding box center [480, 103] width 637 height 12
click at [369, 66] on section "Welcome back, Sumit! Enjoy your benefits! Super-topup Insurance Increase your h…" at bounding box center [480, 297] width 807 height 464
drag, startPoint x: 528, startPoint y: 74, endPoint x: 547, endPoint y: 74, distance: 19.8
click at [547, 74] on div "Welcome back, Sumit!" at bounding box center [480, 85] width 637 height 22
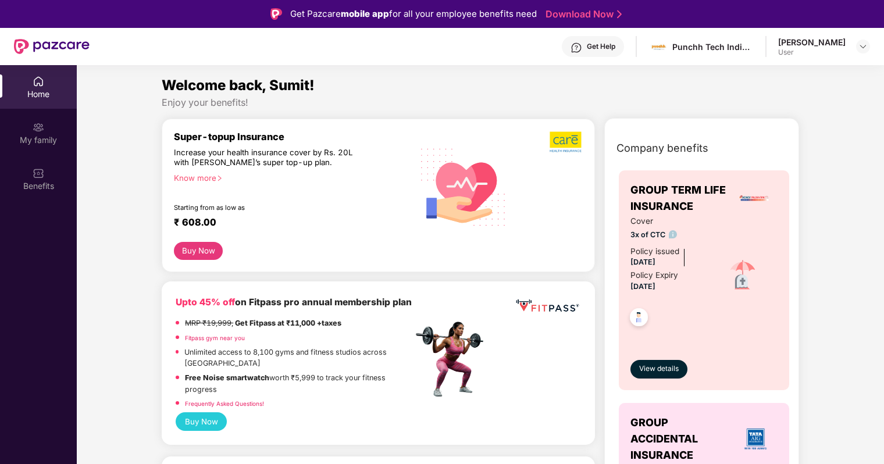
click at [547, 74] on div "Welcome back, Sumit!" at bounding box center [480, 85] width 637 height 22
click at [607, 51] on div "Get Help" at bounding box center [593, 46] width 62 height 21
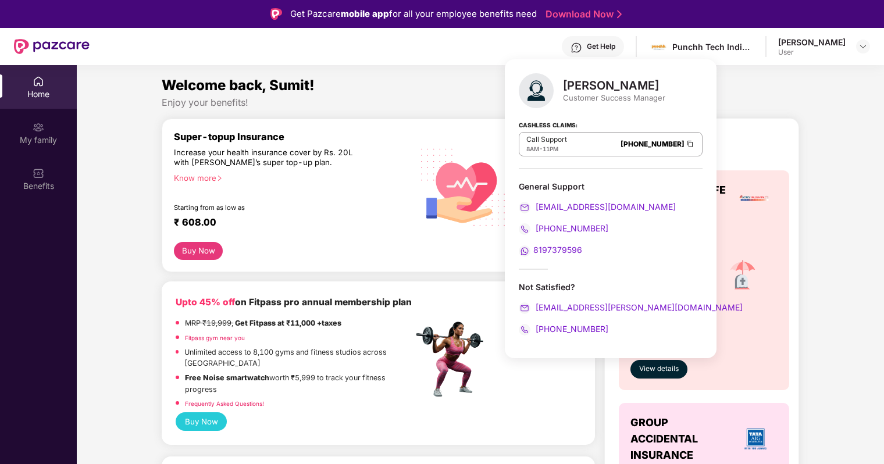
click at [201, 179] on div "Know more" at bounding box center [289, 177] width 231 height 8
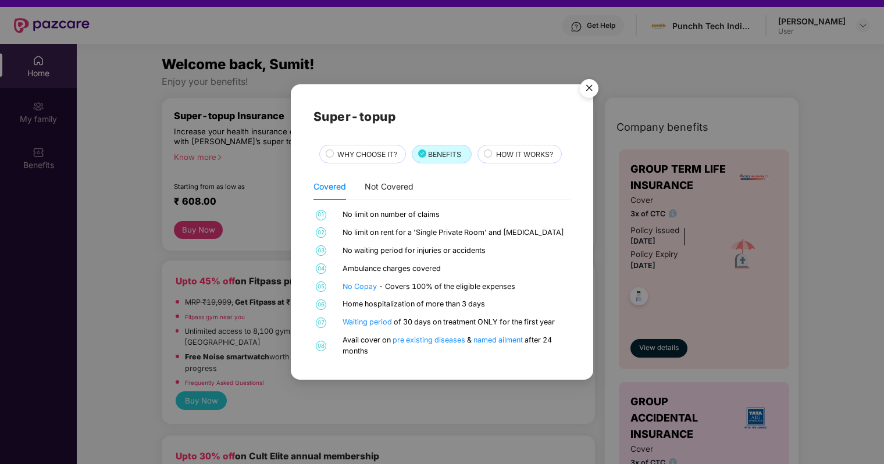
scroll to position [22, 0]
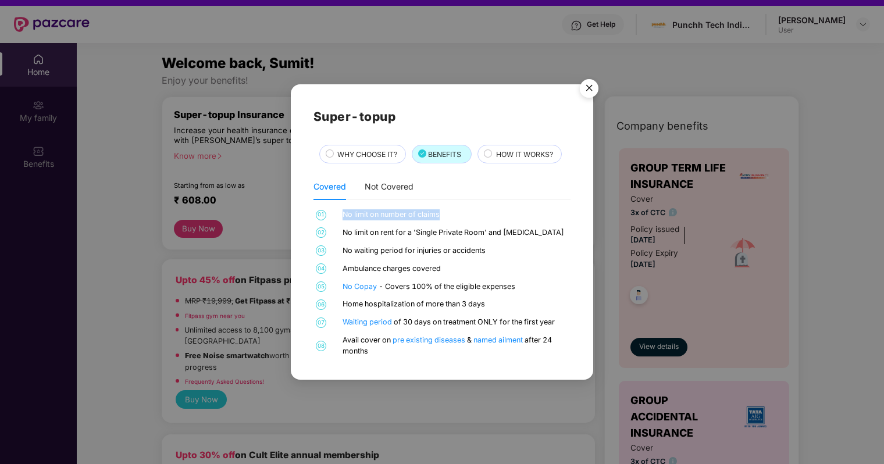
drag, startPoint x: 338, startPoint y: 211, endPoint x: 457, endPoint y: 219, distance: 118.9
click at [457, 219] on div "01 No limit on number of claims" at bounding box center [441, 214] width 257 height 11
click at [457, 219] on div "No limit on number of claims" at bounding box center [455, 214] width 225 height 11
click at [502, 228] on div "No limit on rent for a 'Single Private Room' and [MEDICAL_DATA]" at bounding box center [455, 232] width 225 height 11
drag, startPoint x: 517, startPoint y: 231, endPoint x: 343, endPoint y: 237, distance: 174.0
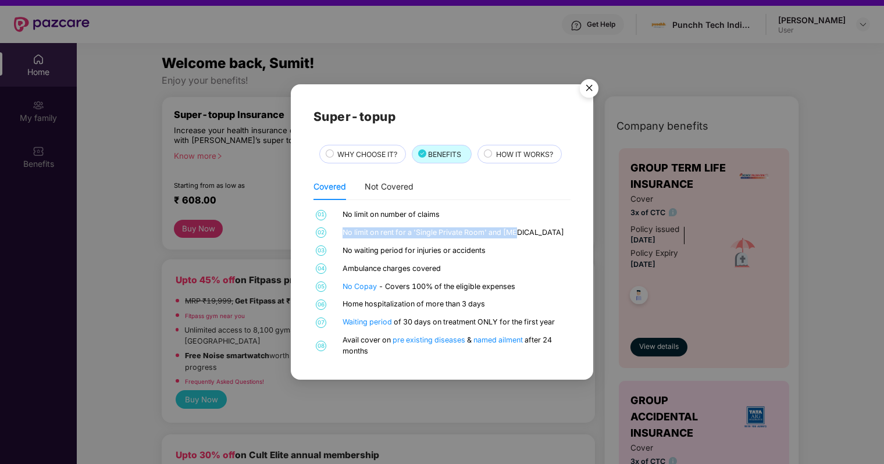
click at [343, 237] on div "No limit on rent for a 'Single Private Room' and [MEDICAL_DATA]" at bounding box center [455, 232] width 225 height 11
drag, startPoint x: 343, startPoint y: 237, endPoint x: 343, endPoint y: 247, distance: 9.3
click at [343, 247] on div "No waiting period for injuries or accidents" at bounding box center [455, 250] width 225 height 11
drag, startPoint x: 343, startPoint y: 248, endPoint x: 508, endPoint y: 250, distance: 165.2
click at [508, 250] on div "No waiting period for injuries or accidents" at bounding box center [455, 250] width 225 height 11
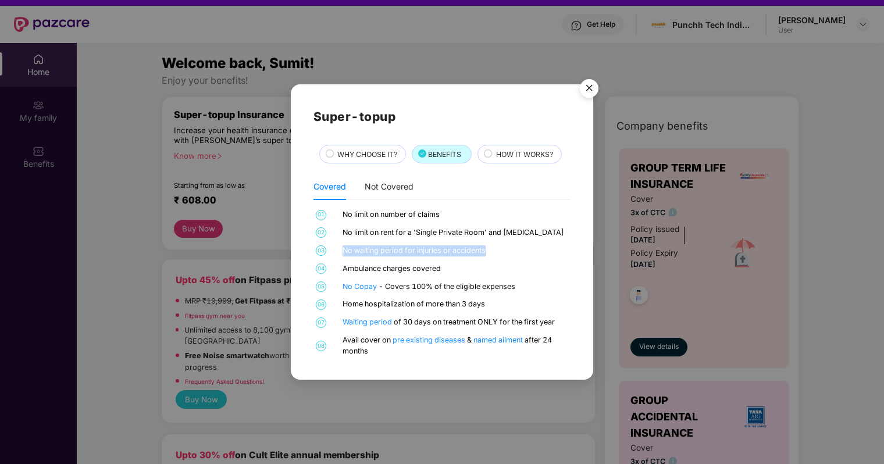
click at [508, 250] on div "No waiting period for injuries or accidents" at bounding box center [455, 250] width 225 height 11
click at [501, 250] on div "No waiting period for injuries or accidents" at bounding box center [455, 250] width 225 height 11
drag, startPoint x: 487, startPoint y: 250, endPoint x: 337, endPoint y: 249, distance: 150.1
click at [337, 249] on div "03 No waiting period for injuries or accidents" at bounding box center [441, 250] width 257 height 11
click at [478, 245] on div "No waiting period for injuries or accidents" at bounding box center [455, 250] width 225 height 11
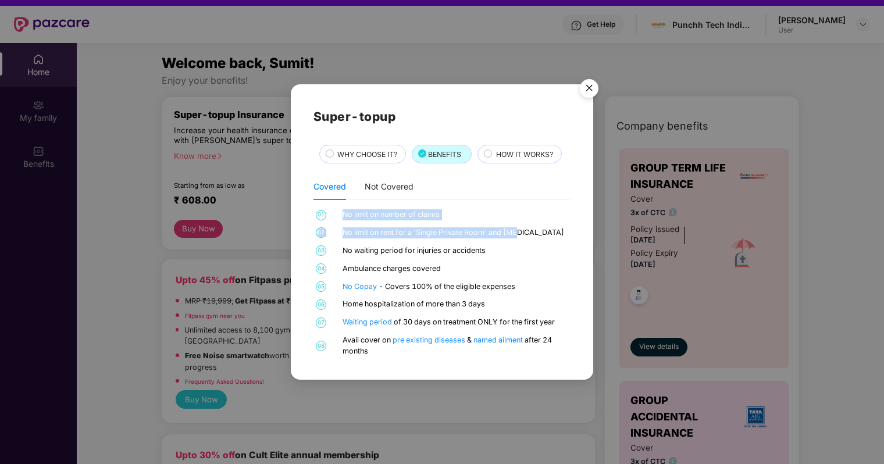
drag, startPoint x: 522, startPoint y: 235, endPoint x: 341, endPoint y: 216, distance: 181.9
click at [341, 216] on div "01 No limit on number of claims 02 No limit on rent for a 'Single Private Room'…" at bounding box center [441, 283] width 257 height 148
drag, startPoint x: 341, startPoint y: 216, endPoint x: 363, endPoint y: 231, distance: 26.3
click at [363, 231] on div "No limit on rent for a 'Single Private Room' and [MEDICAL_DATA]" at bounding box center [455, 232] width 225 height 11
click at [343, 219] on div "No limit on number of claims" at bounding box center [455, 214] width 225 height 11
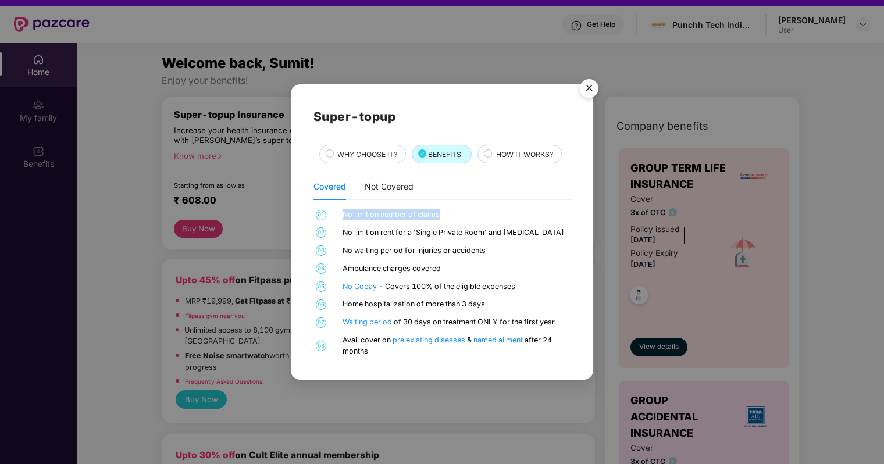
drag, startPoint x: 341, startPoint y: 215, endPoint x: 467, endPoint y: 210, distance: 125.7
click at [467, 210] on div "01 No limit on number of claims" at bounding box center [441, 214] width 257 height 11
drag, startPoint x: 467, startPoint y: 210, endPoint x: 530, endPoint y: 229, distance: 65.5
click at [530, 229] on div "No limit on rent for a 'Single Private Room' and [MEDICAL_DATA]" at bounding box center [455, 232] width 225 height 11
drag, startPoint x: 523, startPoint y: 233, endPoint x: 340, endPoint y: 231, distance: 183.8
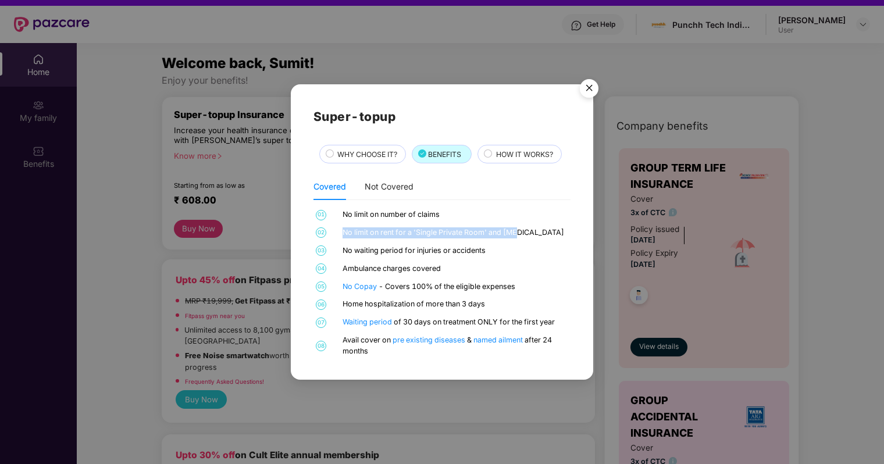
click at [340, 231] on div "02 No limit on rent for a 'Single Private Room' and [MEDICAL_DATA]" at bounding box center [441, 232] width 257 height 11
drag, startPoint x: 340, startPoint y: 231, endPoint x: 511, endPoint y: 243, distance: 171.3
click at [511, 243] on div "01 No limit on number of claims 02 No limit on rent for a 'Single Private Room'…" at bounding box center [441, 283] width 257 height 148
drag, startPoint x: 511, startPoint y: 243, endPoint x: 342, endPoint y: 270, distance: 171.0
click at [343, 270] on div "Ambulance charges covered" at bounding box center [455, 268] width 225 height 11
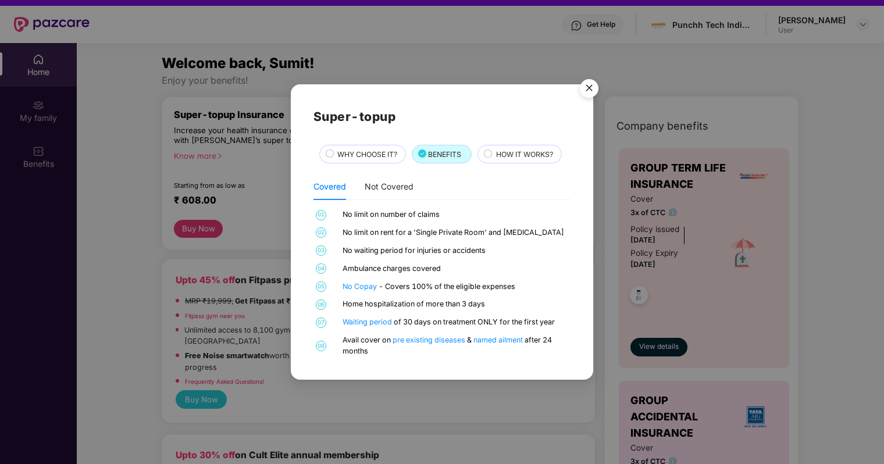
drag, startPoint x: 342, startPoint y: 270, endPoint x: 440, endPoint y: 284, distance: 99.3
click at [440, 284] on div "No Copay - Covers 100% of the eligible expenses" at bounding box center [455, 286] width 225 height 11
drag, startPoint x: 521, startPoint y: 286, endPoint x: 341, endPoint y: 288, distance: 179.1
click at [341, 288] on div "05 No Copay - Covers 100% of the eligible expenses" at bounding box center [441, 286] width 257 height 11
drag, startPoint x: 491, startPoint y: 307, endPoint x: 502, endPoint y: 302, distance: 12.8
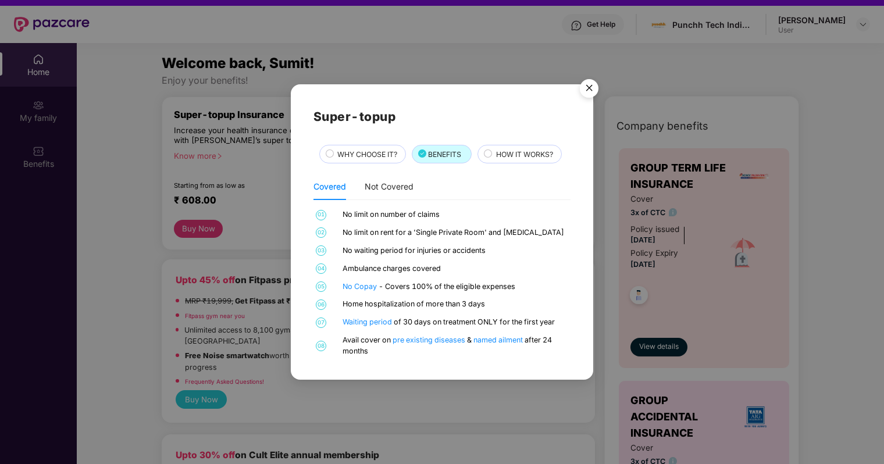
click at [502, 302] on div "Home hospitalization of more than 3 days" at bounding box center [455, 304] width 225 height 11
click at [501, 302] on div "Home hospitalization of more than 3 days" at bounding box center [455, 304] width 225 height 11
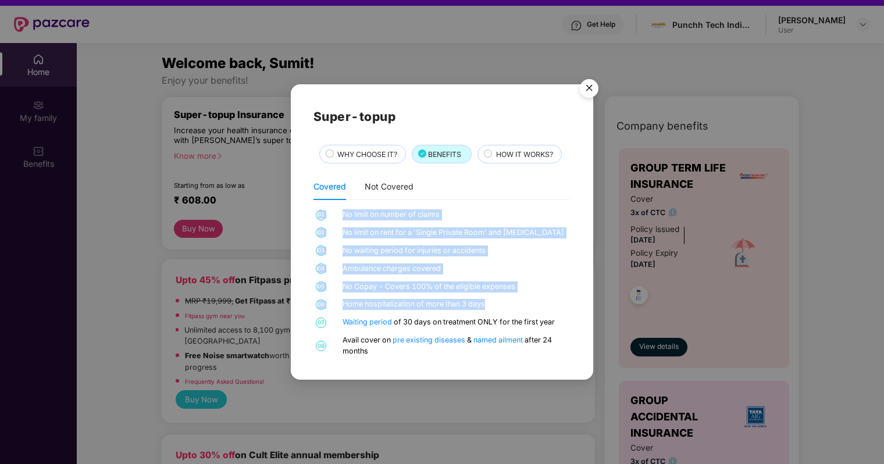
drag, startPoint x: 497, startPoint y: 302, endPoint x: 312, endPoint y: 211, distance: 206.8
click at [312, 211] on div "Super-topup WHY CHOOSE IT? BENEFITS HOW IT WORKS? Covered Not Covered 01 No lim…" at bounding box center [442, 231] width 302 height 295
drag, startPoint x: 312, startPoint y: 211, endPoint x: 425, endPoint y: 265, distance: 125.4
click at [425, 265] on div "Ambulance charges covered" at bounding box center [455, 268] width 225 height 11
click at [468, 283] on div "No Copay - Covers 100% of the eligible expenses" at bounding box center [455, 286] width 225 height 11
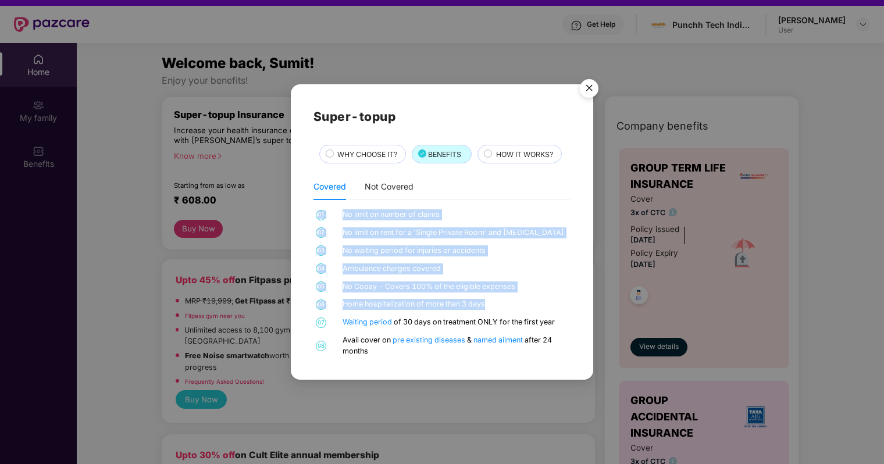
drag, startPoint x: 489, startPoint y: 308, endPoint x: 312, endPoint y: 213, distance: 200.3
click at [312, 213] on div "Super-topup WHY CHOOSE IT? BENEFITS HOW IT WORKS? Covered Not Covered 01 No lim…" at bounding box center [442, 231] width 302 height 295
click at [311, 208] on div "Super-topup WHY CHOOSE IT? BENEFITS HOW IT WORKS? Covered Not Covered 01 No lim…" at bounding box center [442, 231] width 302 height 295
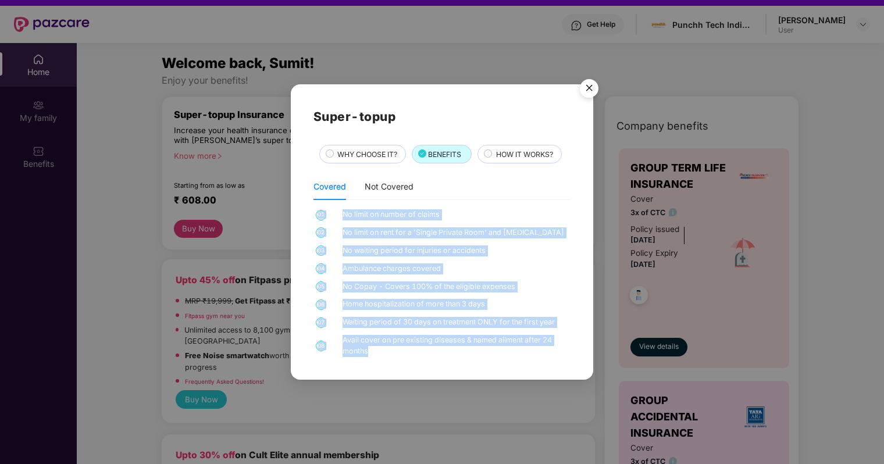
drag, startPoint x: 310, startPoint y: 208, endPoint x: 401, endPoint y: 376, distance: 191.3
click at [401, 376] on div "Super-topup WHY CHOOSE IT? BENEFITS HOW IT WORKS? Covered Not Covered 01 No lim…" at bounding box center [442, 231] width 302 height 295
drag, startPoint x: 401, startPoint y: 376, endPoint x: 384, endPoint y: 359, distance: 23.9
click at [384, 359] on div "Super-topup WHY CHOOSE IT? BENEFITS HOW IT WORKS? Covered Not Covered 01 No lim…" at bounding box center [442, 231] width 302 height 295
click at [370, 349] on div "Avail cover on pre existing diseases & named ailment after 24 months" at bounding box center [455, 346] width 225 height 22
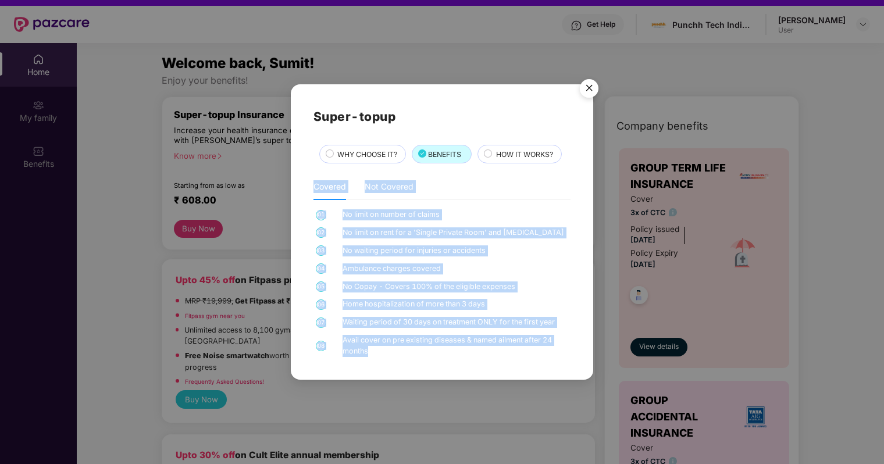
drag, startPoint x: 376, startPoint y: 354, endPoint x: 308, endPoint y: 199, distance: 168.8
click at [308, 199] on div "Super-topup WHY CHOOSE IT? BENEFITS HOW IT WORKS? Covered Not Covered 01 No lim…" at bounding box center [442, 231] width 302 height 295
click at [479, 201] on div "Covered Not Covered 01 No limit on number of claims 02 No limit on rent for a '…" at bounding box center [441, 265] width 257 height 184
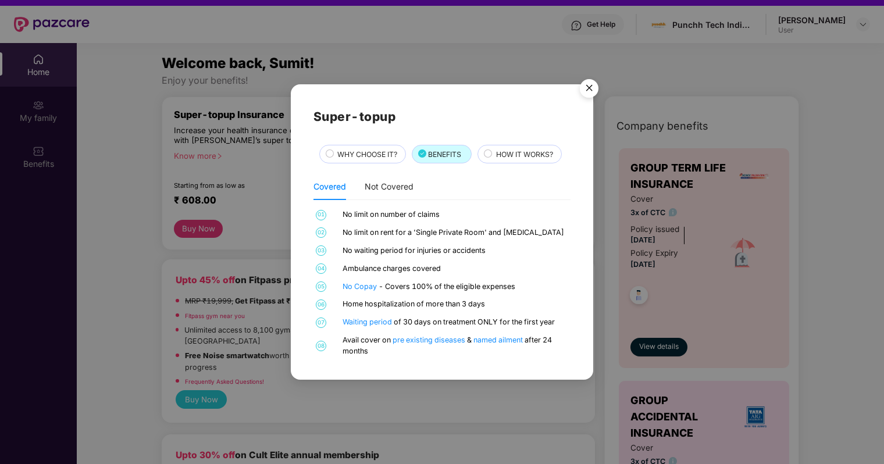
click at [359, 145] on div "WHY CHOOSE IT?" at bounding box center [362, 154] width 87 height 19
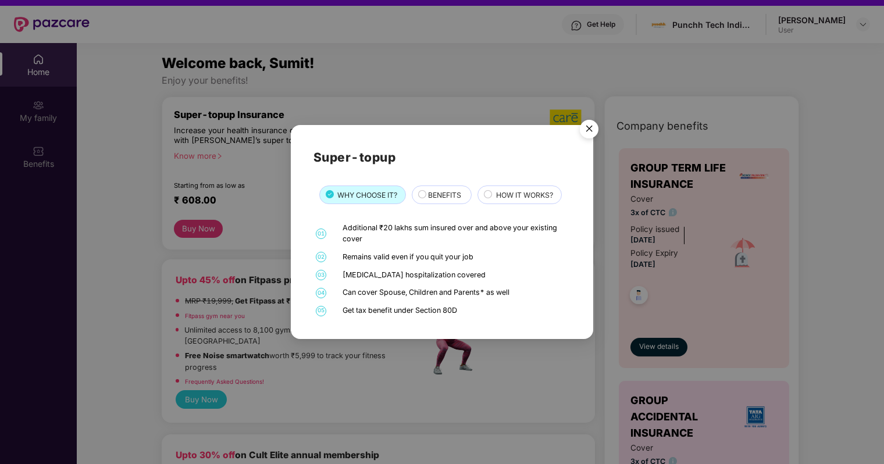
click at [588, 131] on img "Close" at bounding box center [589, 131] width 33 height 33
